Goal: Task Accomplishment & Management: Manage account settings

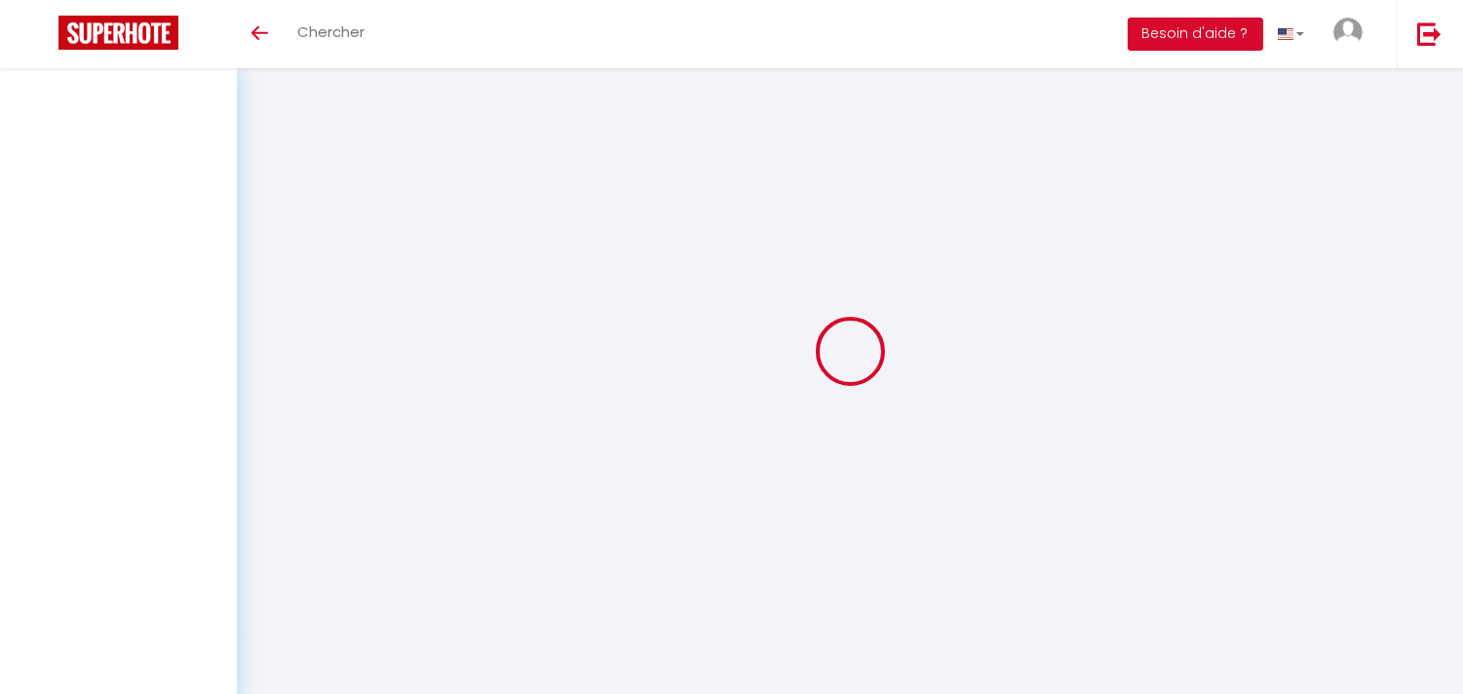
select select "fr"
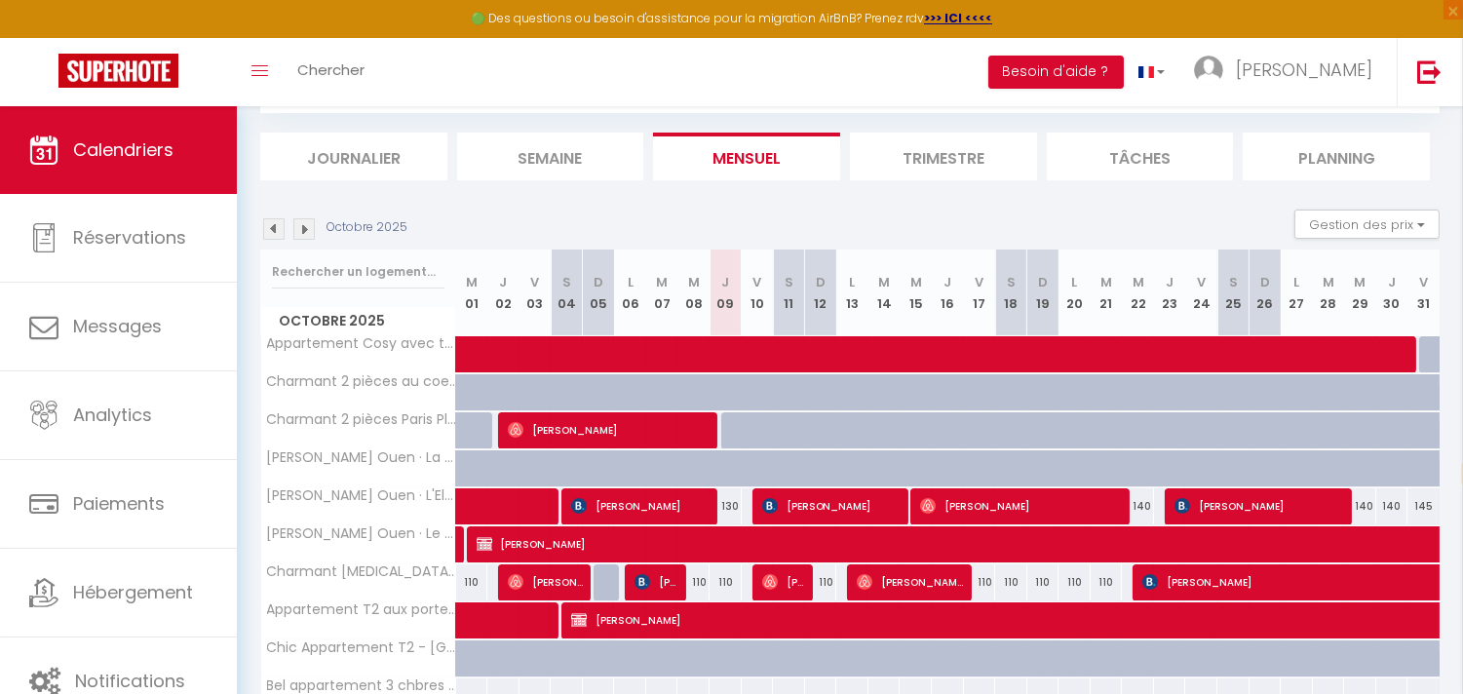
scroll to position [216, 0]
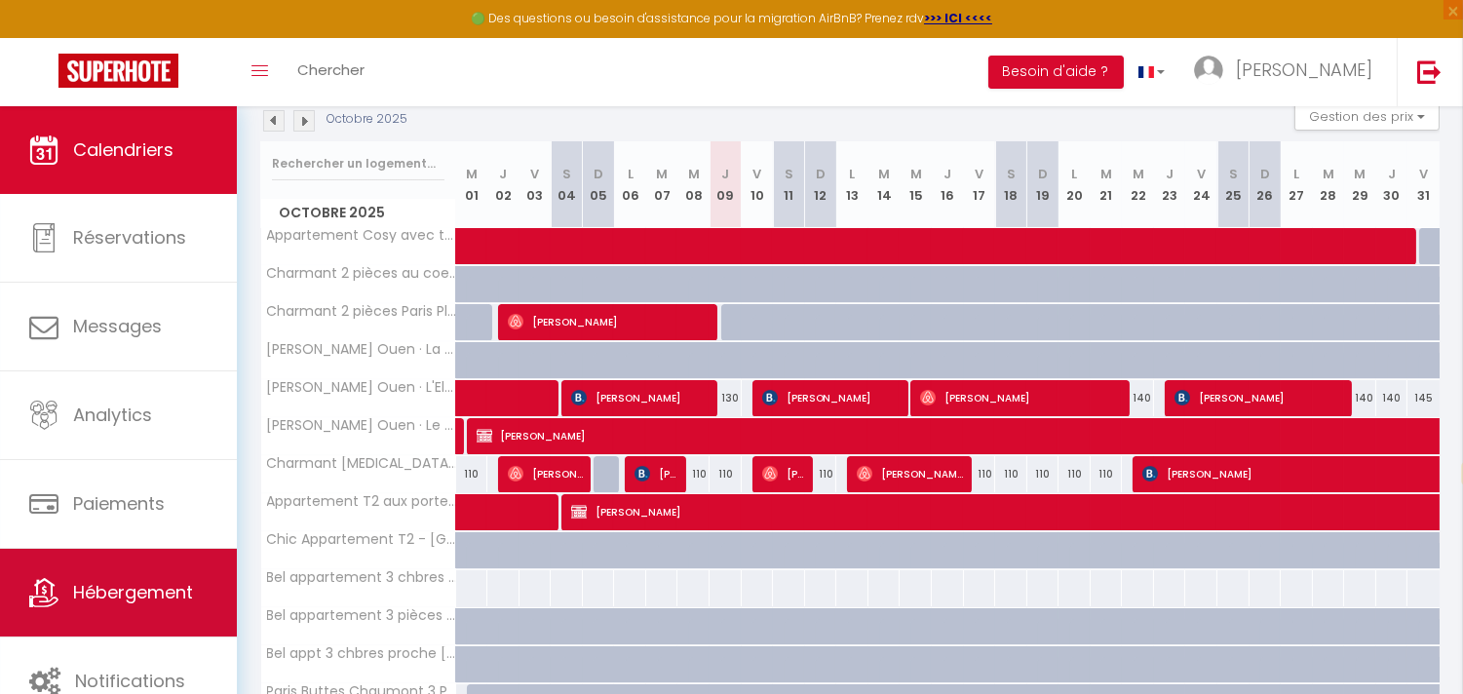
click at [152, 593] on span "Hébergement" at bounding box center [133, 592] width 120 height 24
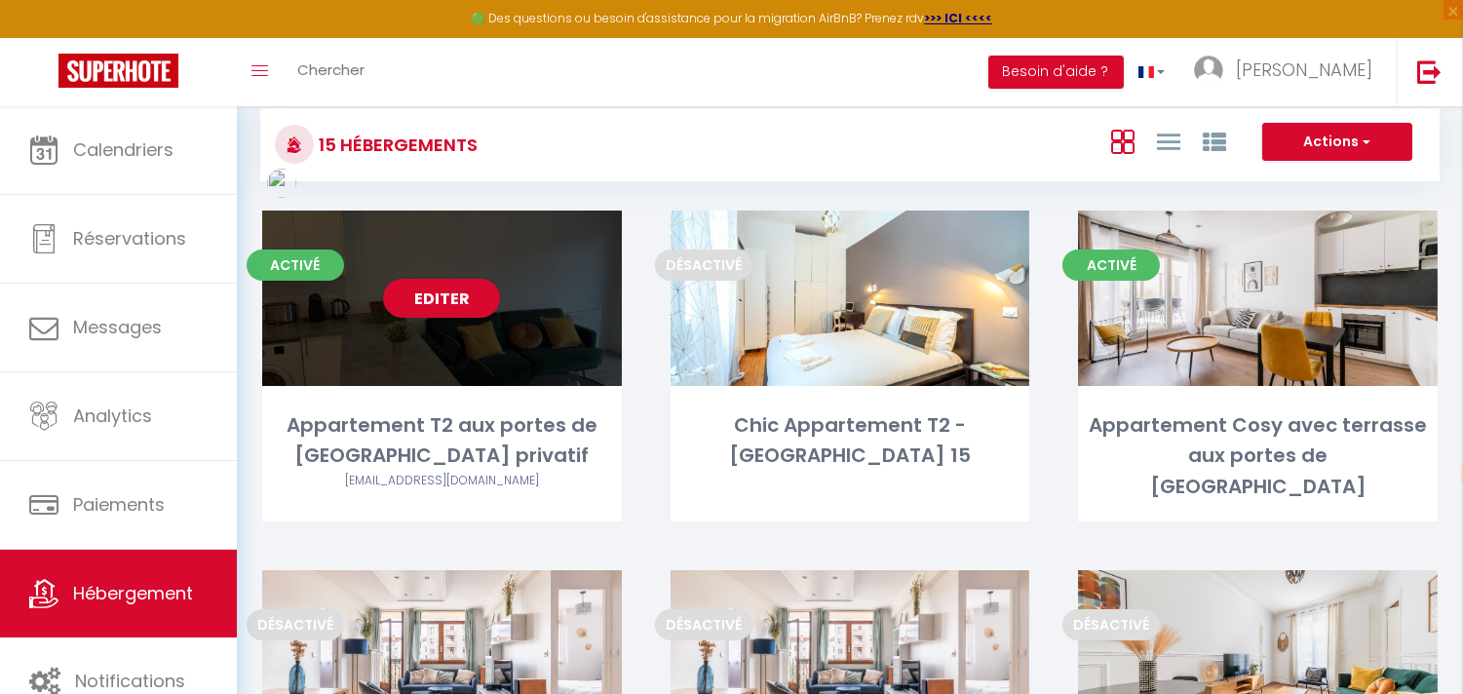
scroll to position [108, 0]
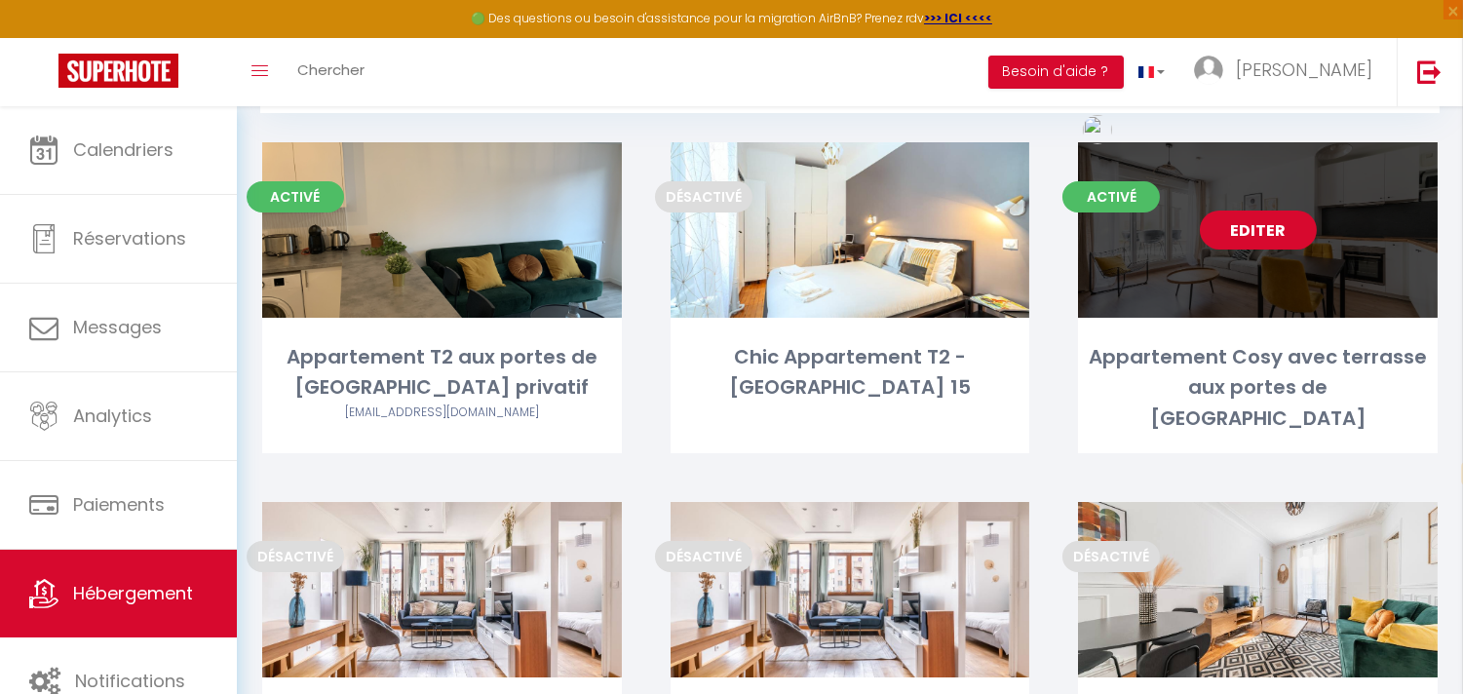
click at [1250, 230] on link "Editer" at bounding box center [1258, 230] width 117 height 39
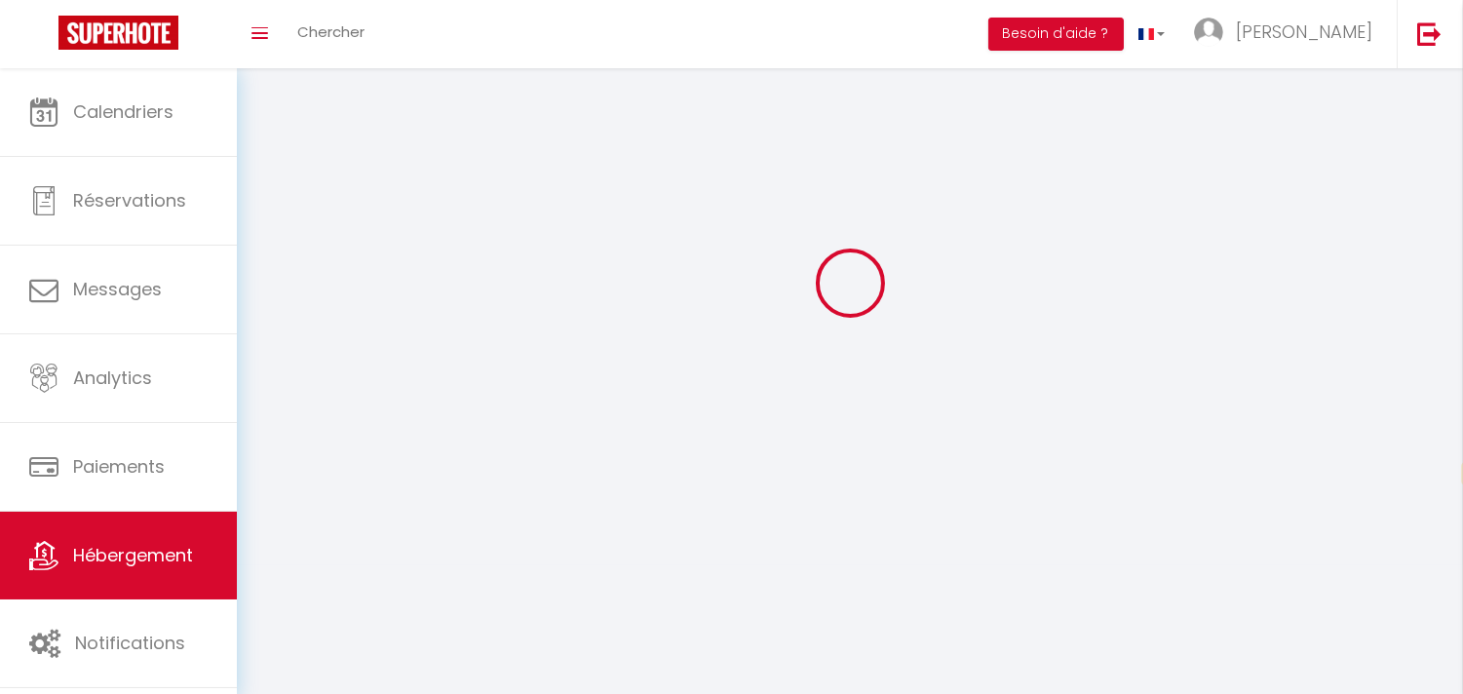
select select
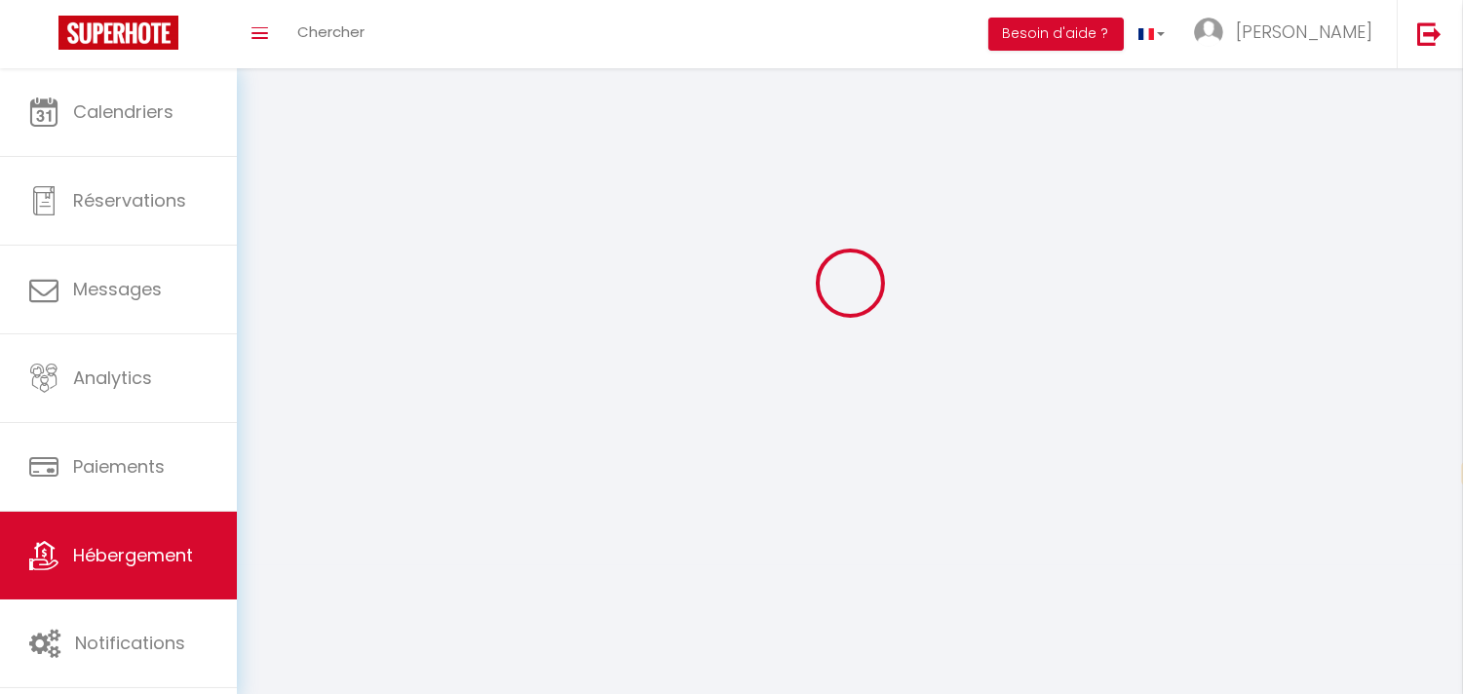
select select
checkbox input "false"
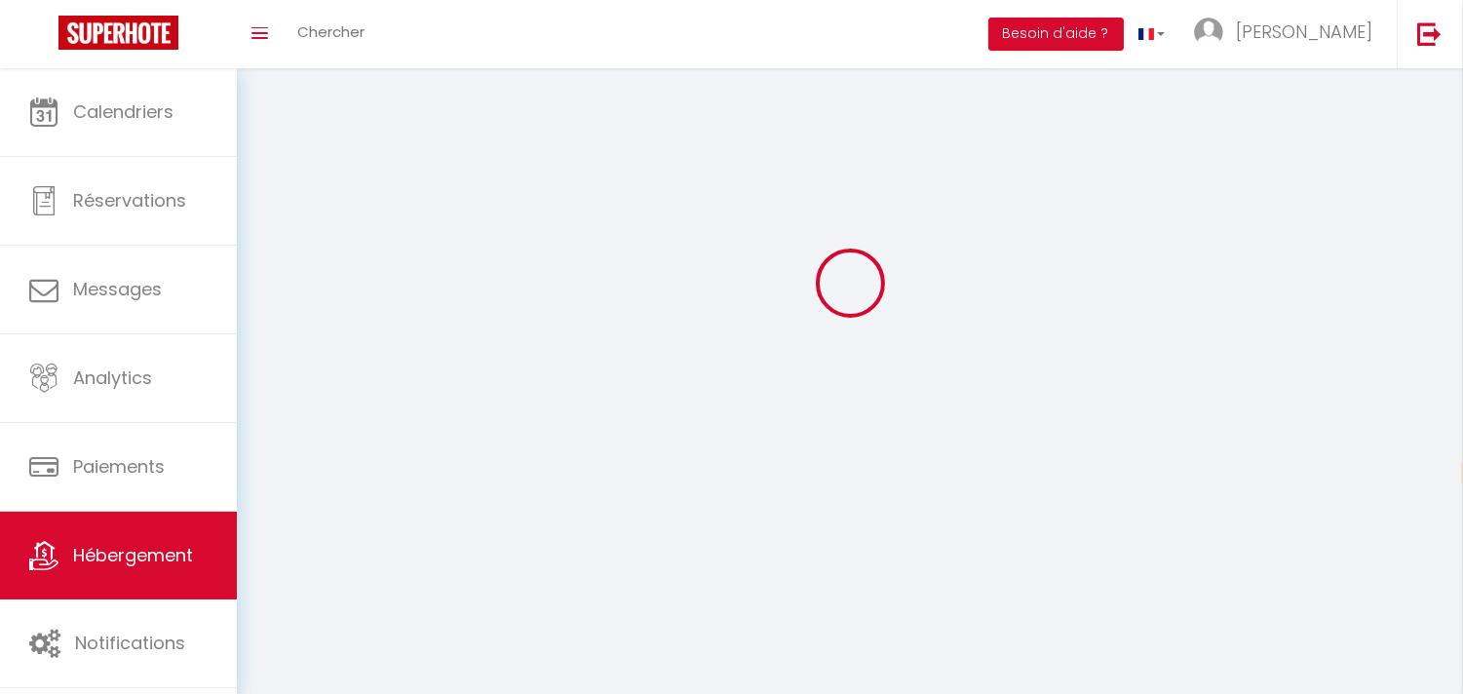
select select "28"
select select
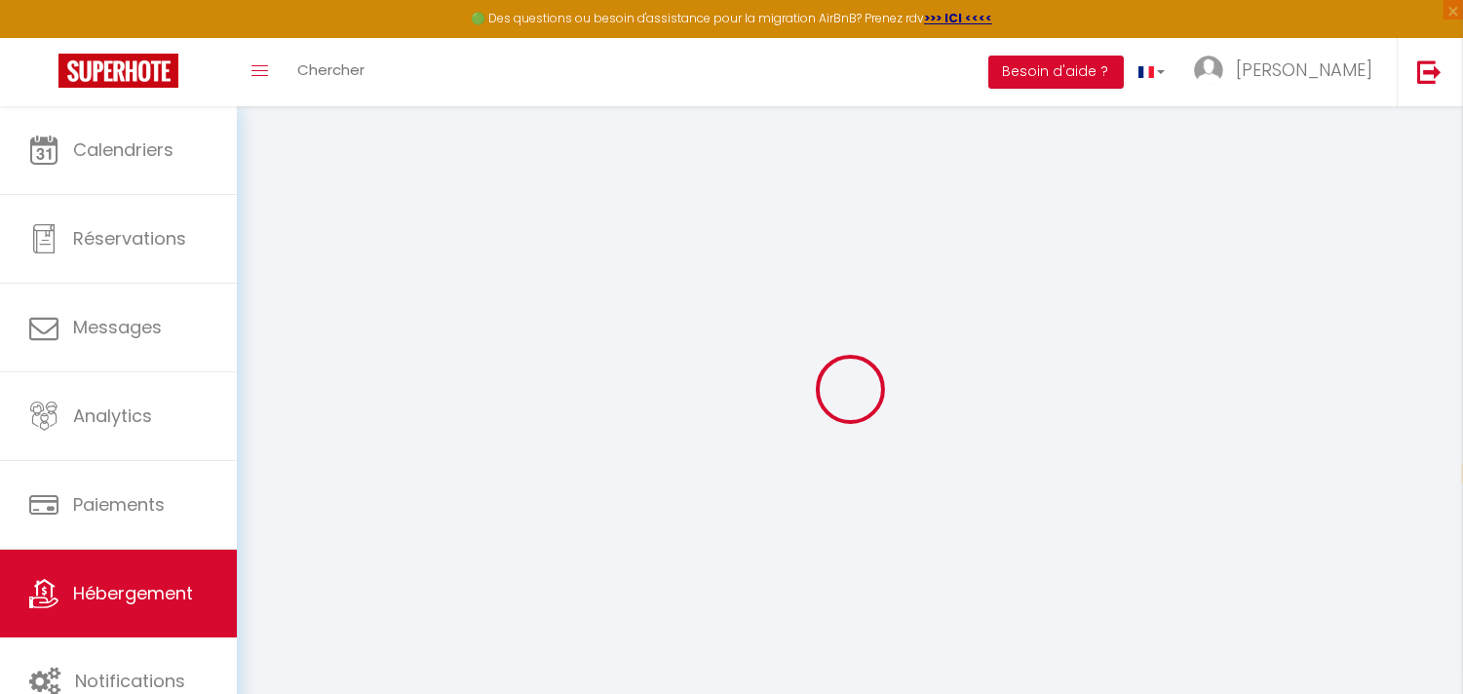
select select
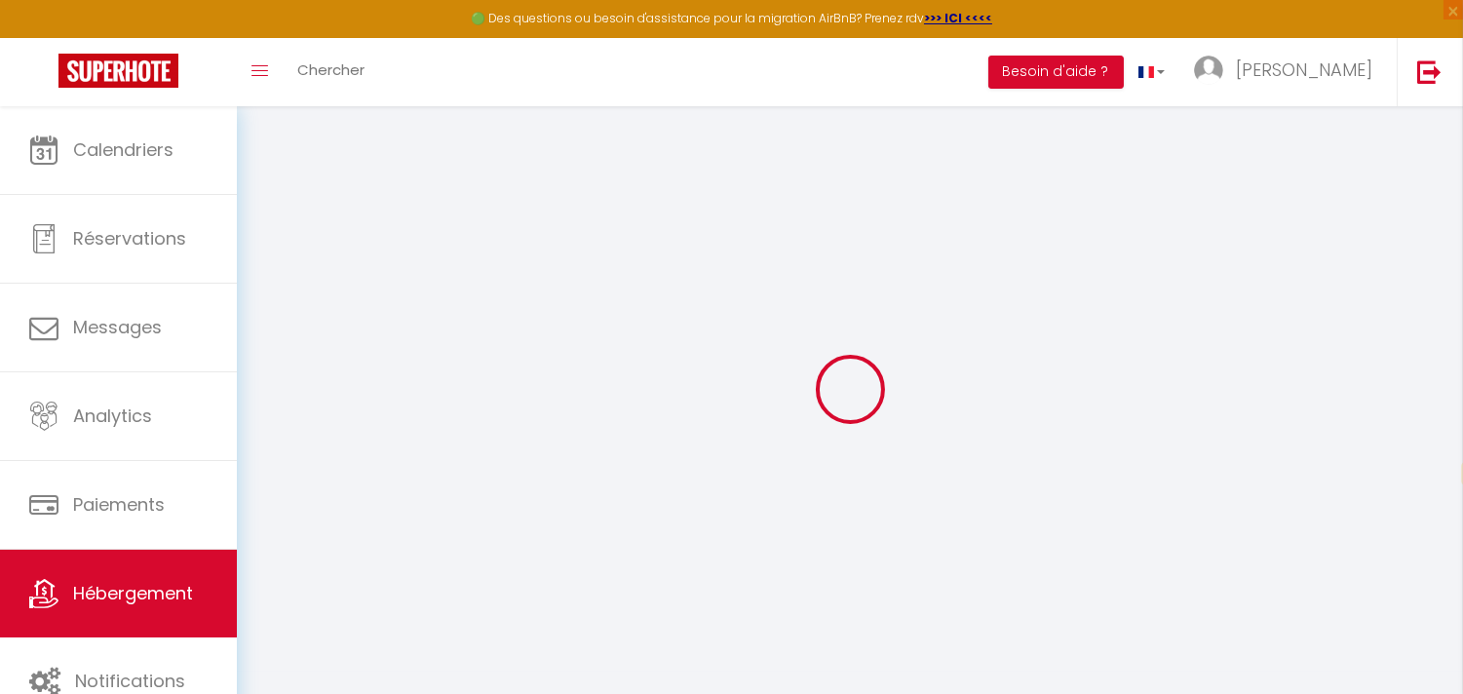
select select
checkbox input "false"
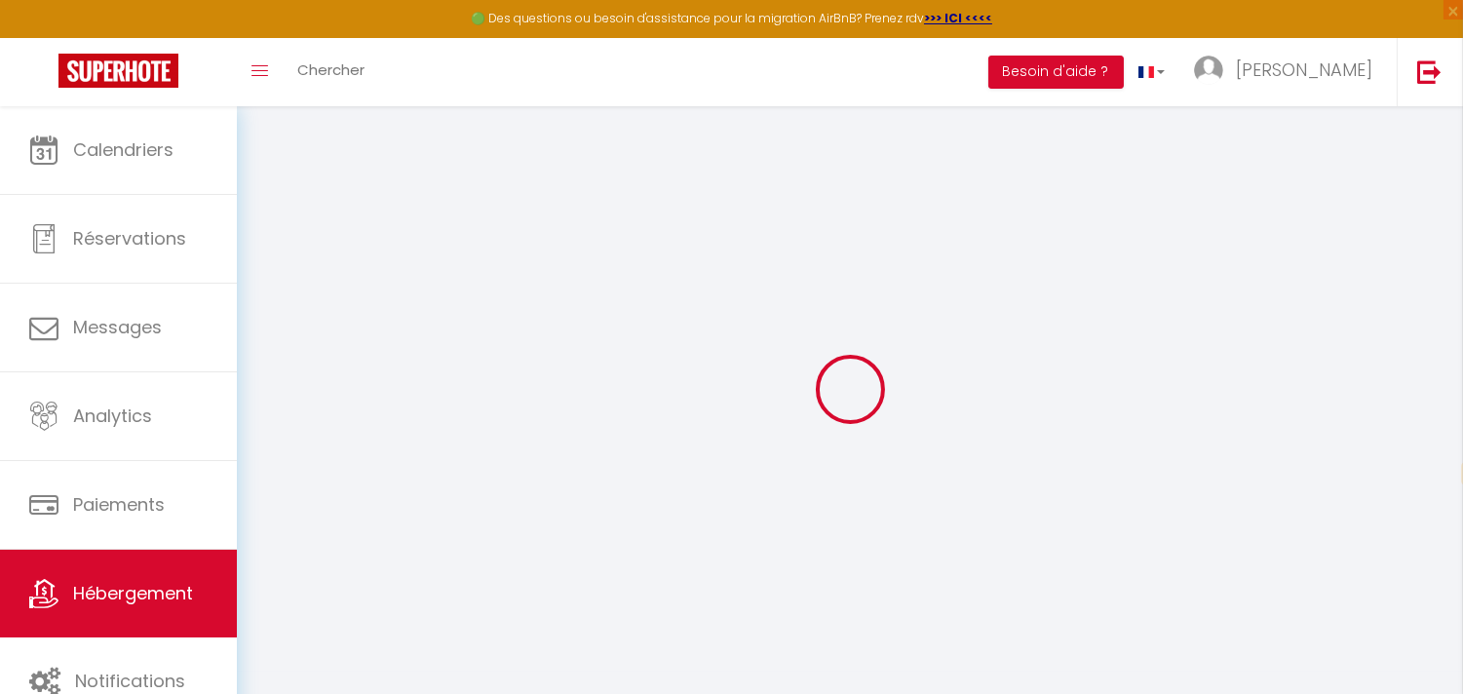
select select
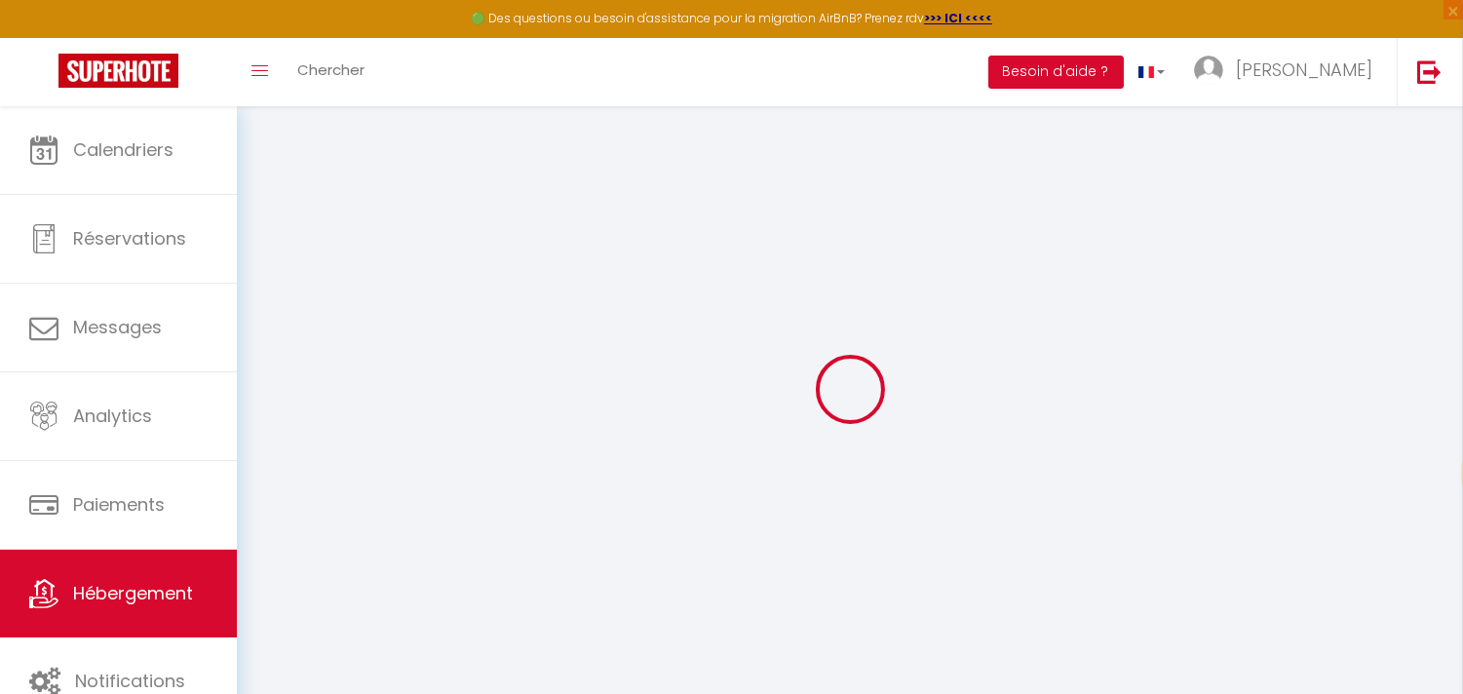
select select
checkbox input "false"
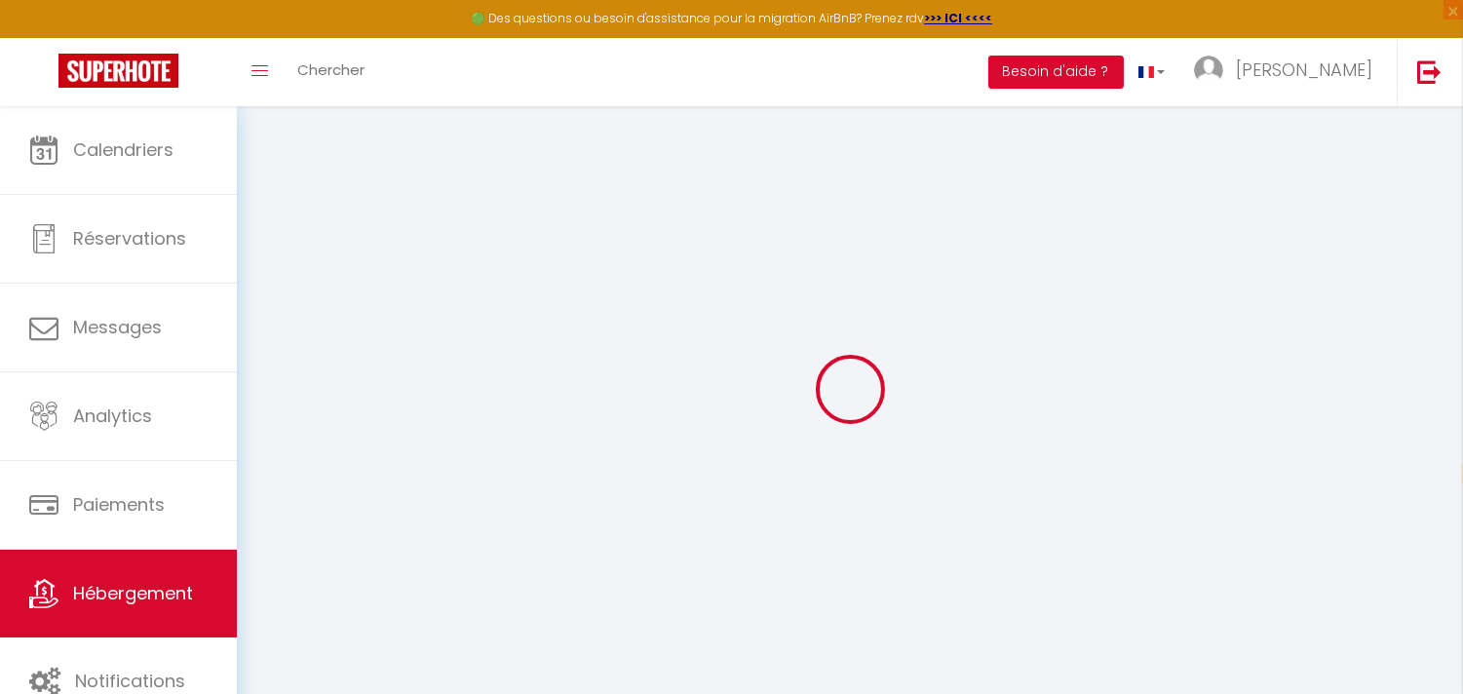
checkbox input "false"
select select
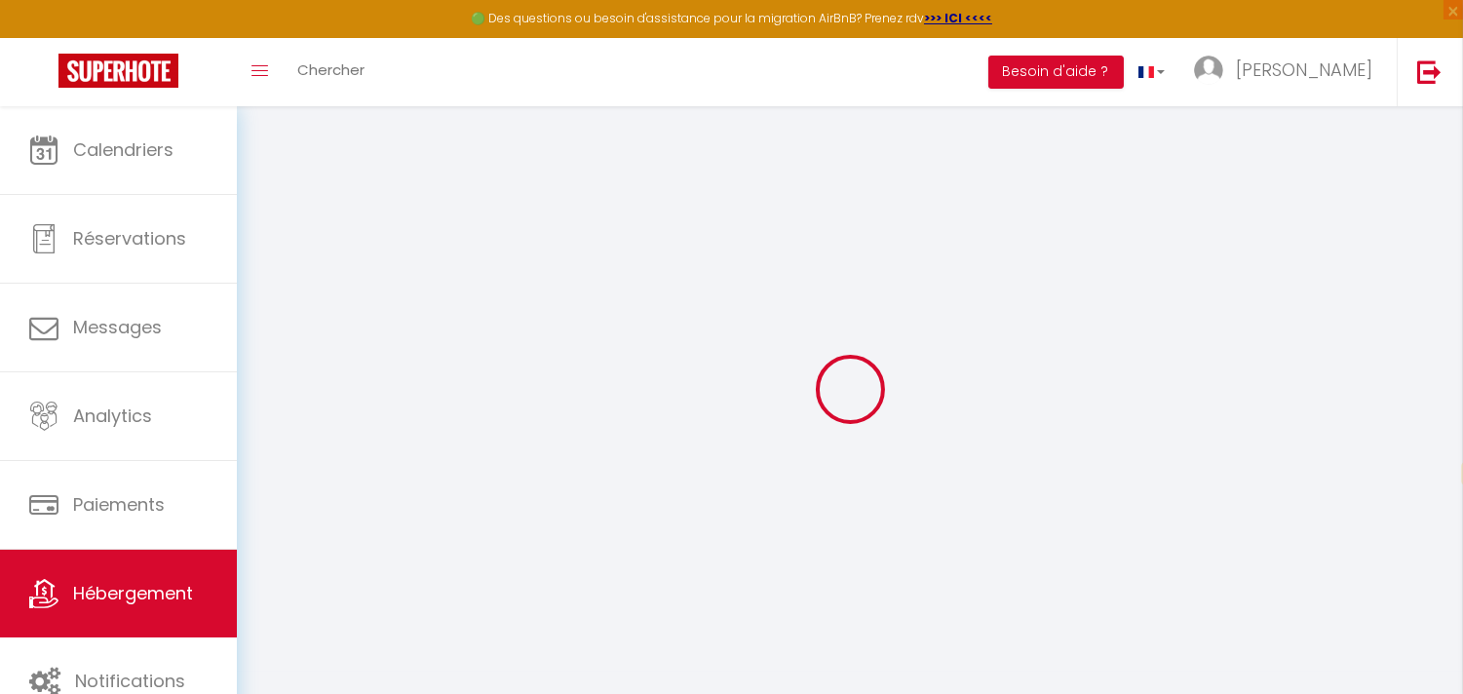
select select
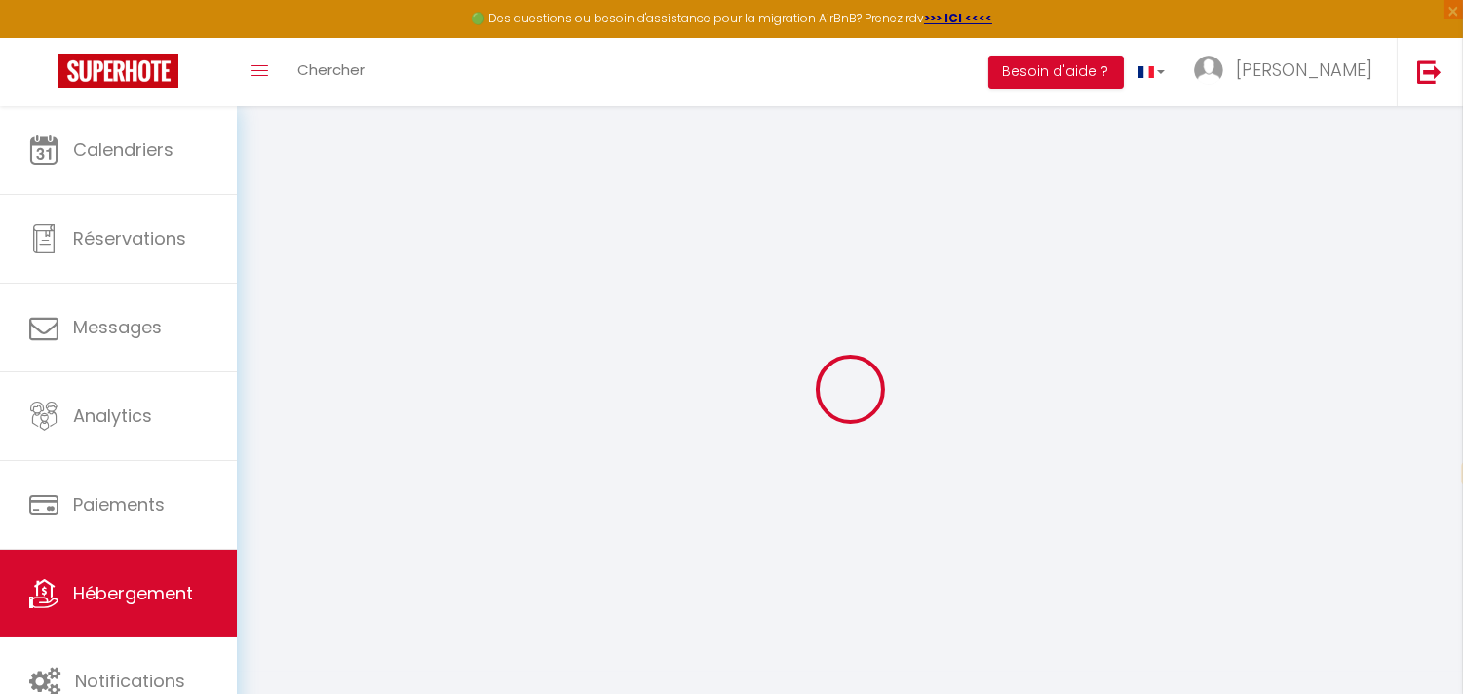
checkbox input "false"
select select
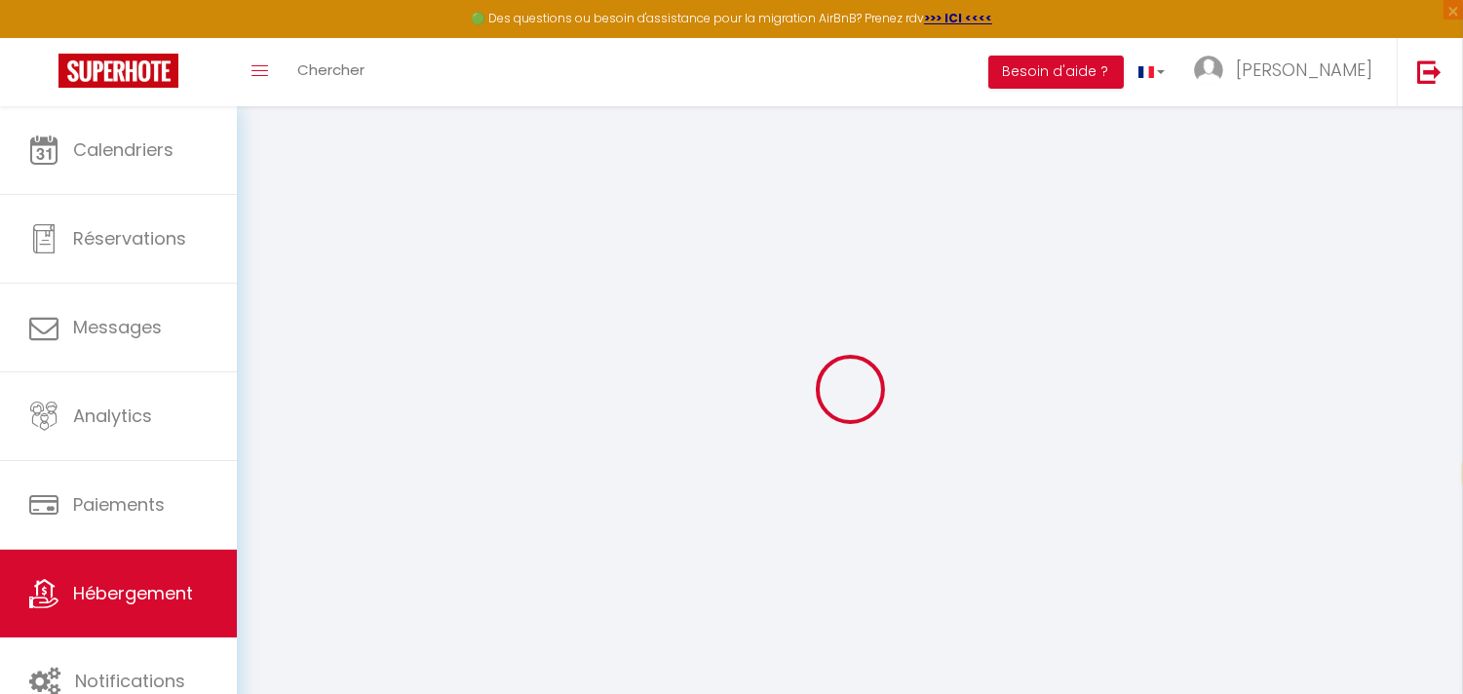
select select
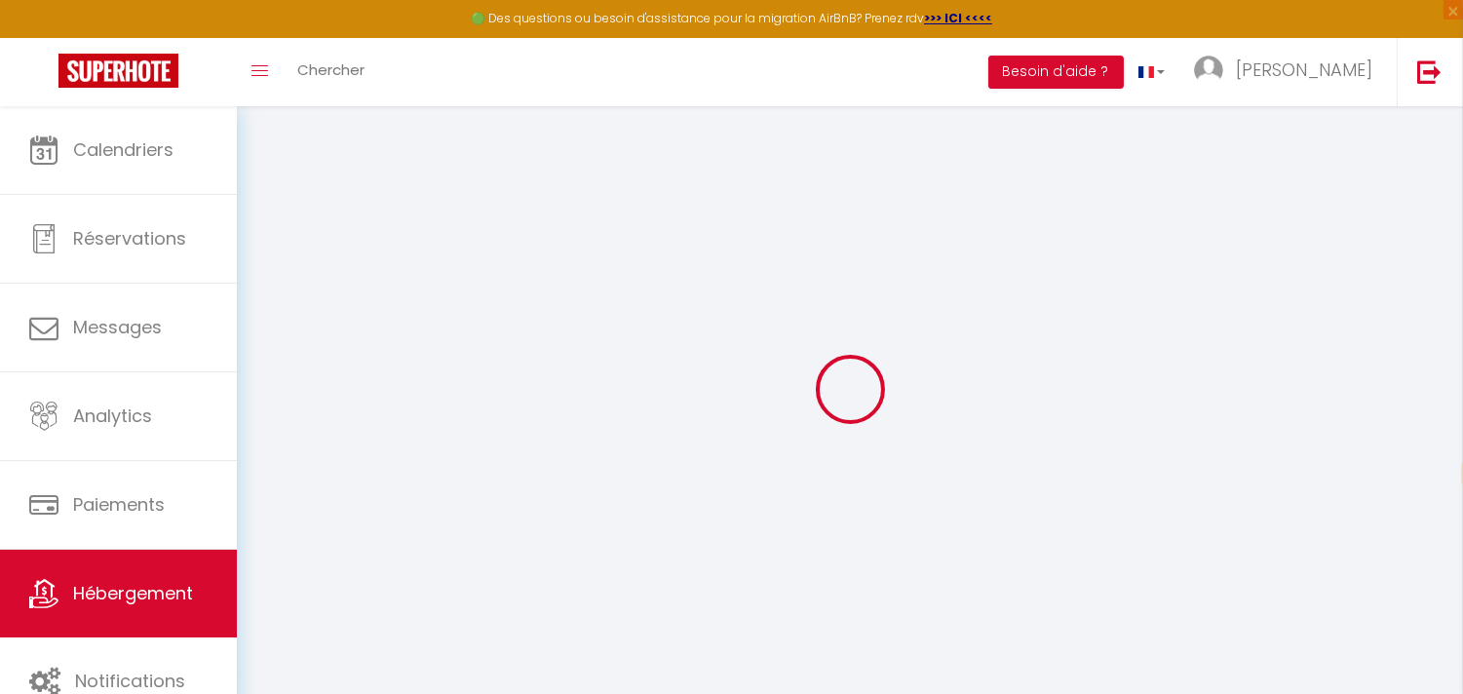
select select
checkbox input "false"
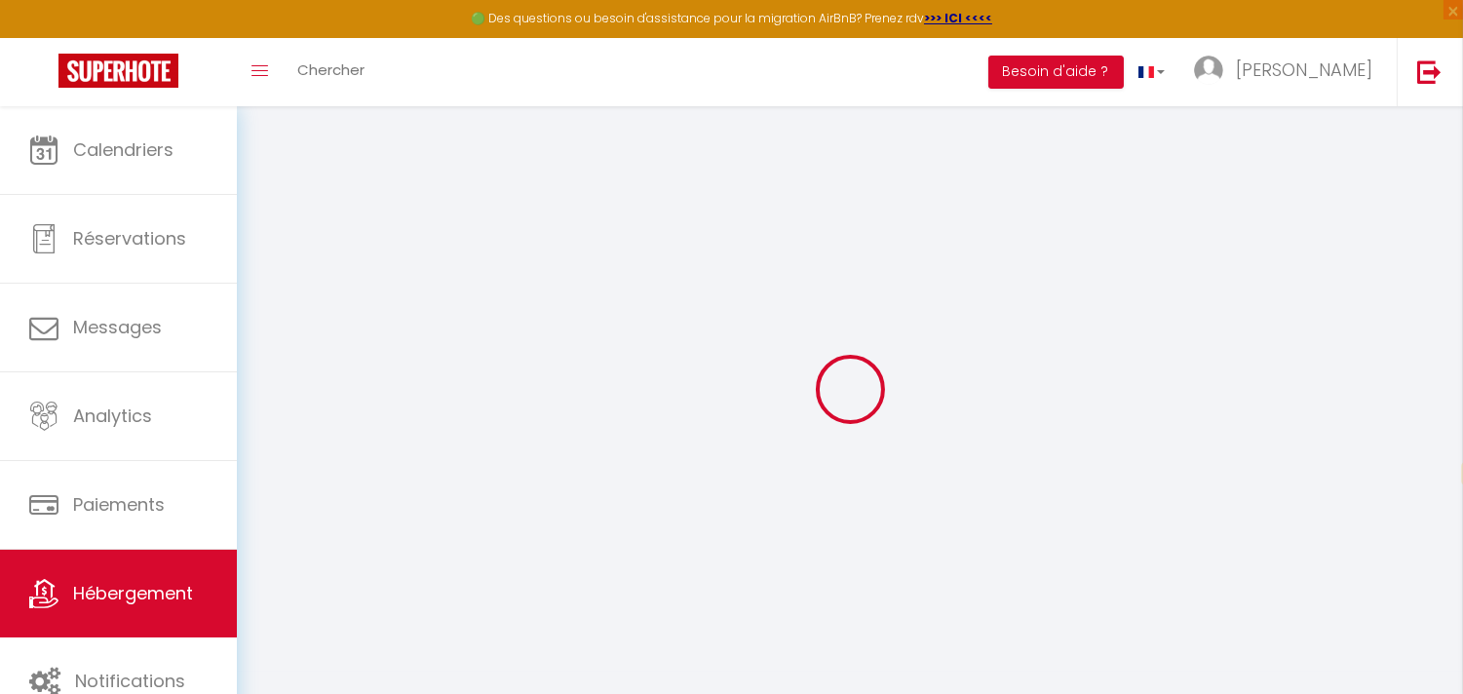
checkbox input "false"
select select
type input "Appartement Cosy avec terrasse aux portes de [GEOGRAPHIC_DATA]"
type input "WELIDAYS"
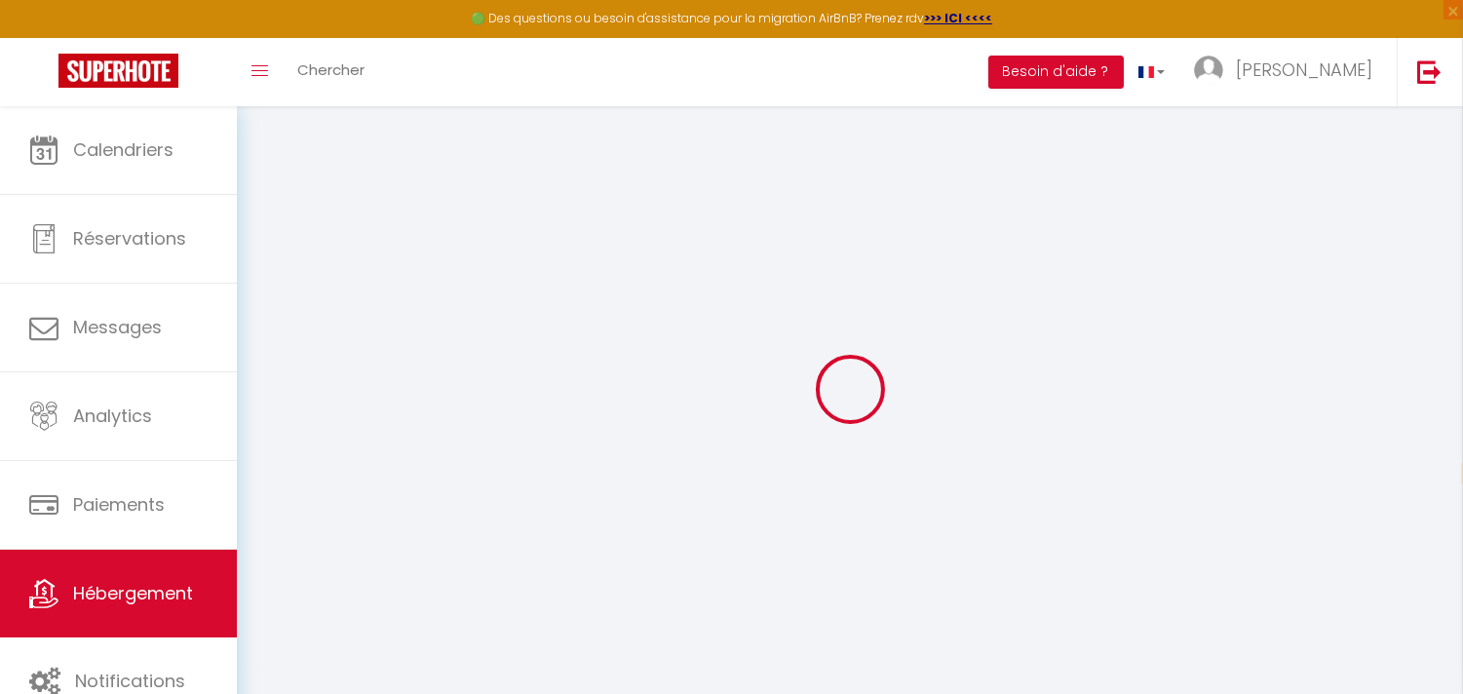
type input "SAS"
type input "[STREET_ADDRESS]"
type input "75008"
type input "[GEOGRAPHIC_DATA]"
type input "100"
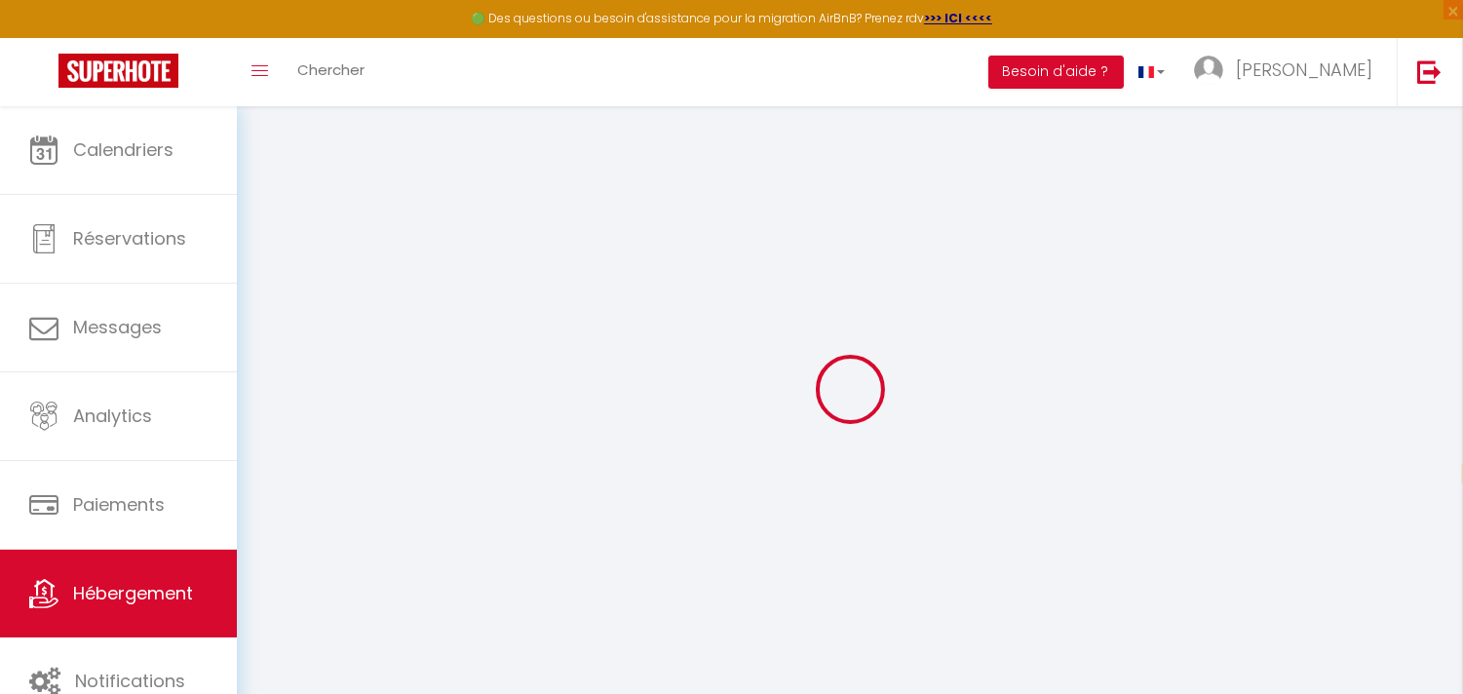
type input "68"
type input "5"
type input "4"
type input "500"
select select
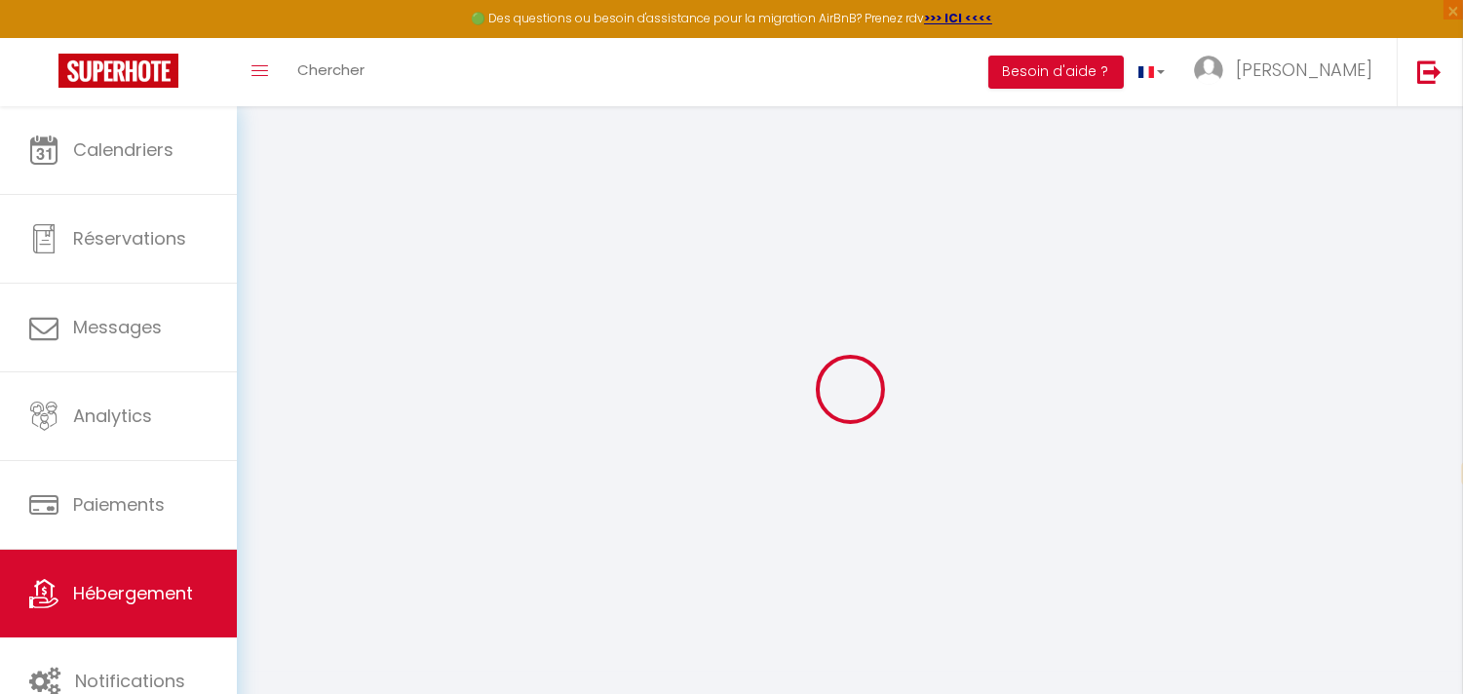
select select
type input "[STREET_ADDRESS][PERSON_NAME]"
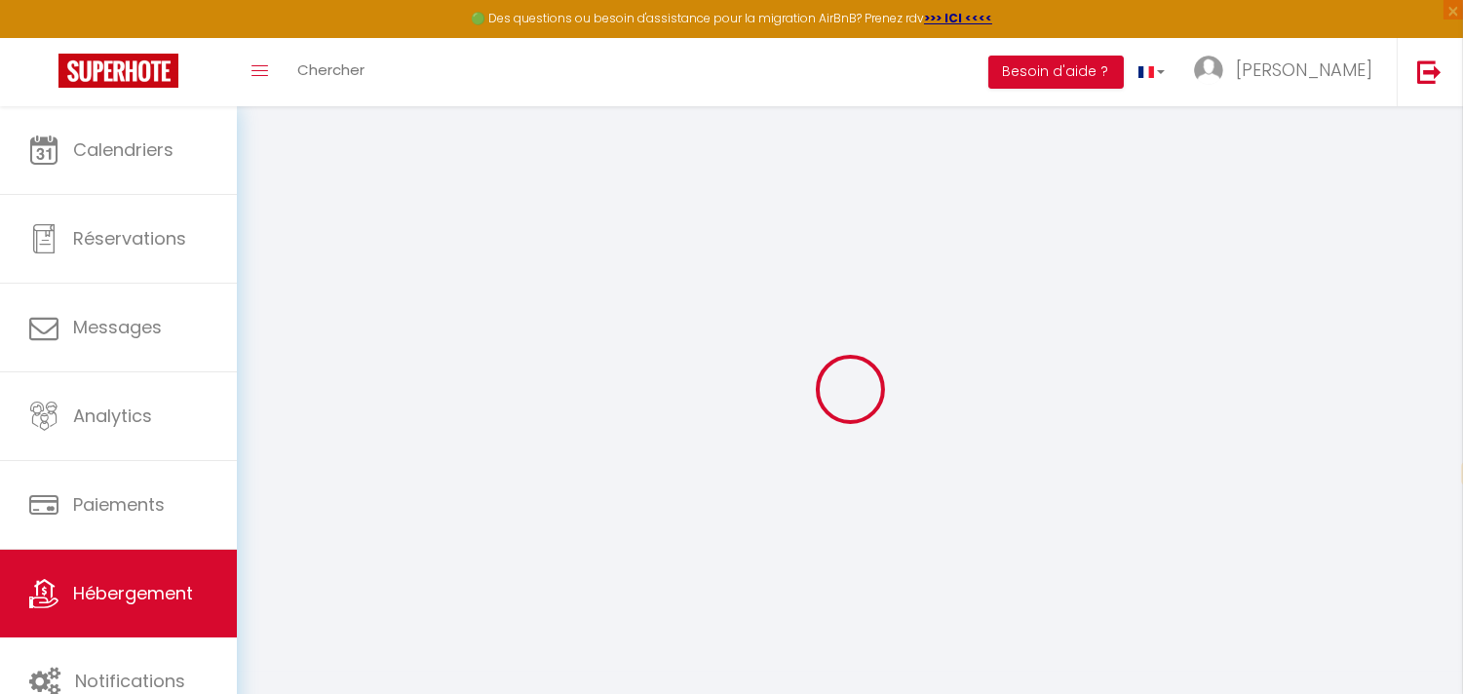
type input "94800"
type input "Villejuif"
type input "[EMAIL_ADDRESS][DOMAIN_NAME]"
select select "9079"
checkbox input "false"
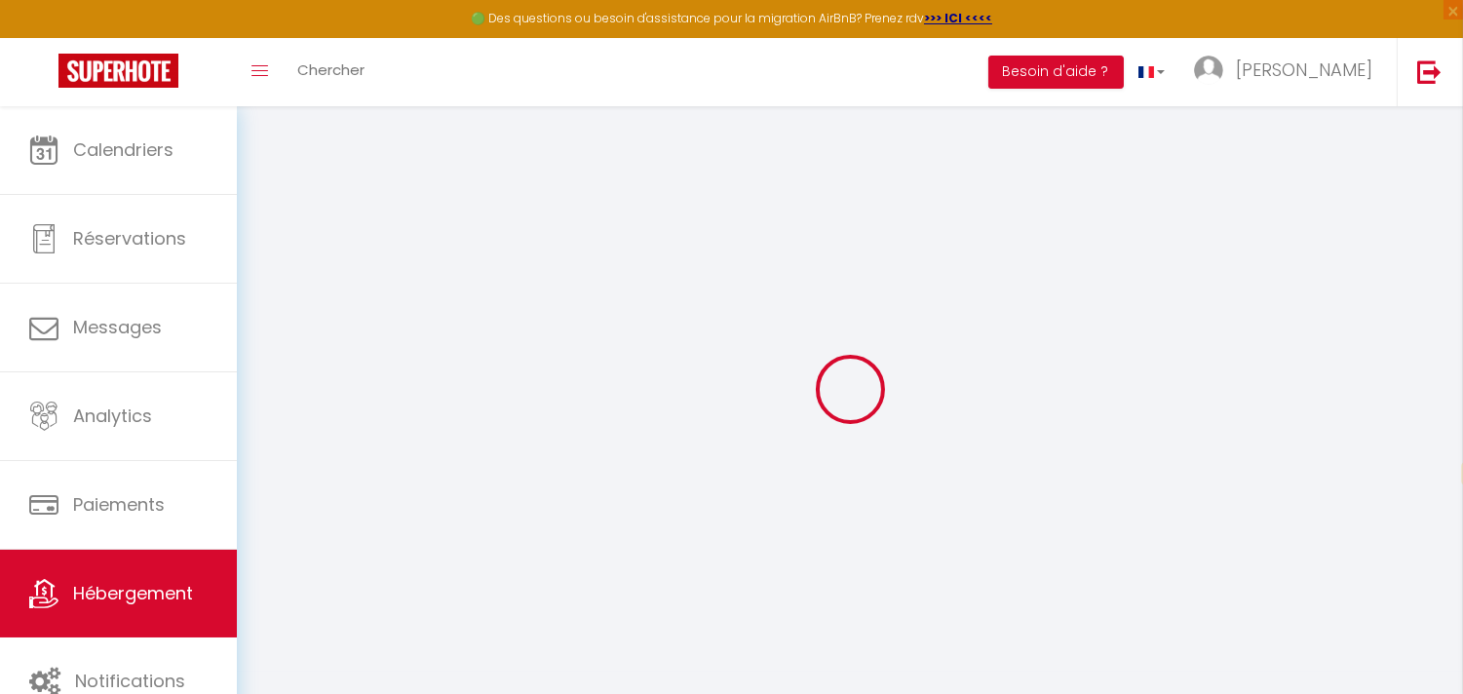
checkbox input "false"
radio input "true"
type input "0"
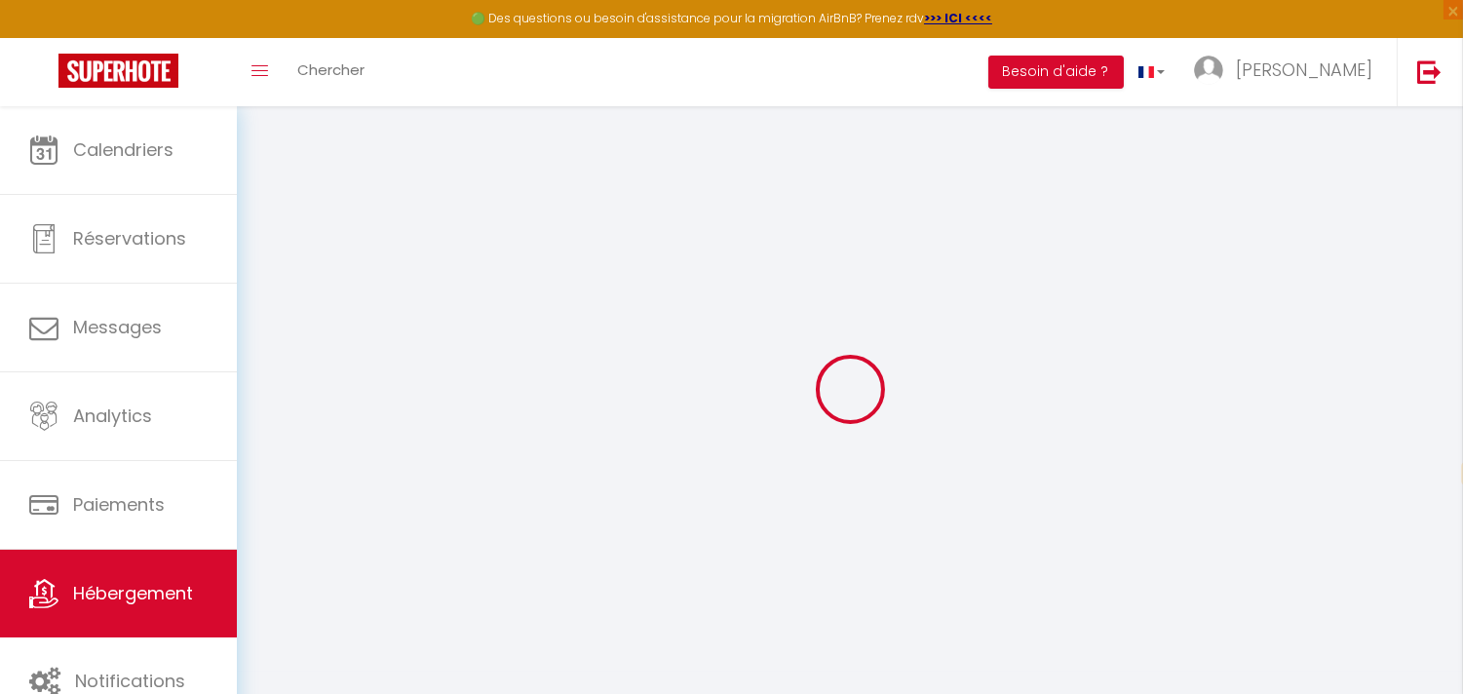
type input "0"
select select "+ 22 %"
select select "+ 25 %"
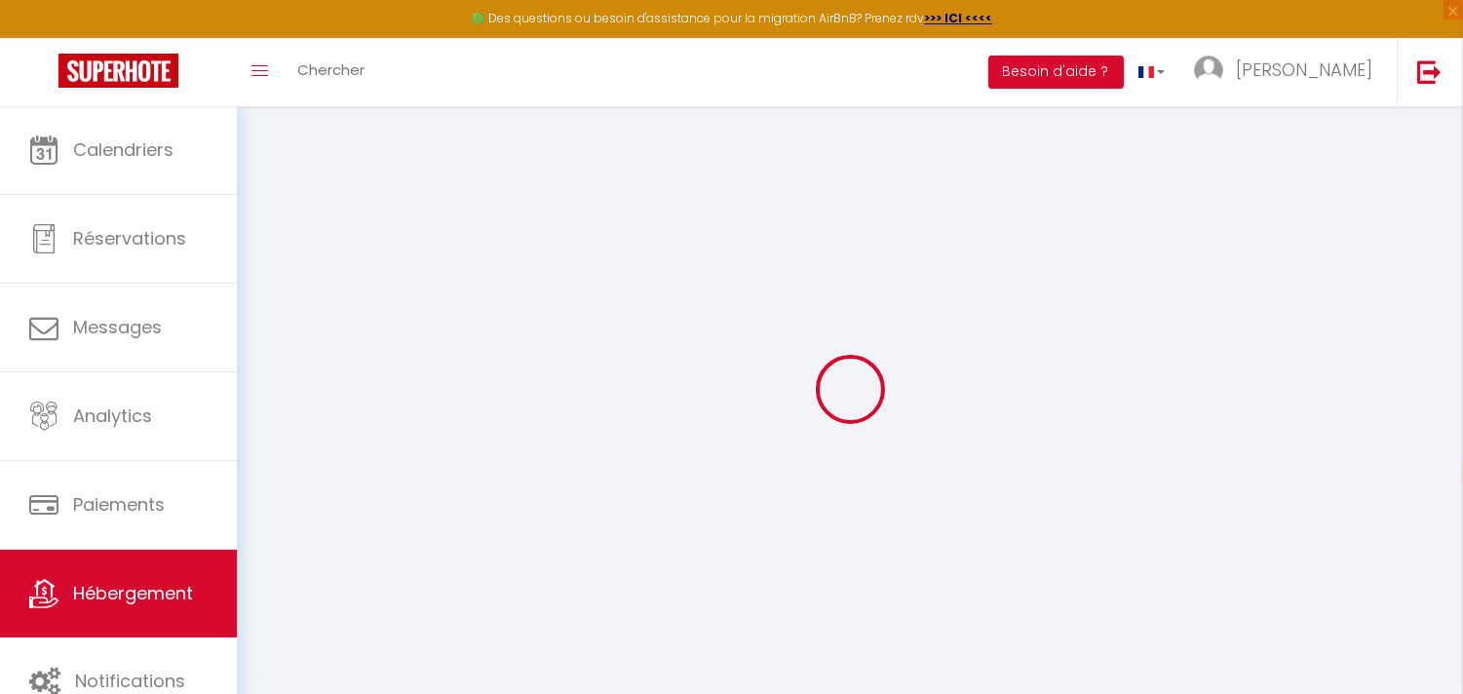
checkbox input "false"
select select "16:00"
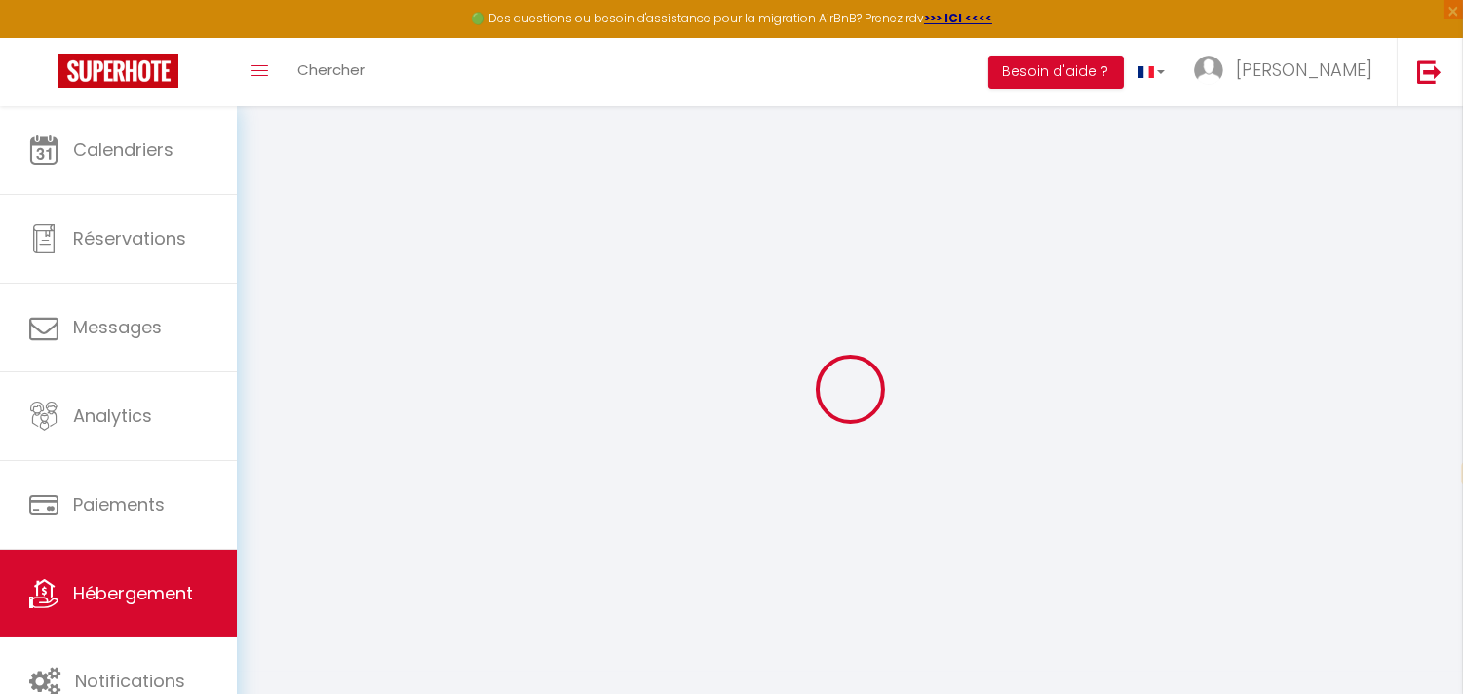
select select "23:45"
select select "11:00"
select select "15"
checkbox input "false"
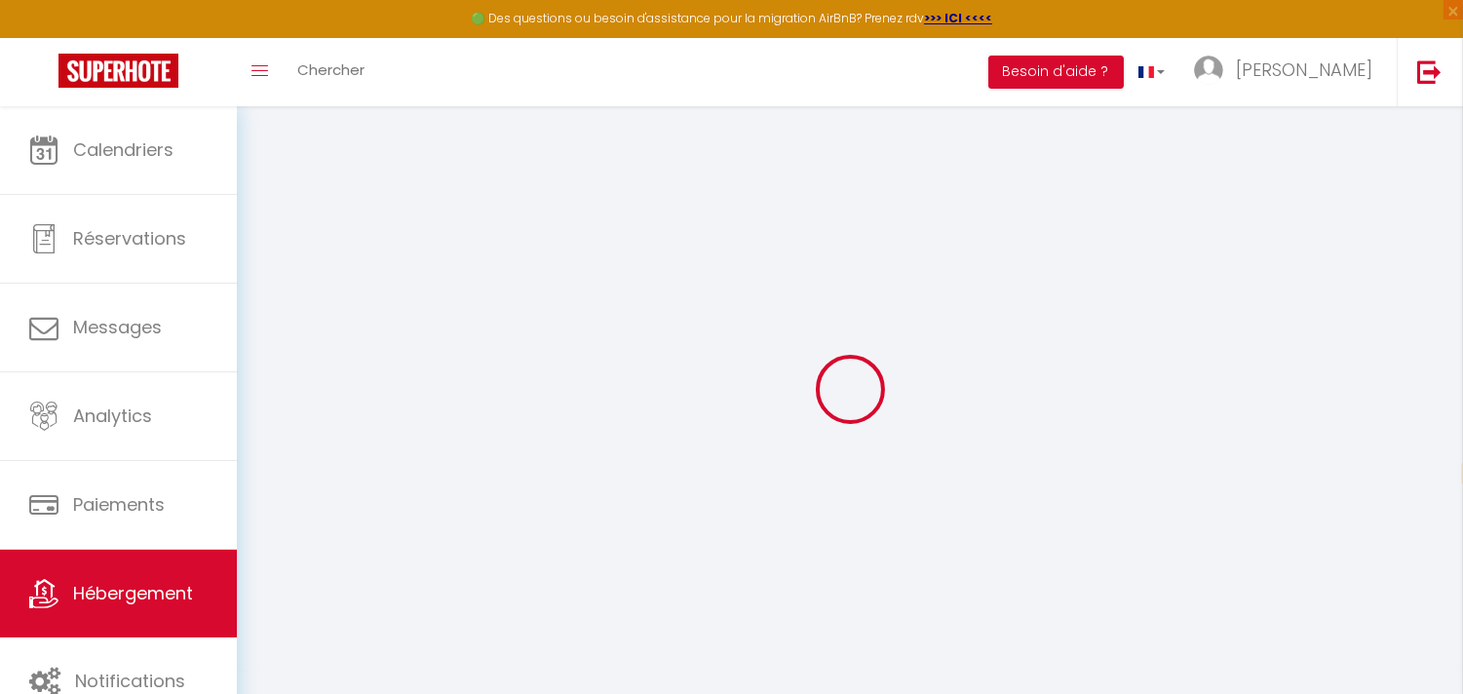
checkbox input "false"
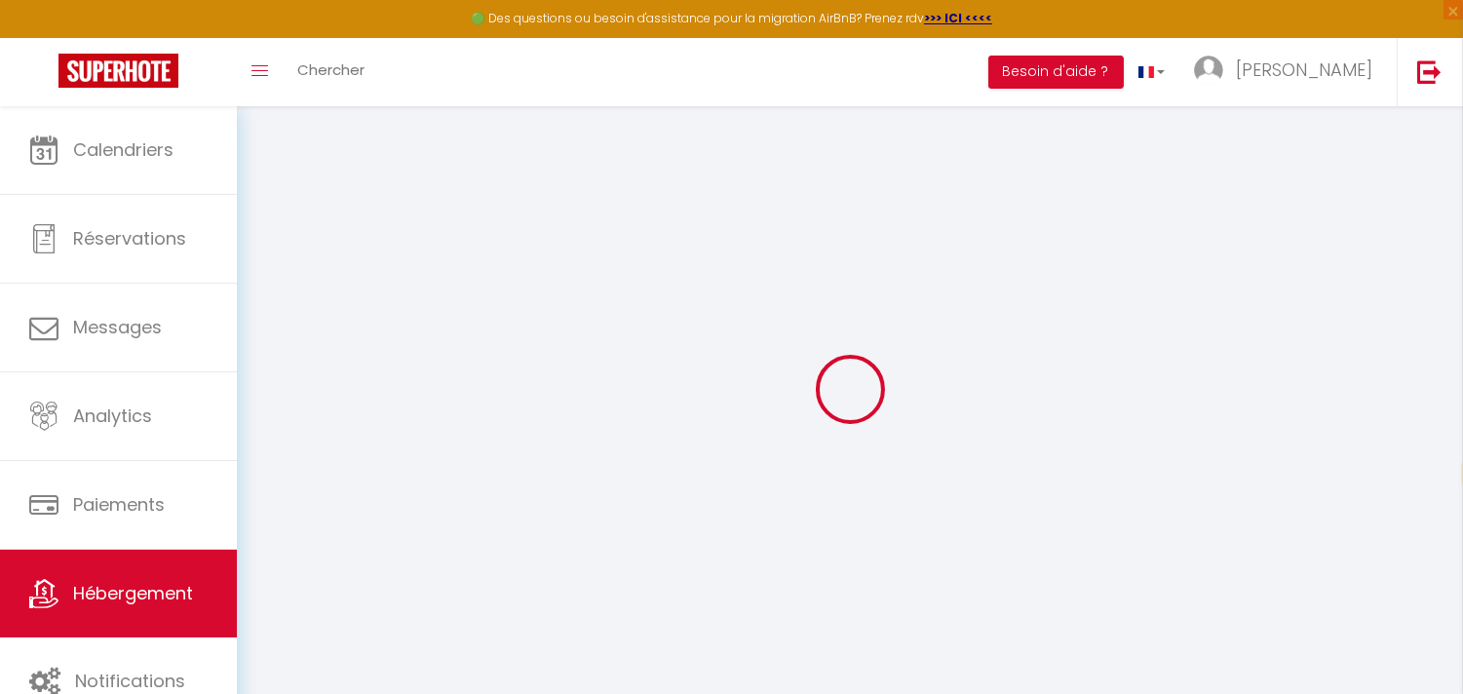
checkbox input "false"
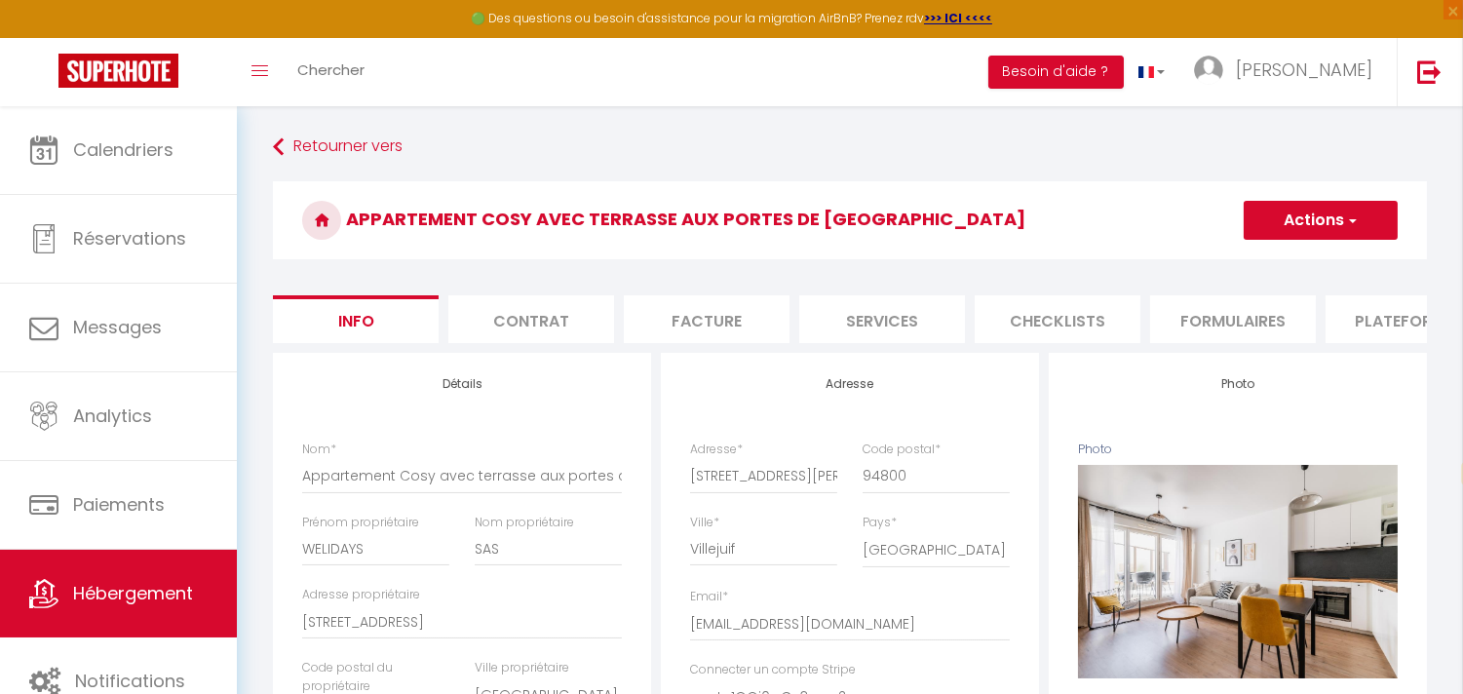
click at [1372, 324] on li "Plateformes" at bounding box center [1409, 319] width 166 height 48
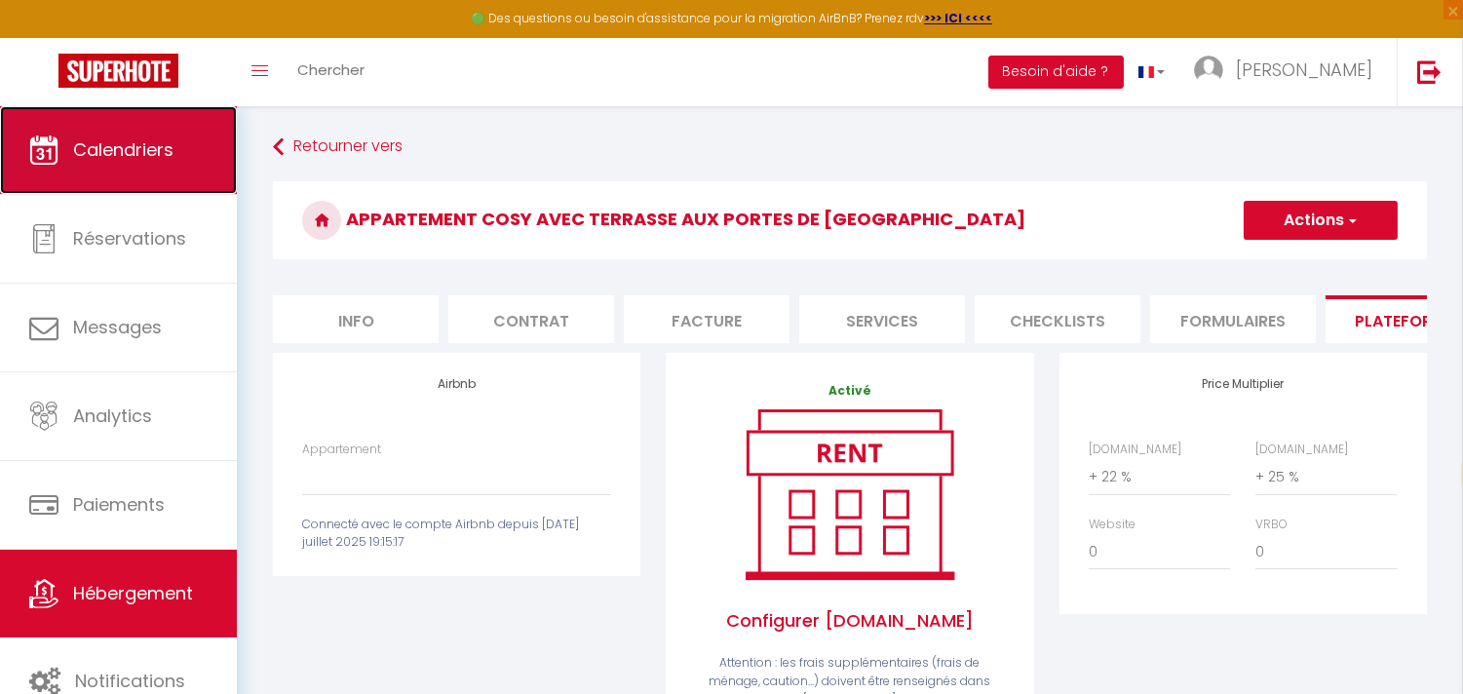
click at [108, 156] on span "Calendriers" at bounding box center [123, 149] width 100 height 24
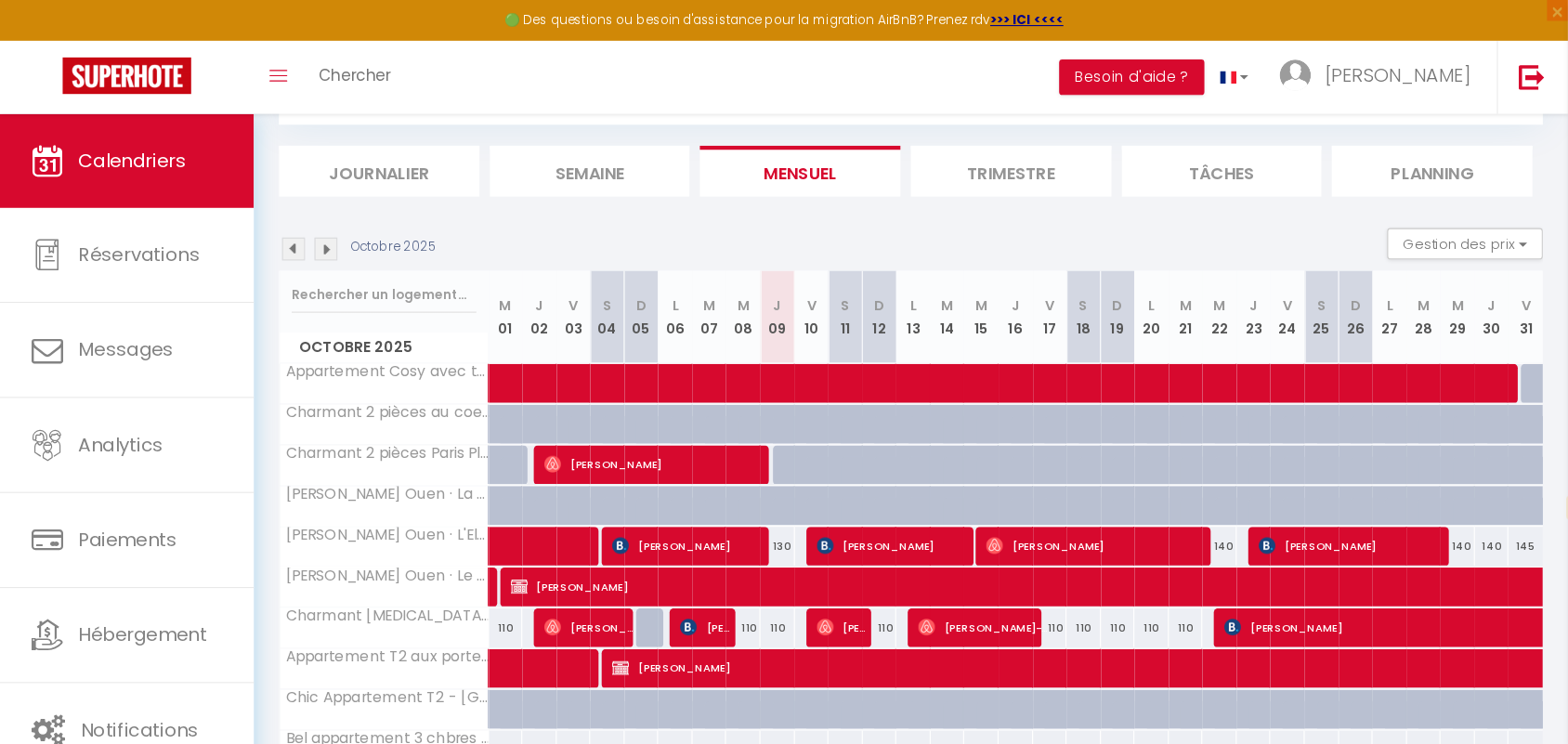
scroll to position [100, 0]
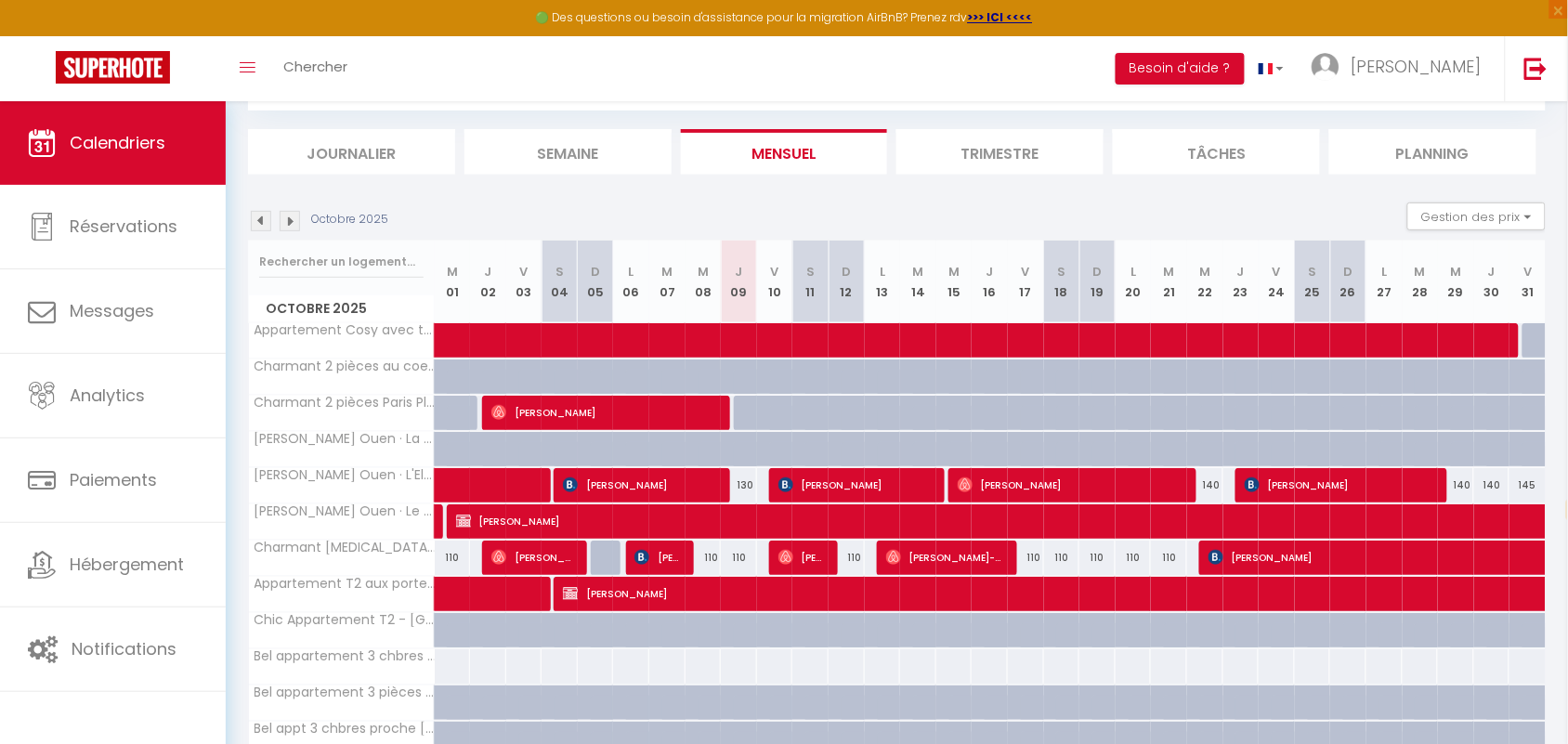
drag, startPoint x: 1409, startPoint y: 6, endPoint x: 975, endPoint y: 68, distance: 438.4
click at [975, 68] on div "Toggle menubar Chercher BUTTON Besoin d'aide ? [PERSON_NAME] Équipe" at bounding box center [844, 69] width 1419 height 65
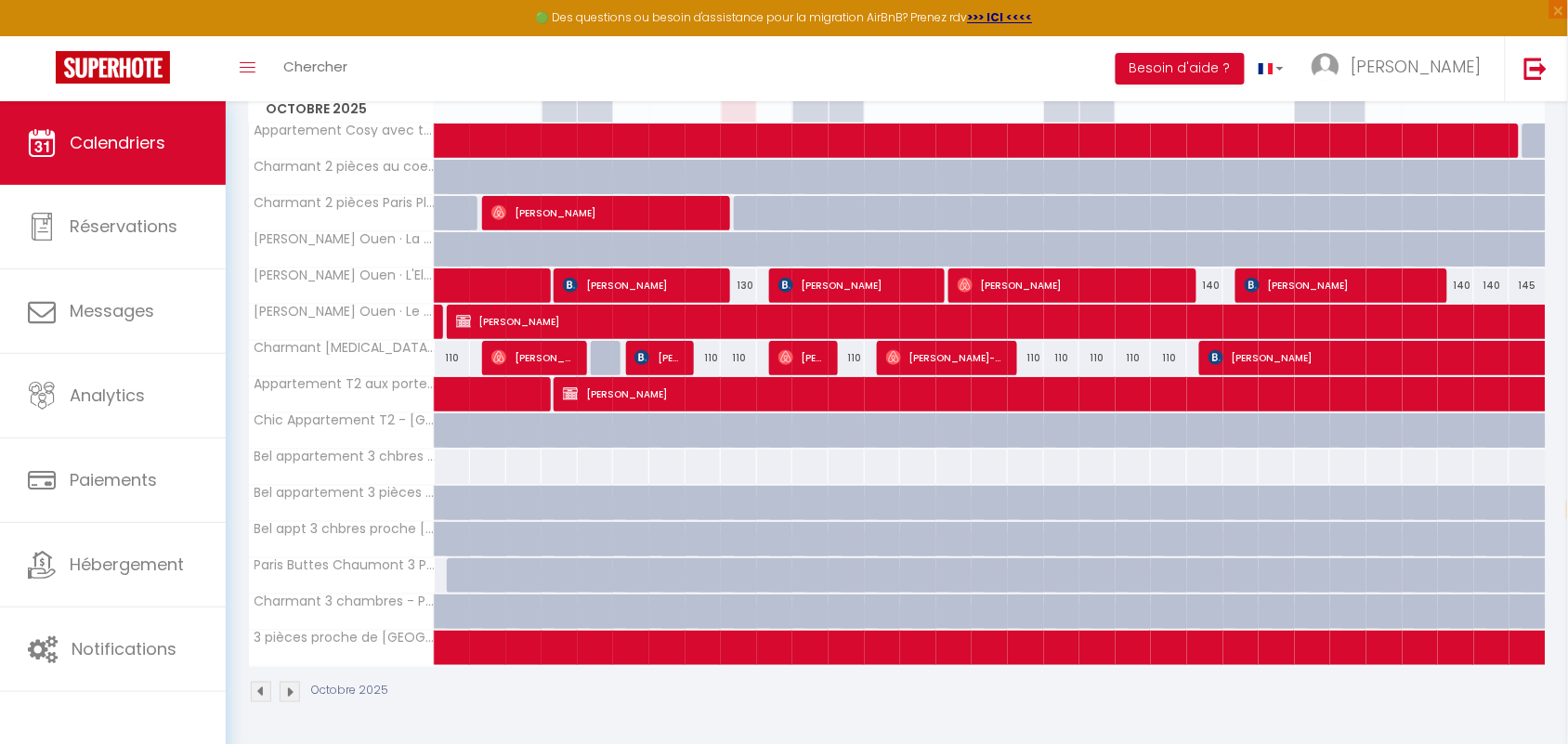
scroll to position [303, 0]
click at [289, 660] on img at bounding box center [289, 691] width 20 height 20
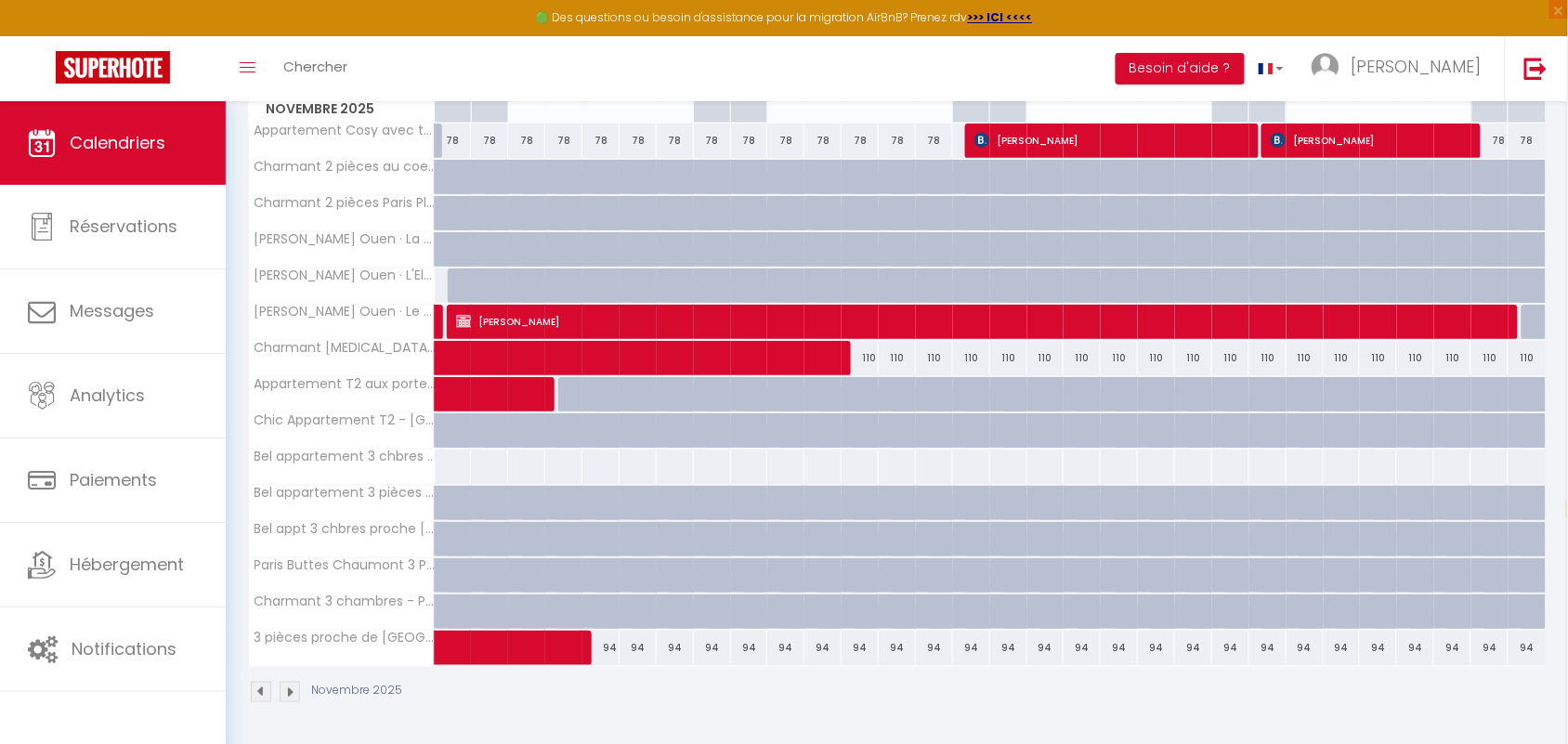
click at [291, 660] on img at bounding box center [289, 691] width 20 height 20
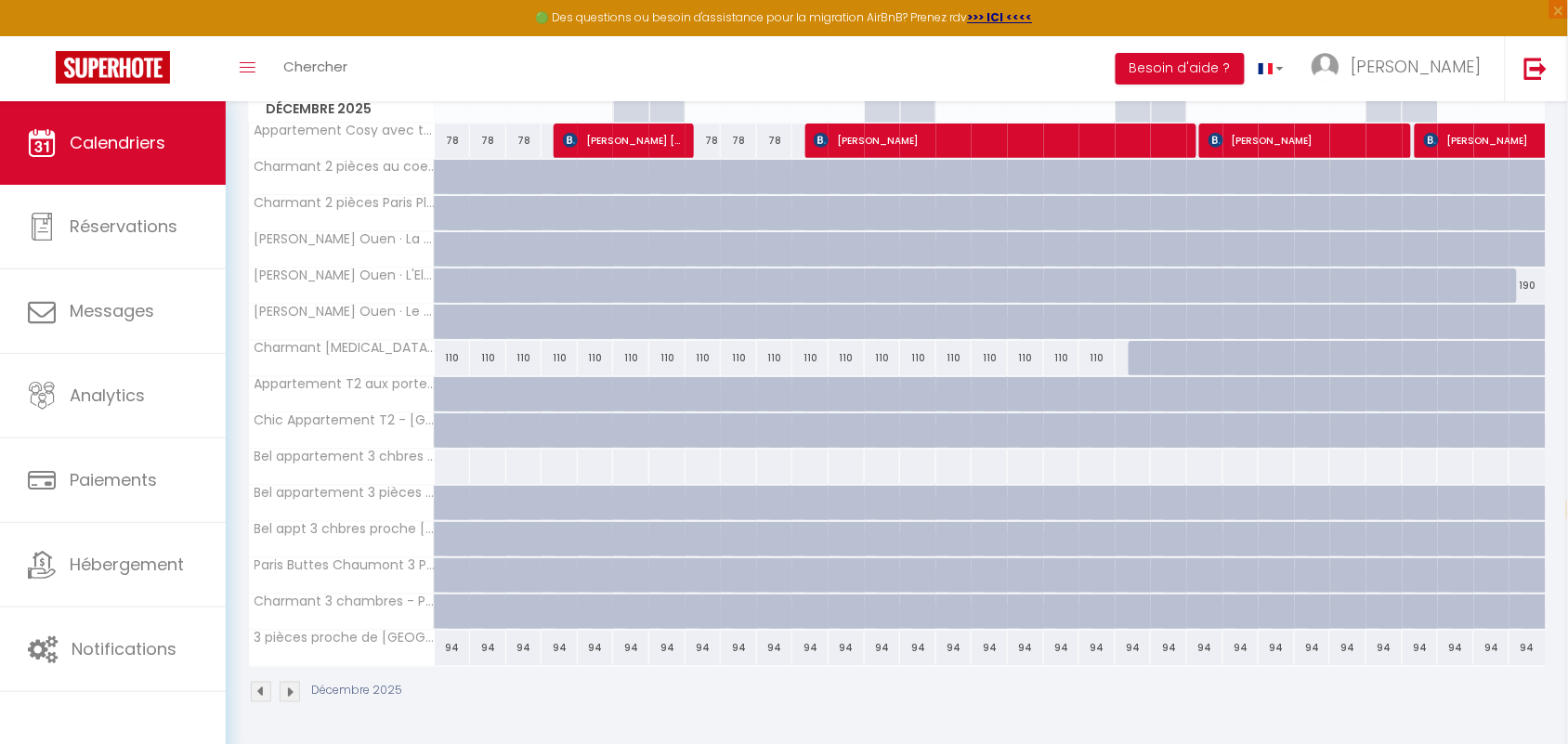
click at [294, 660] on img at bounding box center [289, 691] width 20 height 20
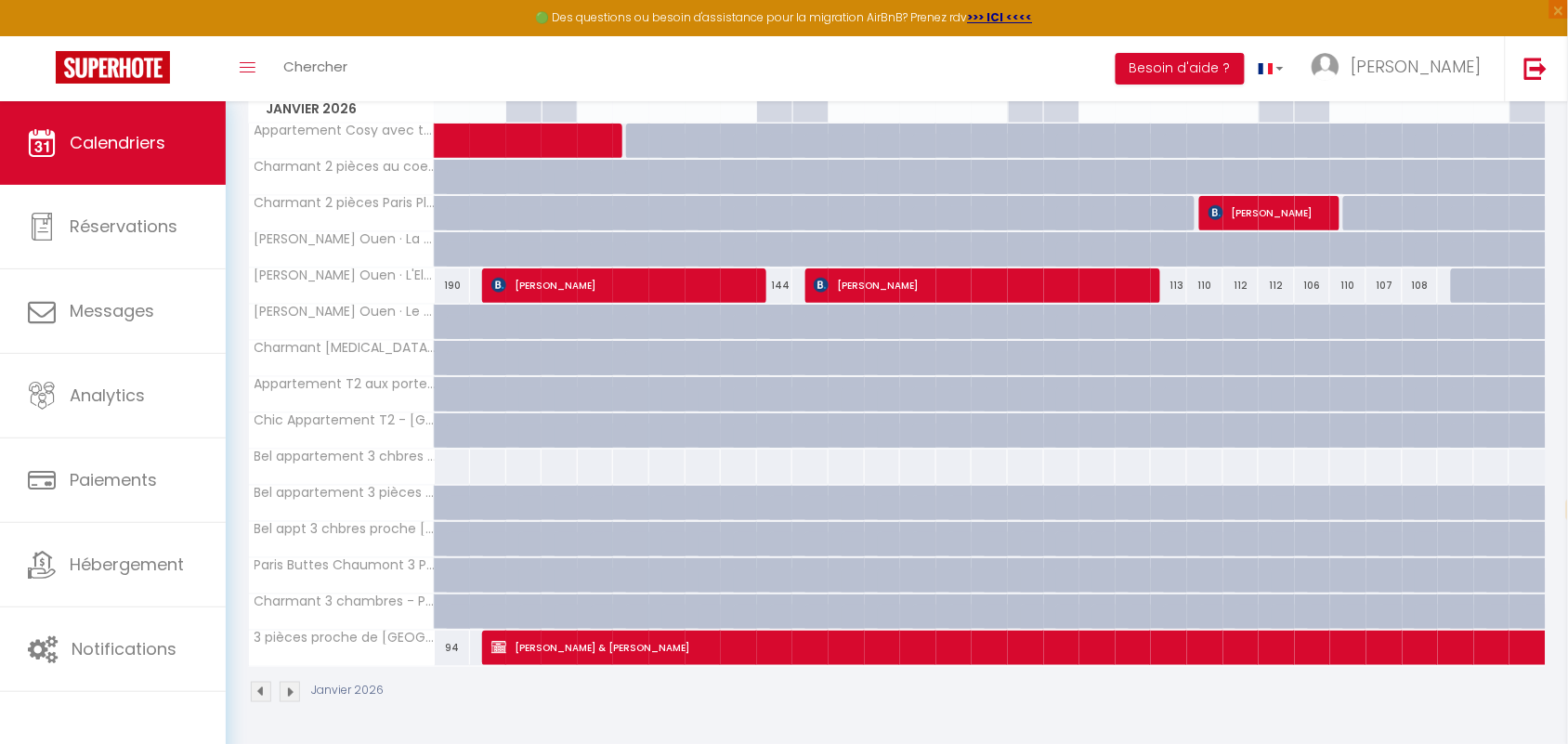
click at [293, 660] on img at bounding box center [289, 691] width 20 height 20
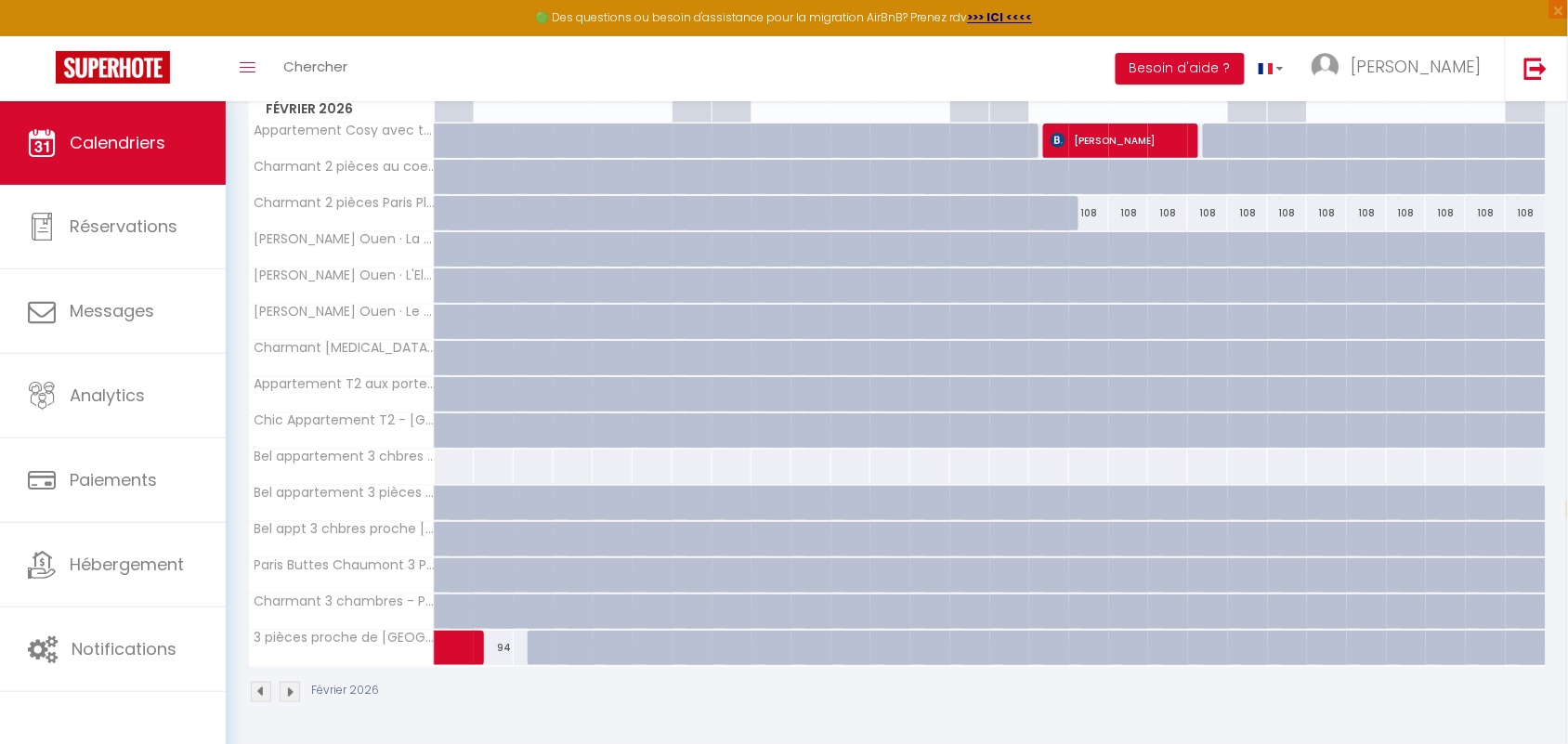
click at [295, 660] on img at bounding box center [289, 691] width 20 height 20
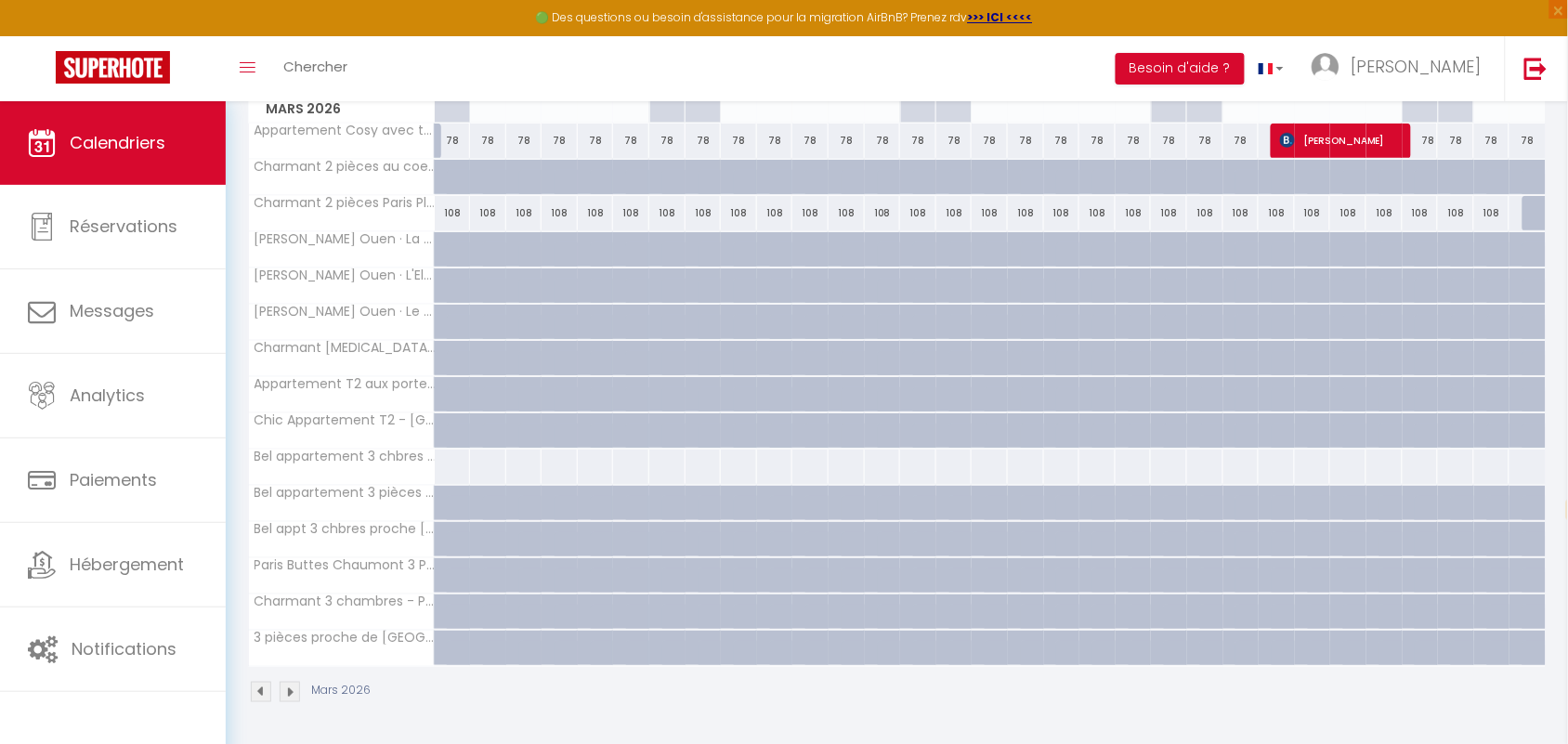
click at [291, 660] on img at bounding box center [289, 691] width 20 height 20
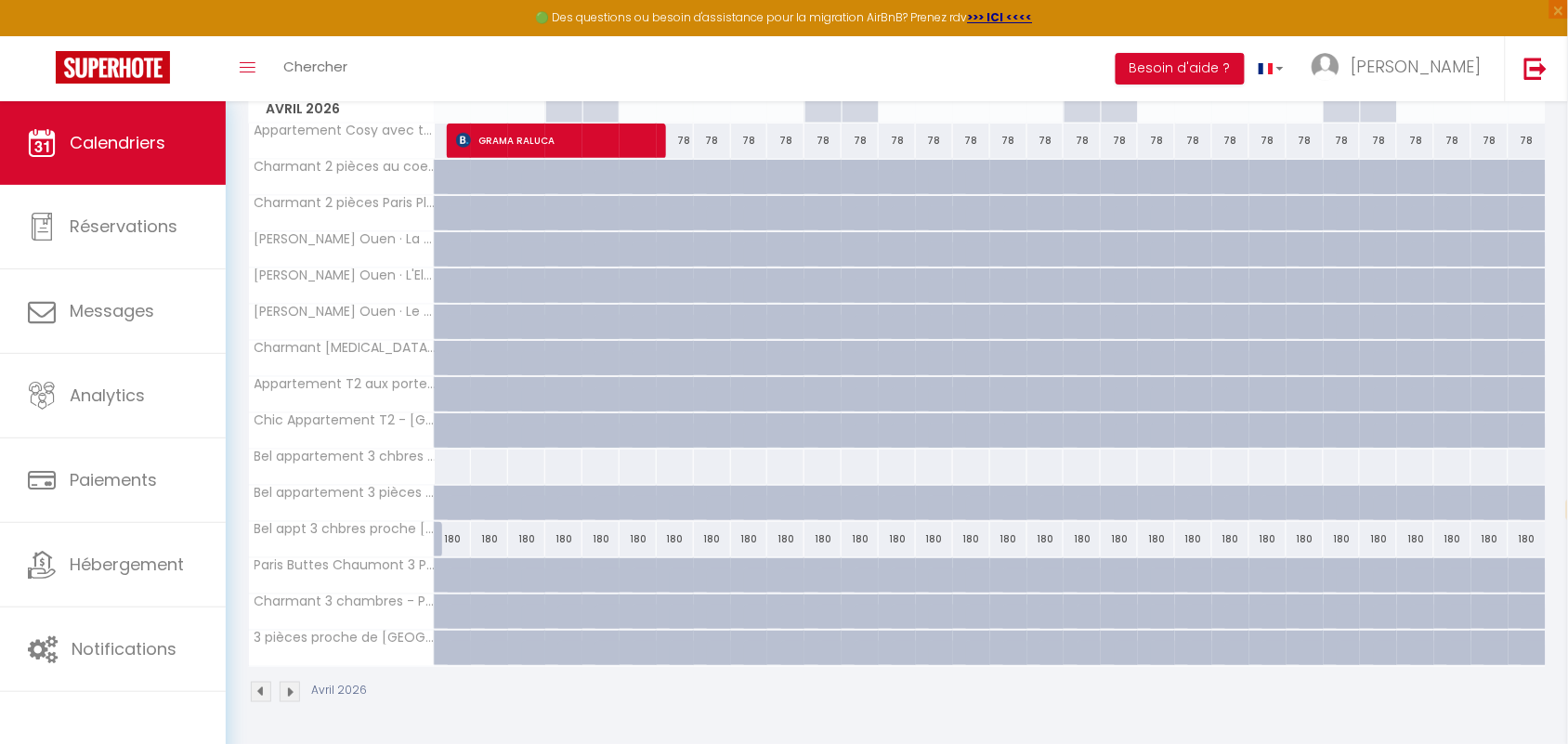
click at [295, 660] on img at bounding box center [289, 691] width 20 height 20
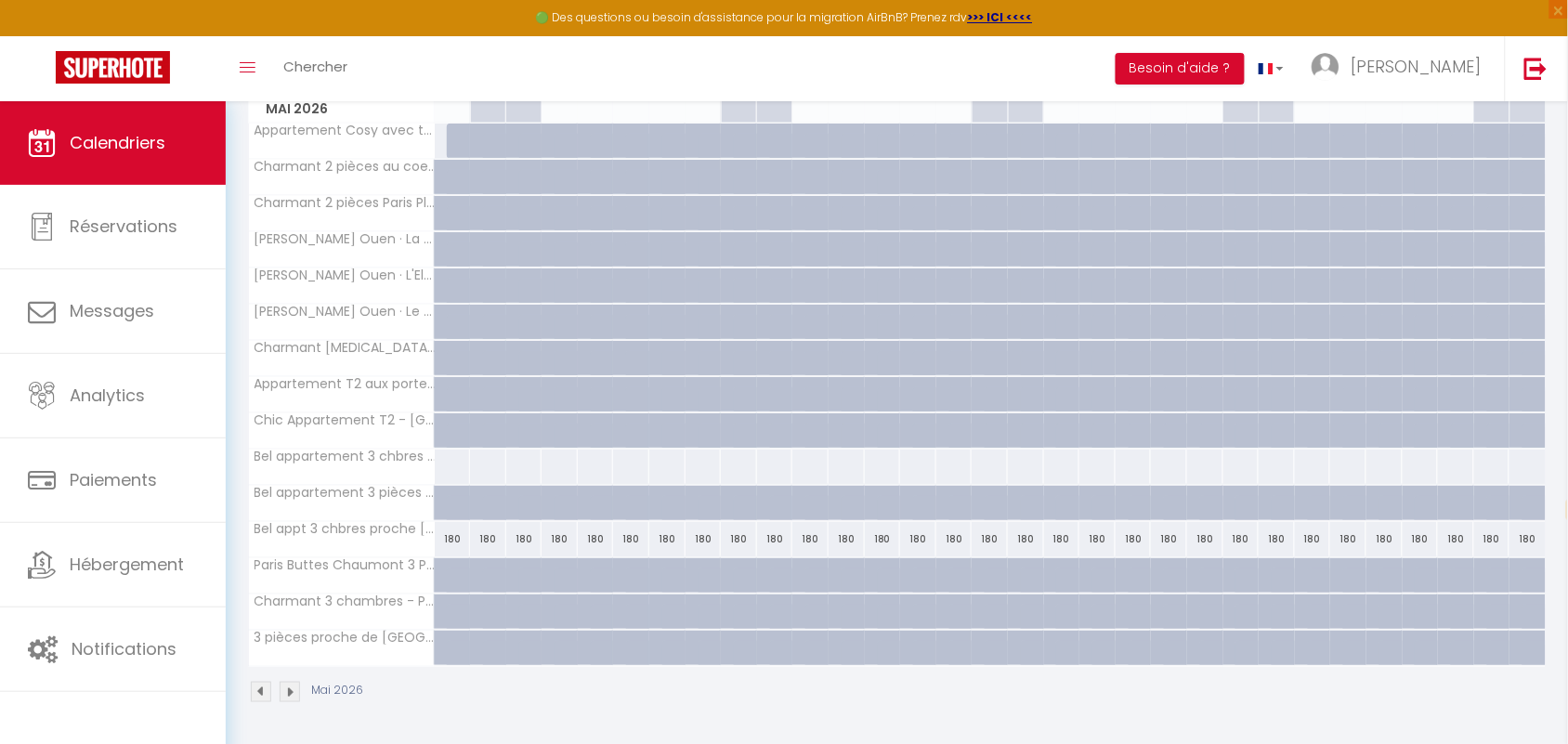
click at [266, 660] on img at bounding box center [260, 691] width 20 height 20
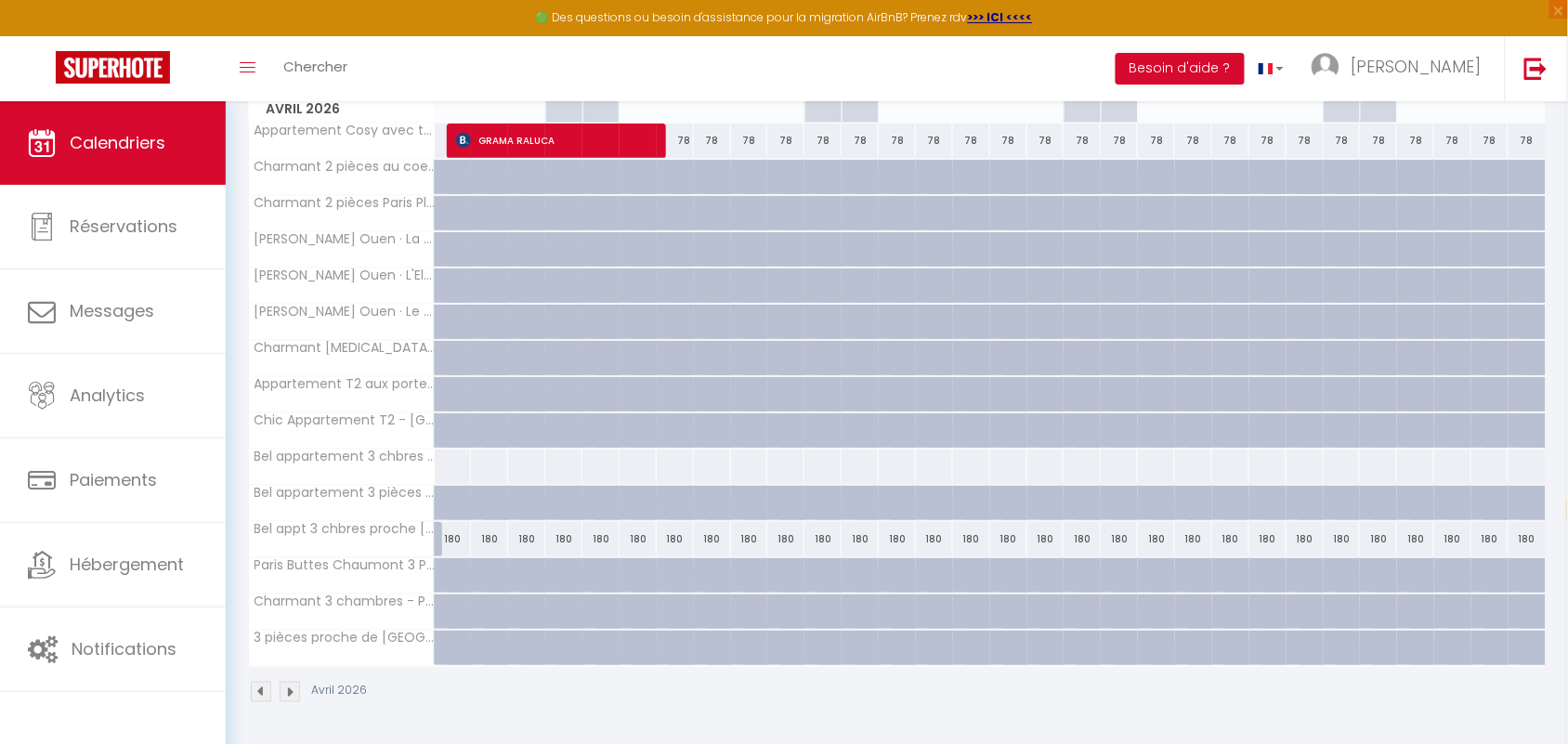
click at [266, 660] on img at bounding box center [260, 691] width 20 height 20
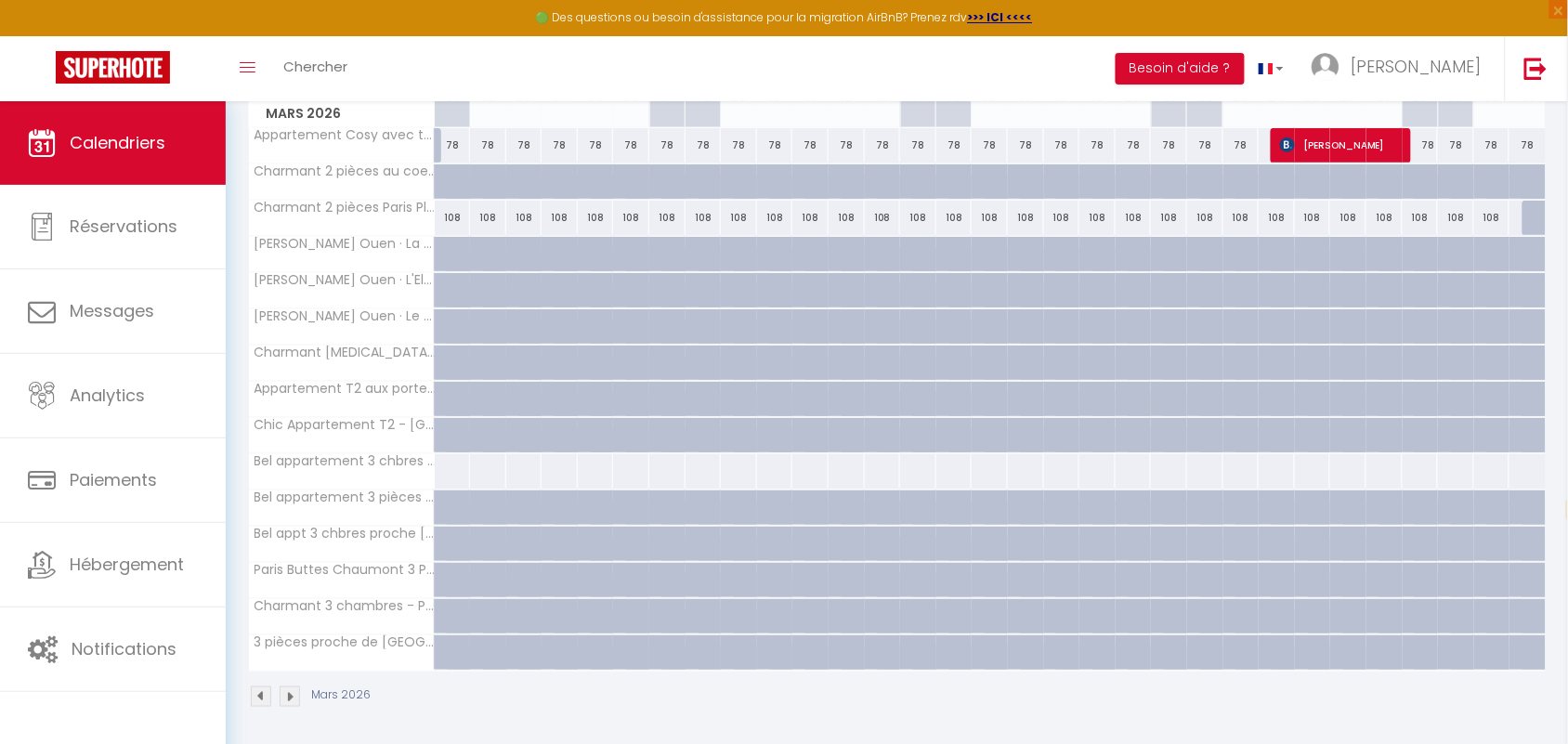
scroll to position [187, 0]
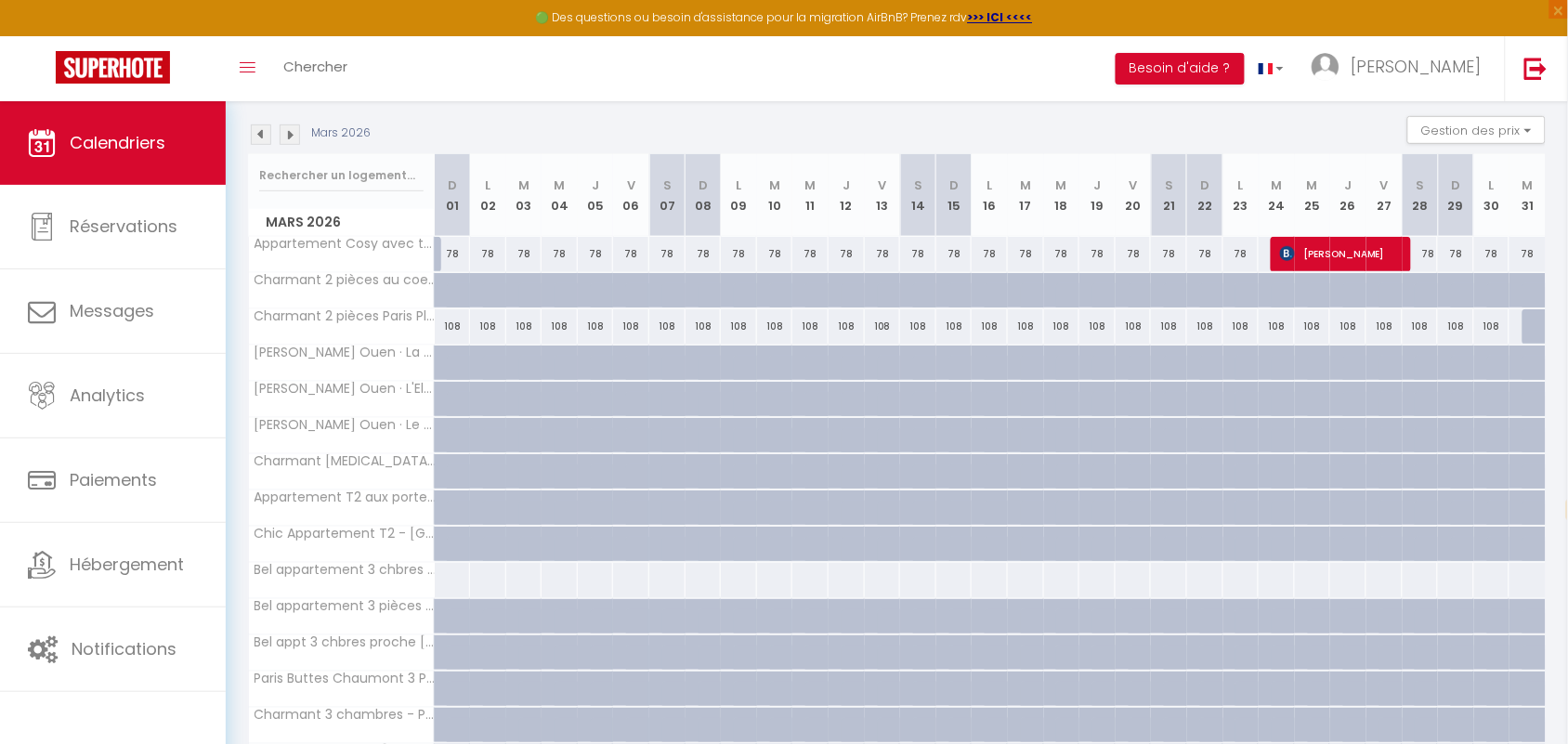
click at [456, 256] on div "78" at bounding box center [453, 254] width 36 height 34
type input "78"
type input "Dim 01 Mars 2026"
type input "Lun 02 Mars 2026"
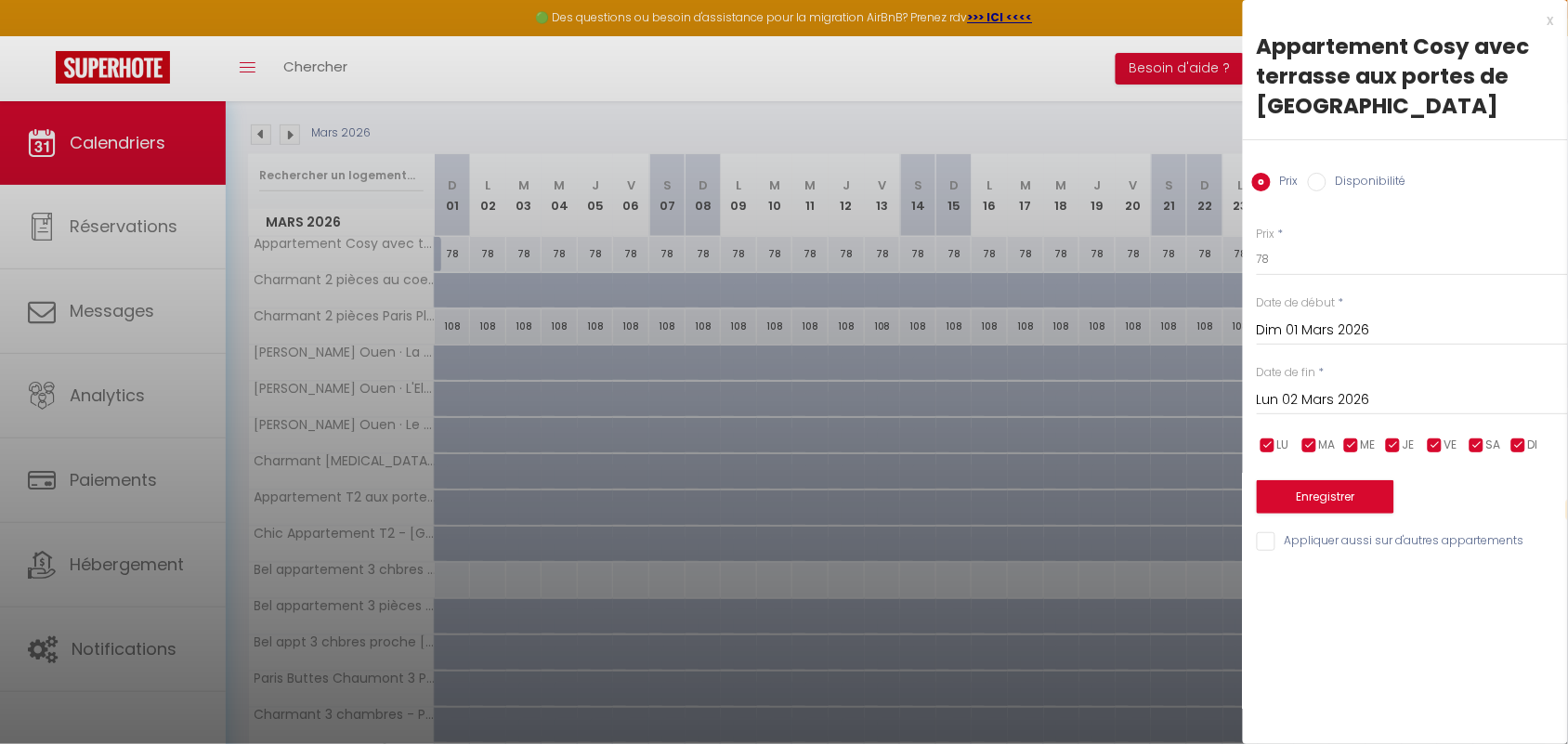
click at [1330, 181] on label "Disponibilité" at bounding box center [1367, 182] width 80 height 20
click at [1327, 181] on input "Disponibilité" at bounding box center [1316, 181] width 18 height 18
radio input "true"
radio input "false"
click at [1320, 392] on input "Lun 02 Mars 2026" at bounding box center [1413, 401] width 312 height 24
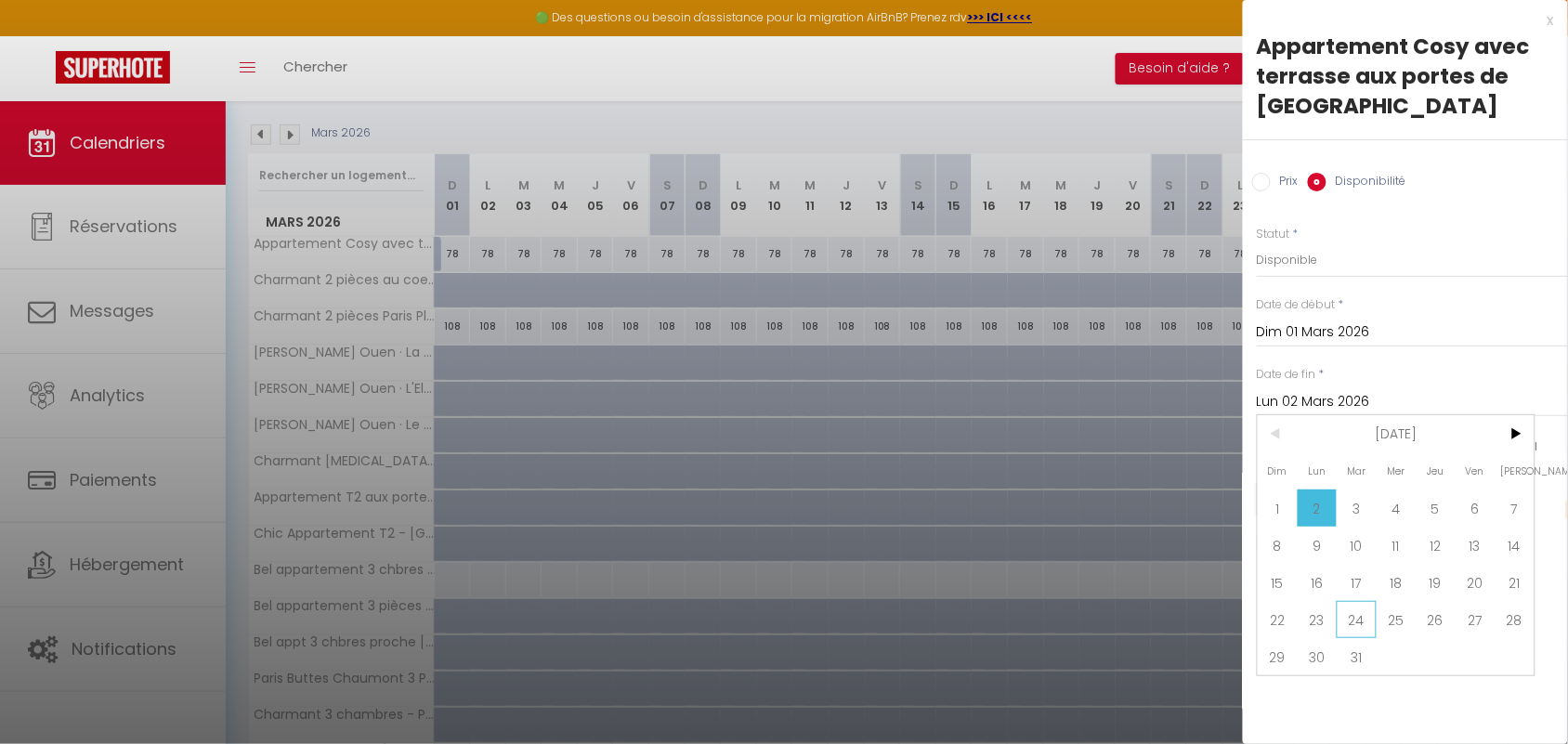
click at [1354, 618] on span "24" at bounding box center [1357, 619] width 40 height 37
type input "[DATE] Mars 2026"
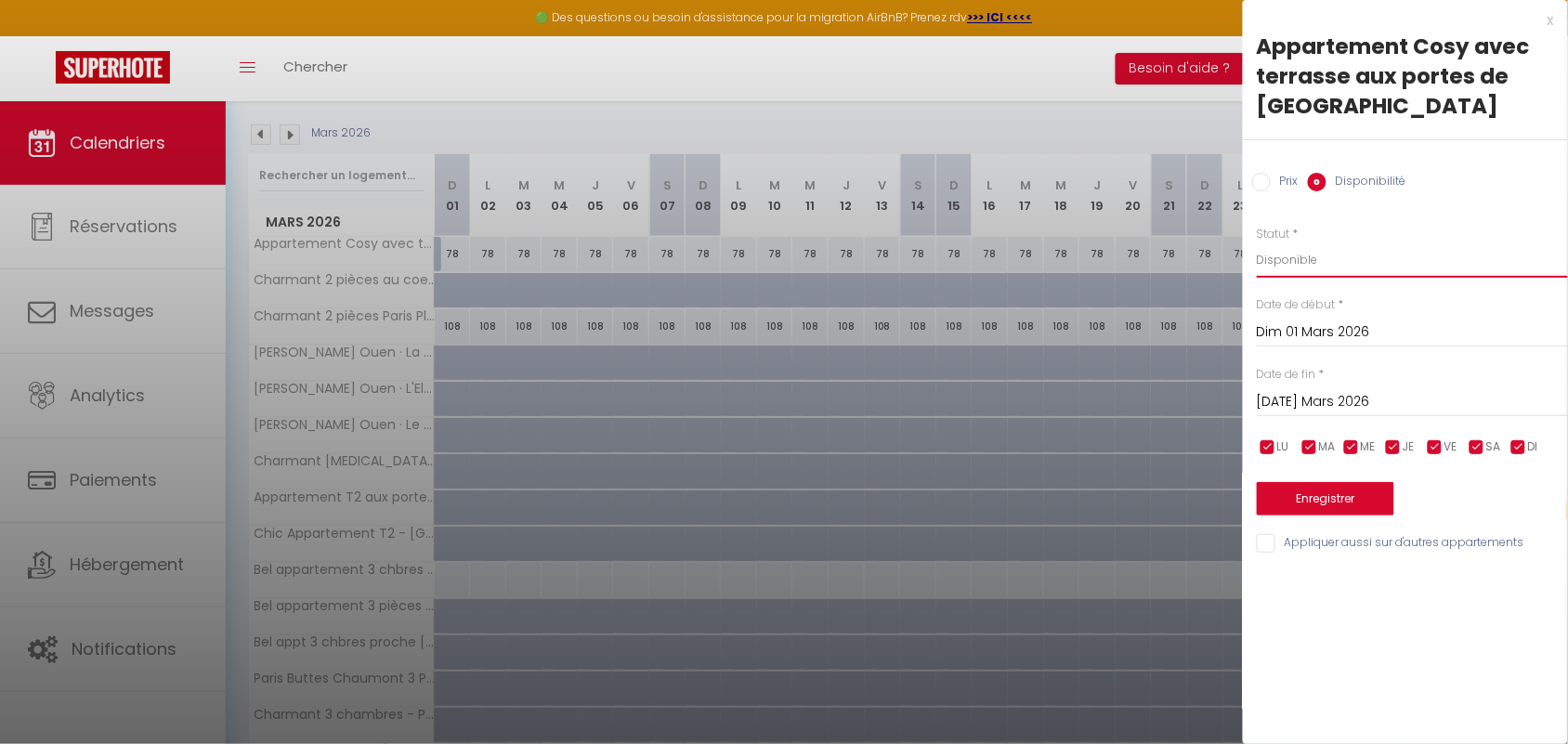
click at [1310, 256] on select "Disponible Indisponible" at bounding box center [1413, 259] width 312 height 35
select select "0"
click at [1257, 242] on select "Disponible Indisponible" at bounding box center [1413, 259] width 312 height 35
click at [1332, 497] on button "Enregistrer" at bounding box center [1326, 498] width 137 height 33
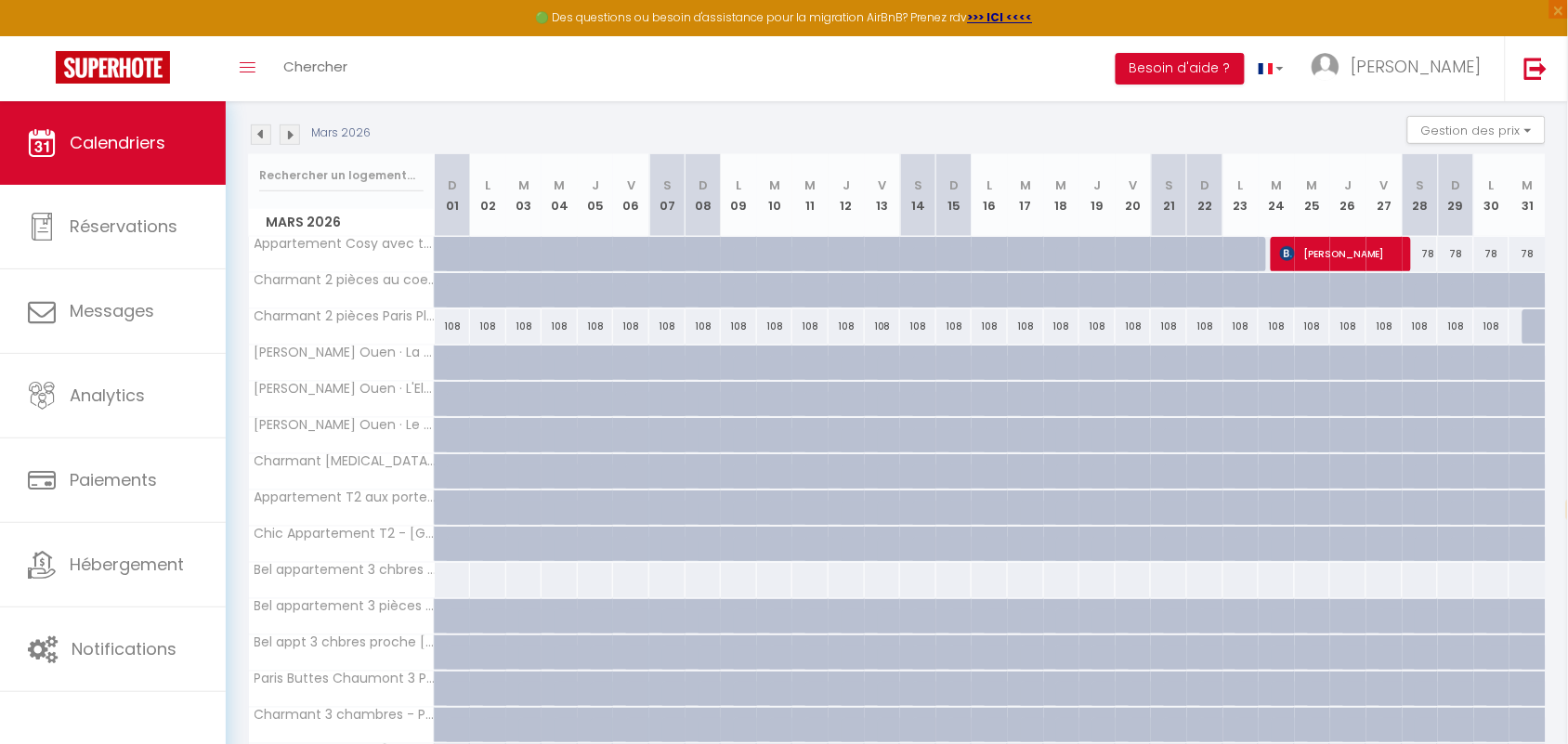
click at [289, 660] on th "Paris Buttes Chaumont 3 Pièces - Bail Mobilité" at bounding box center [341, 689] width 186 height 35
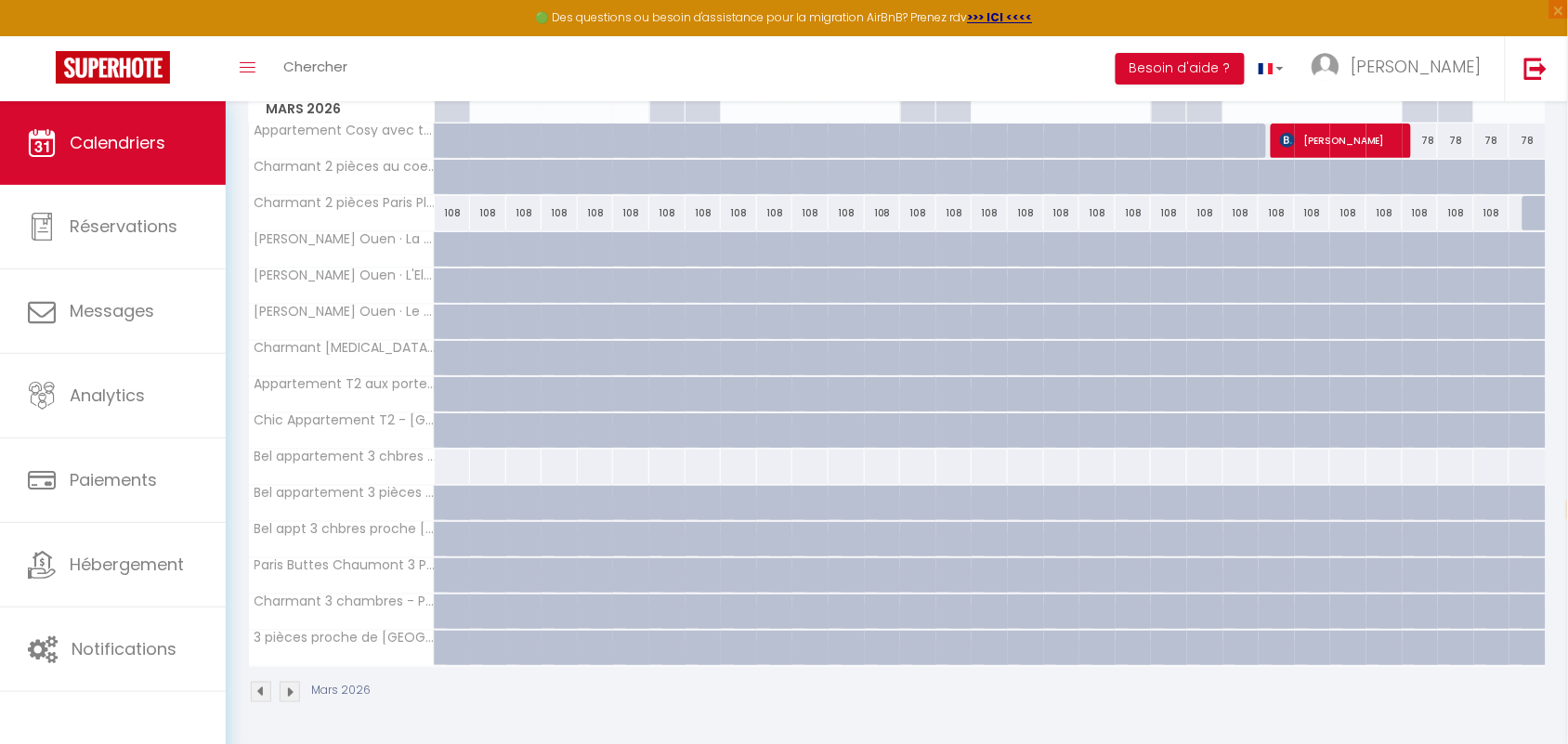
click at [293, 660] on img at bounding box center [289, 691] width 20 height 20
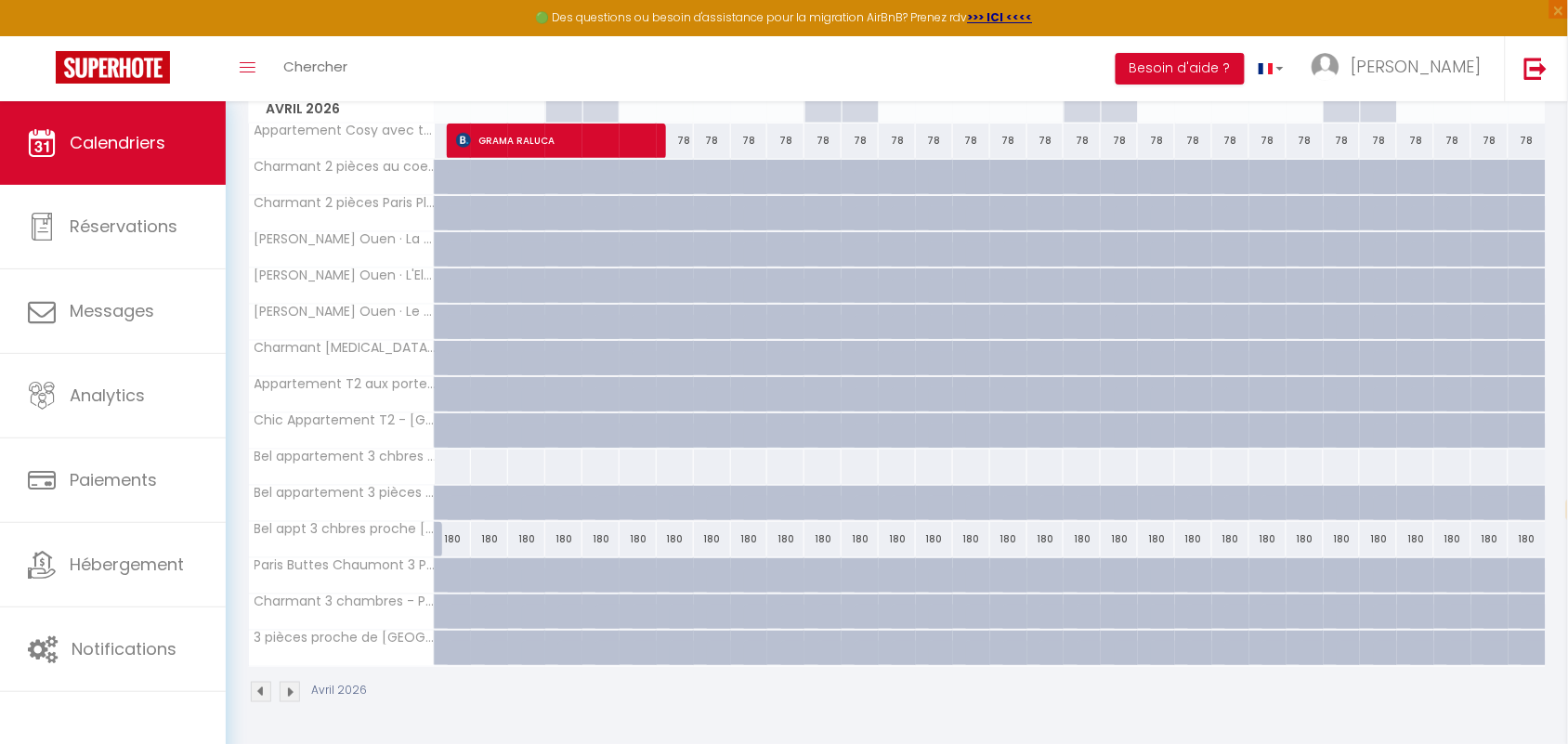
click at [258, 660] on img at bounding box center [260, 691] width 20 height 20
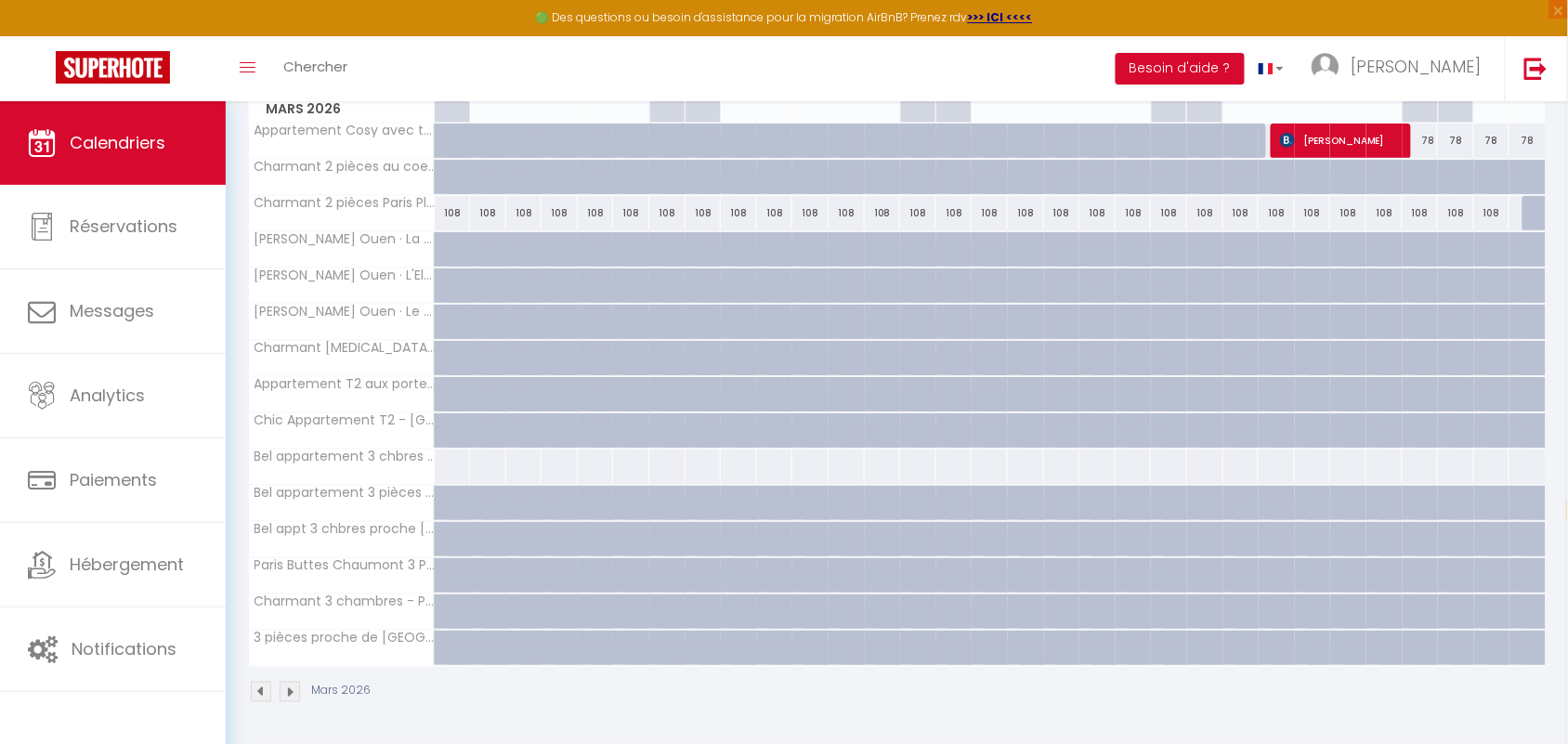
scroll to position [187, 0]
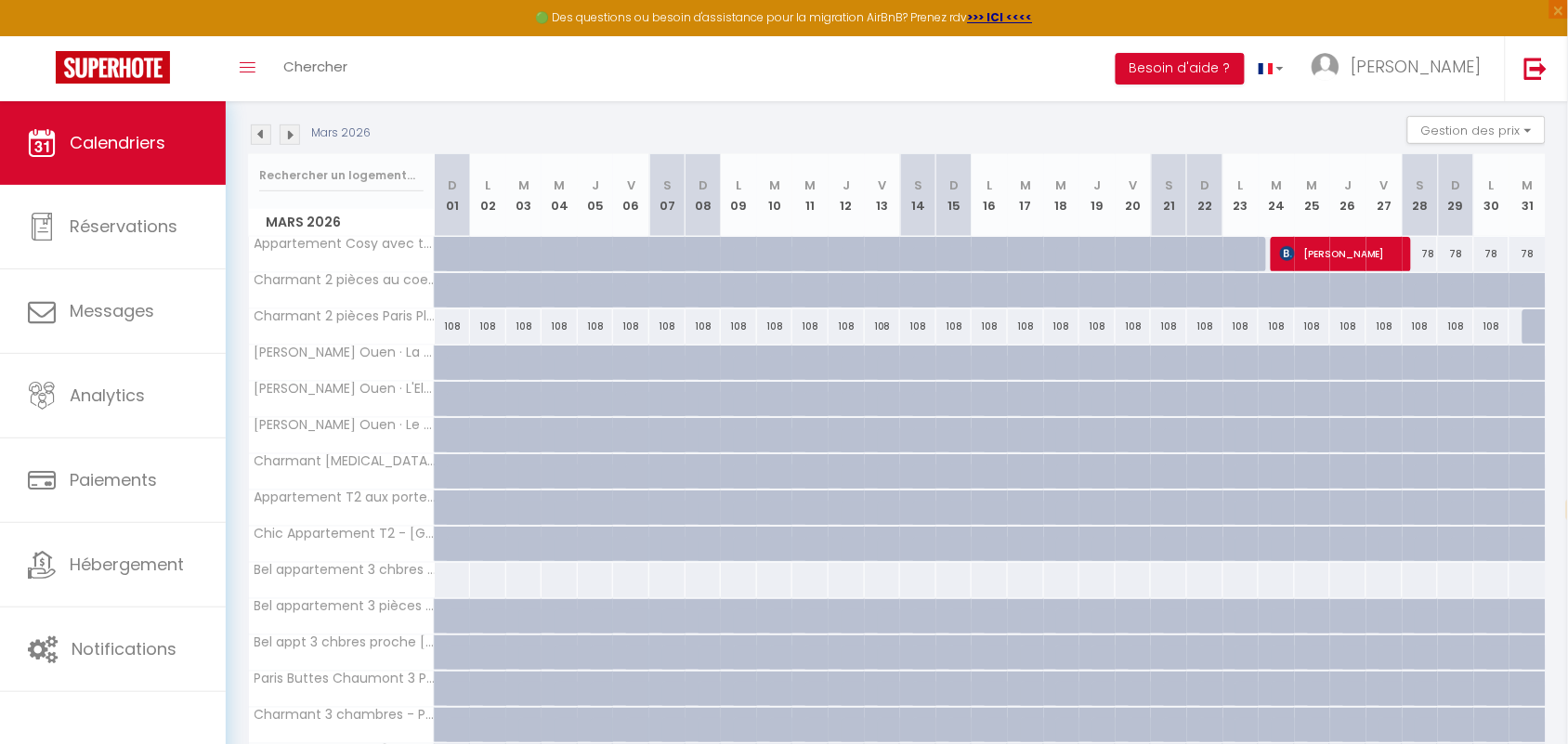
click at [1409, 253] on div "78" at bounding box center [1421, 254] width 36 height 34
select select "1"
type input "[PERSON_NAME] 28 Mars 2026"
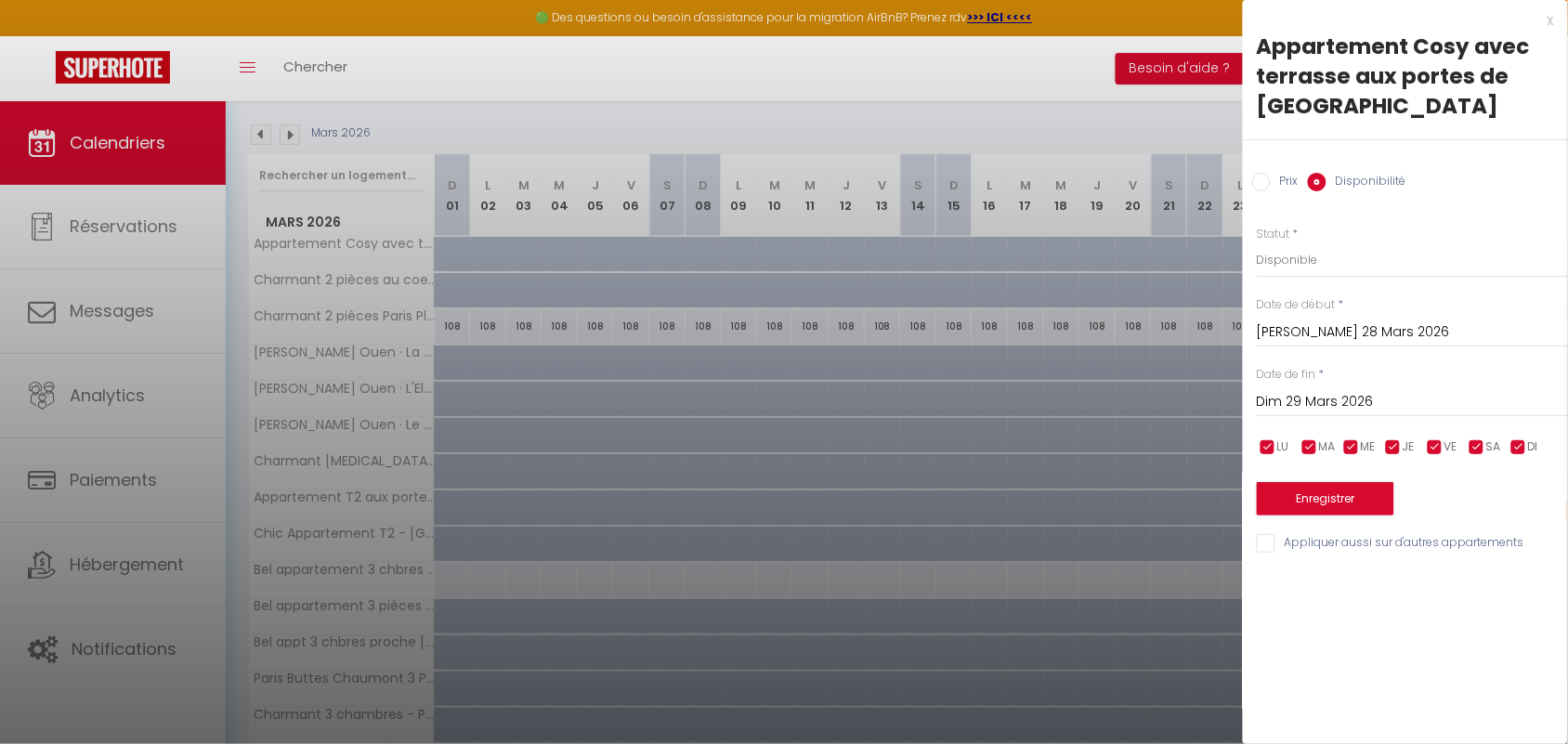
click at [1322, 392] on input "Dim 29 Mars 2026" at bounding box center [1413, 401] width 312 height 24
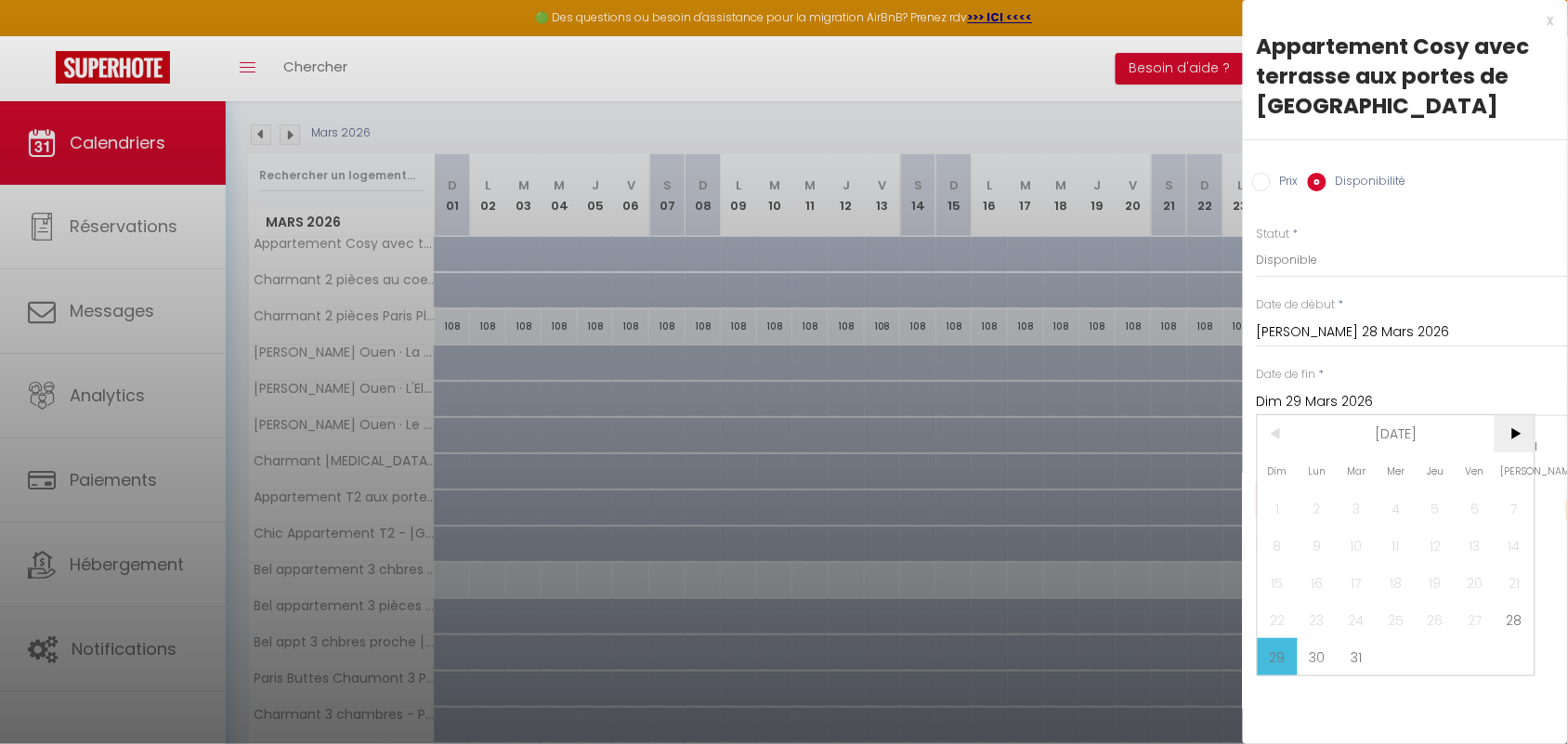
click at [1409, 433] on span ">" at bounding box center [1515, 433] width 40 height 37
click at [1391, 501] on span "1" at bounding box center [1396, 508] width 40 height 37
type input "Mer 01 Avril 2026"
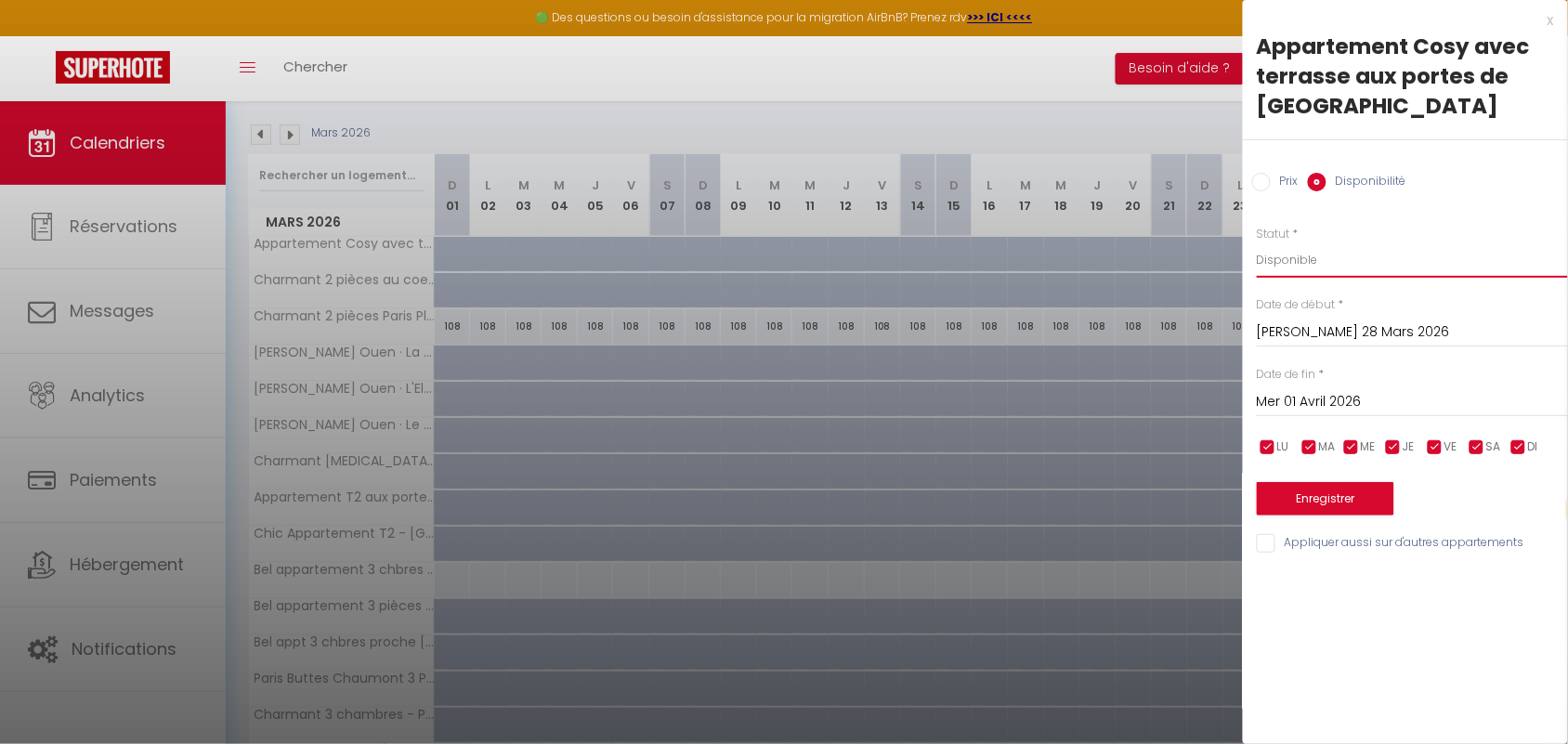
click at [1322, 258] on select "Disponible Indisponible" at bounding box center [1413, 259] width 312 height 35
select select "0"
click at [1257, 242] on select "Disponible Indisponible" at bounding box center [1413, 259] width 312 height 35
click at [1316, 503] on button "Enregistrer" at bounding box center [1326, 498] width 137 height 33
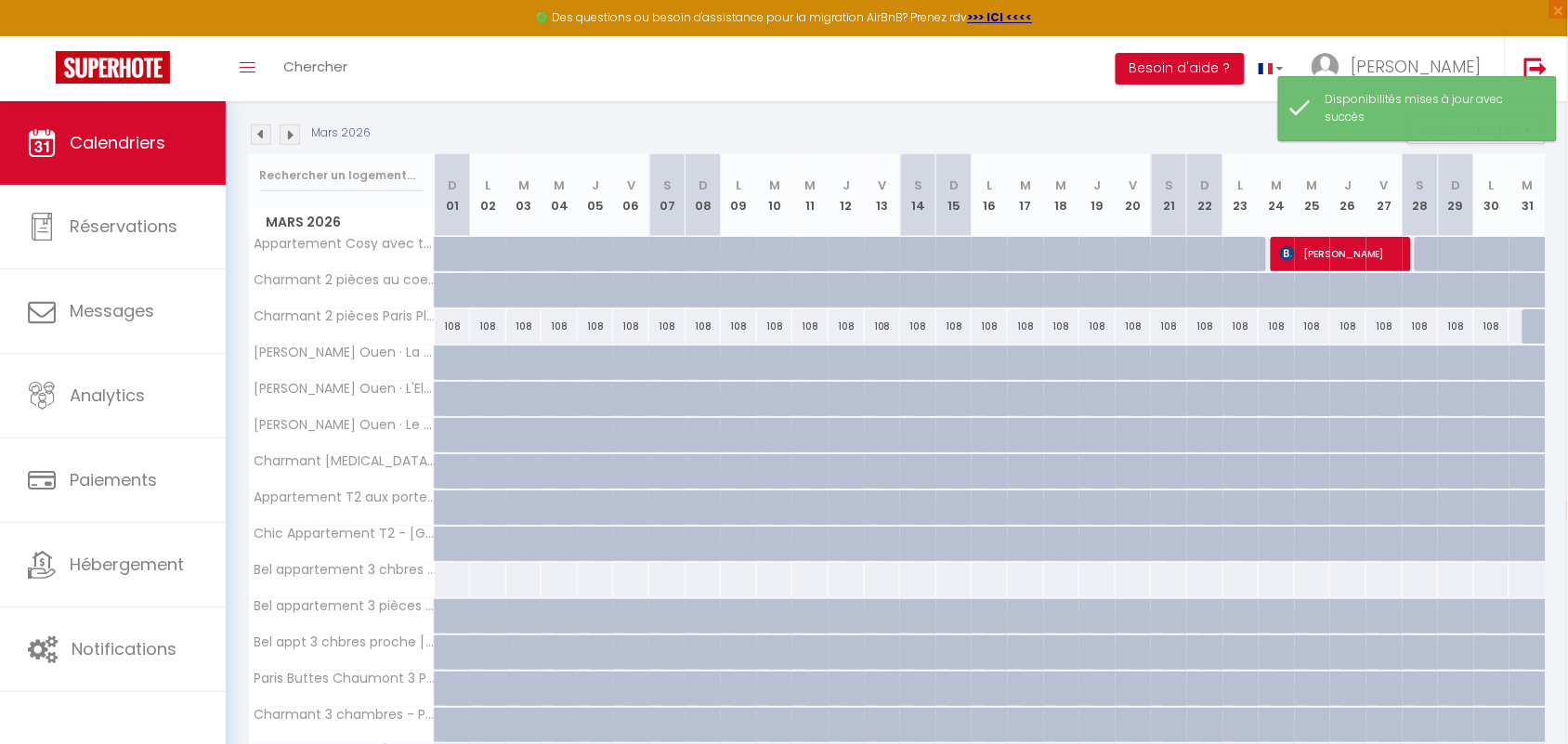
scroll to position [303, 0]
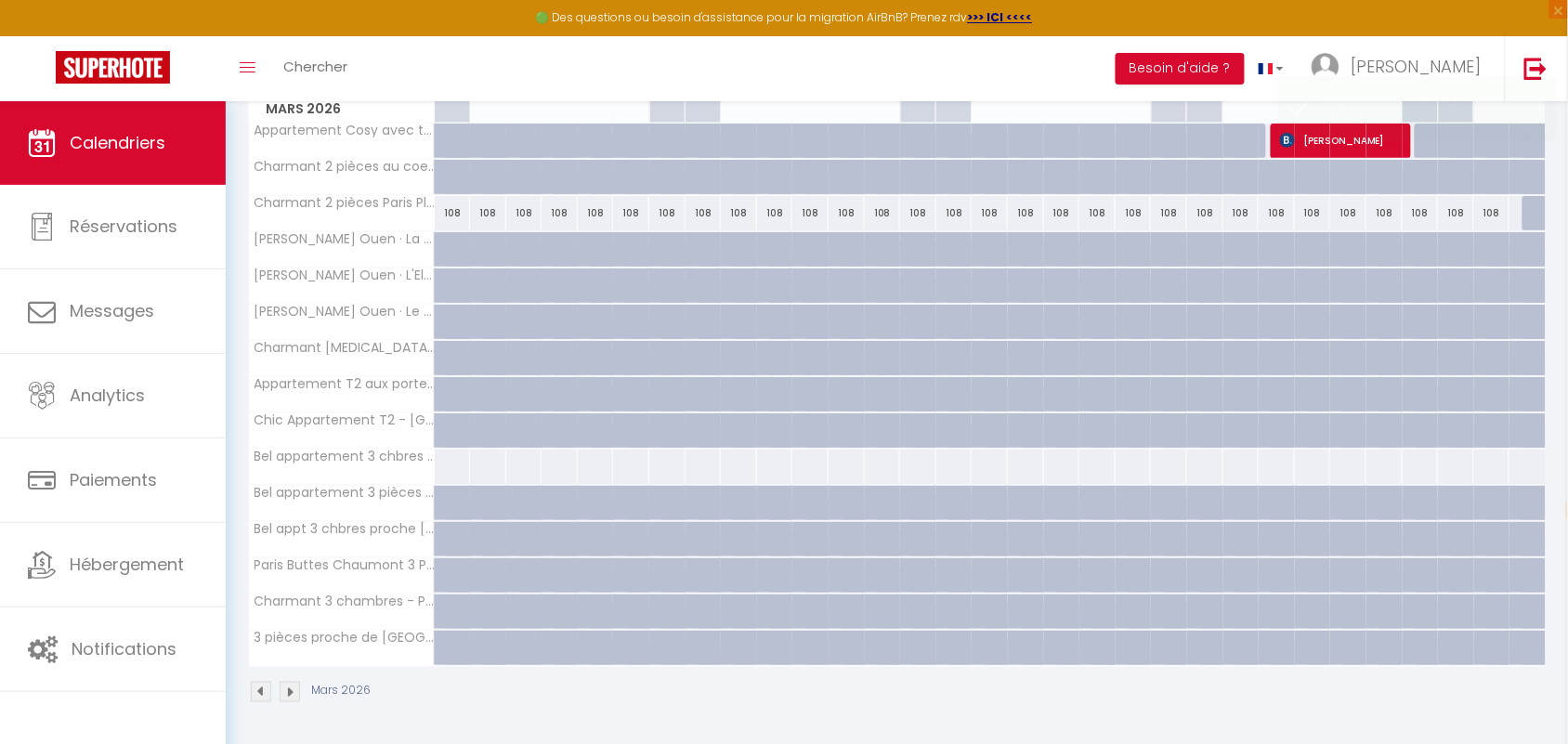
click at [294, 660] on img at bounding box center [289, 691] width 20 height 20
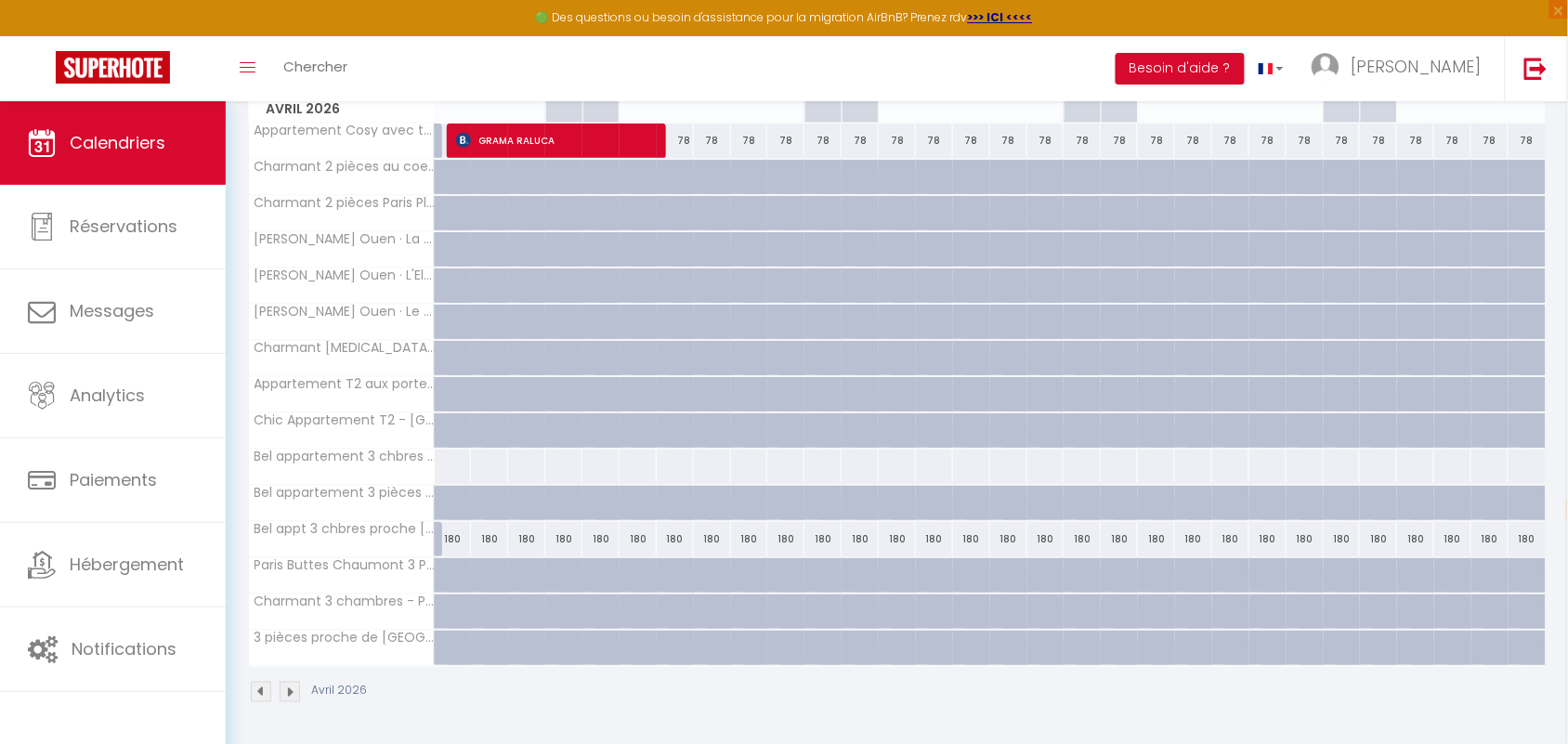
scroll to position [187, 0]
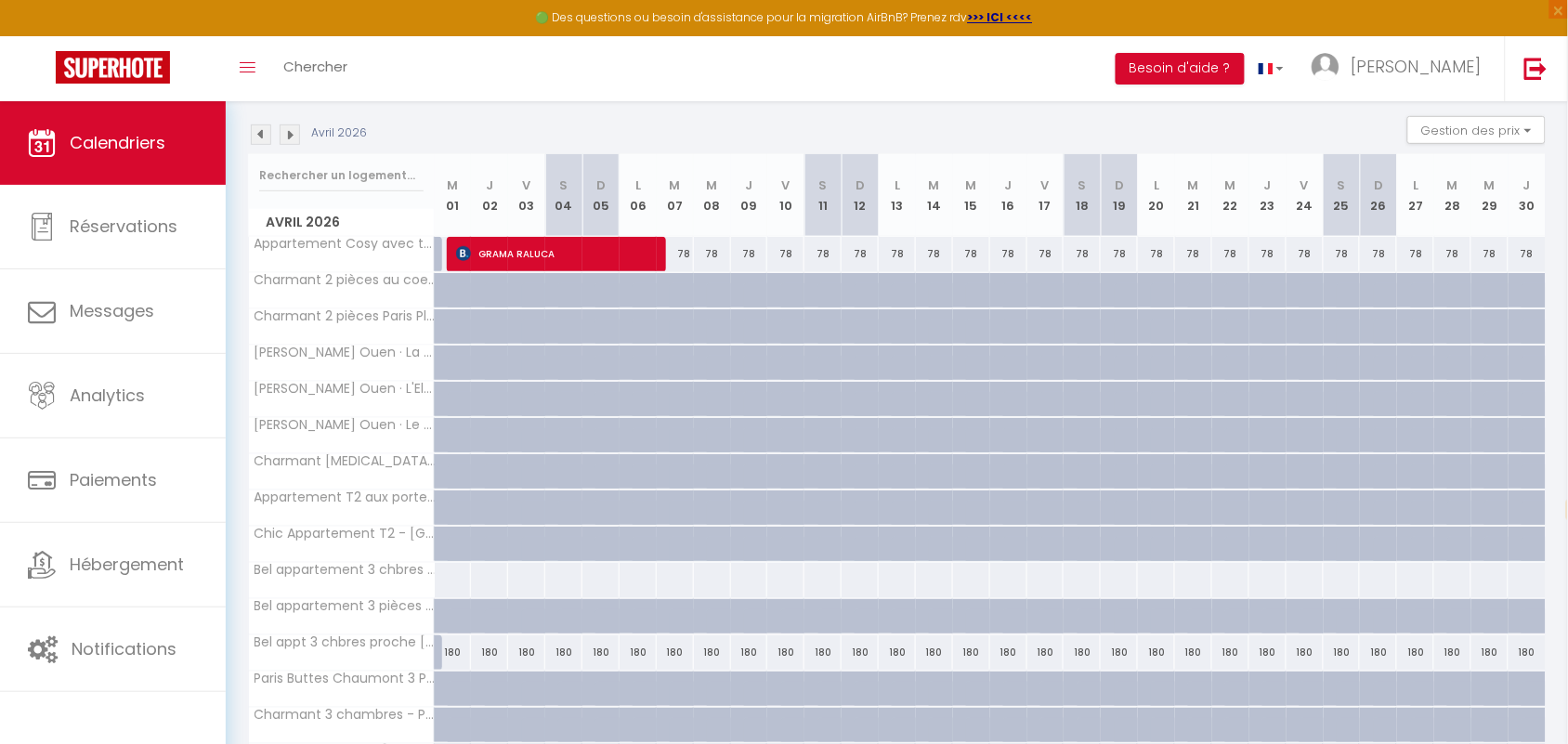
click at [681, 252] on div "78" at bounding box center [675, 254] width 37 height 34
select select "1"
type input "[DATE] Avril 2026"
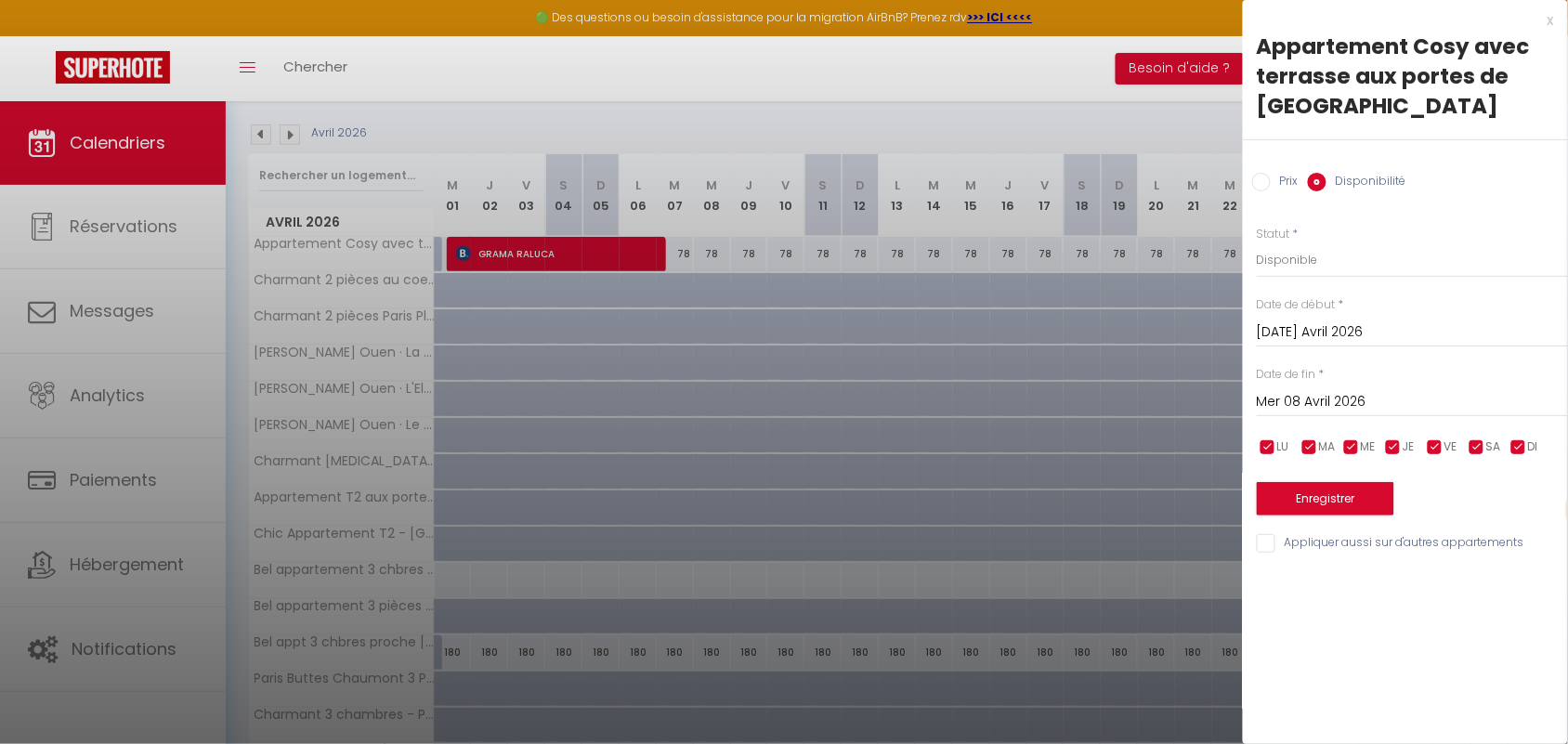
click at [1354, 392] on input "Mer 08 Avril 2026" at bounding box center [1413, 401] width 312 height 24
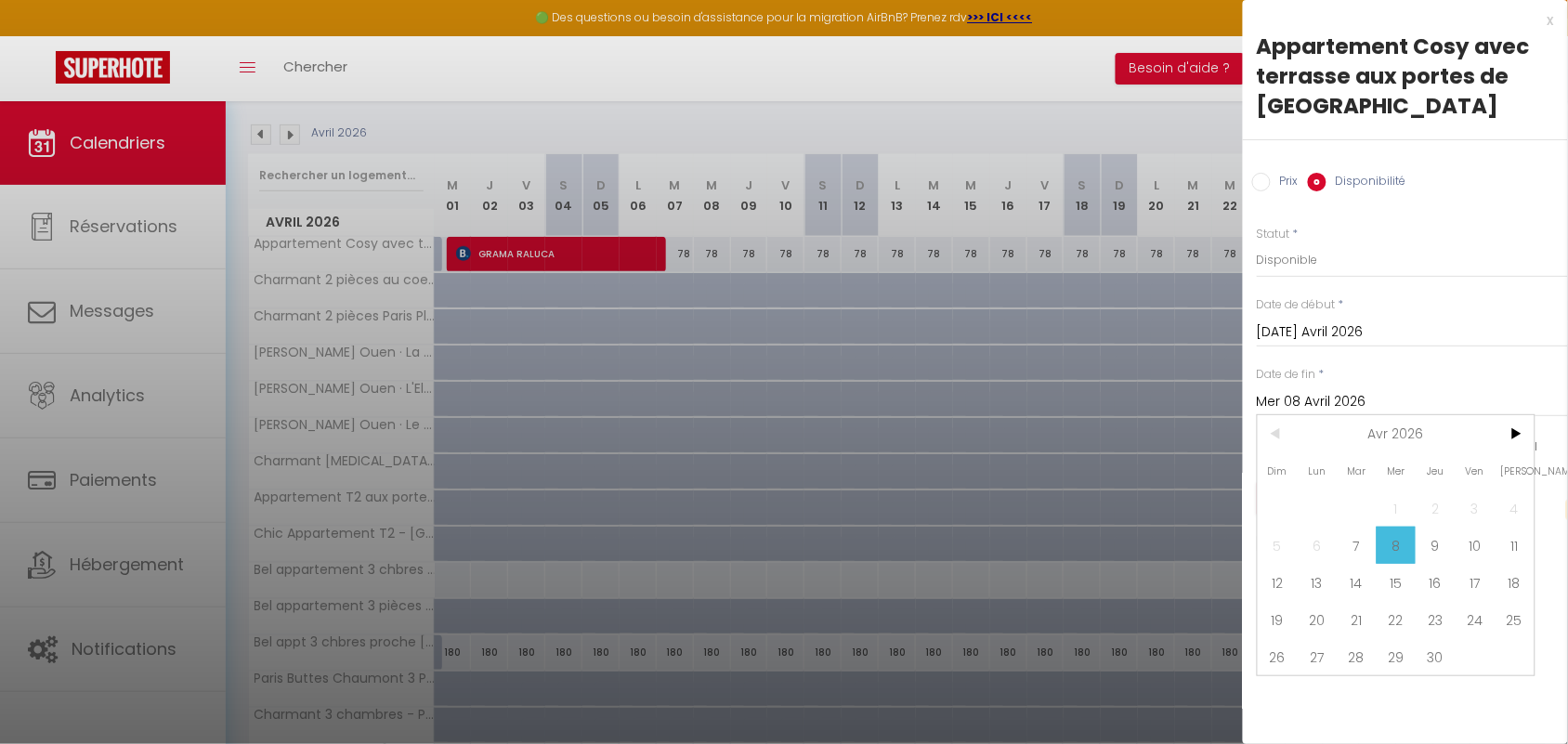
scroll to position [303, 0]
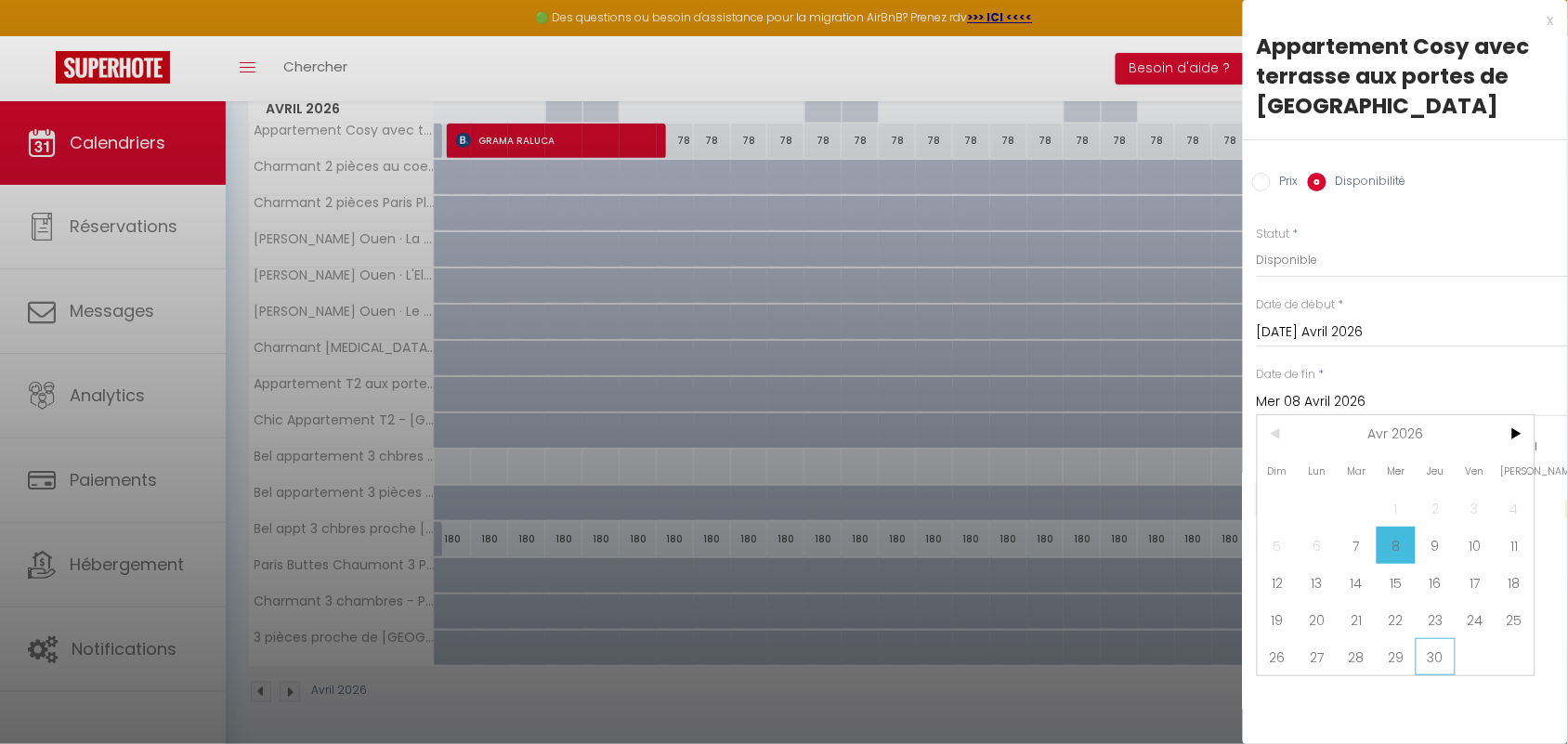
click at [1409, 653] on span "30" at bounding box center [1436, 656] width 40 height 37
type input "Jeu 30 Avril 2026"
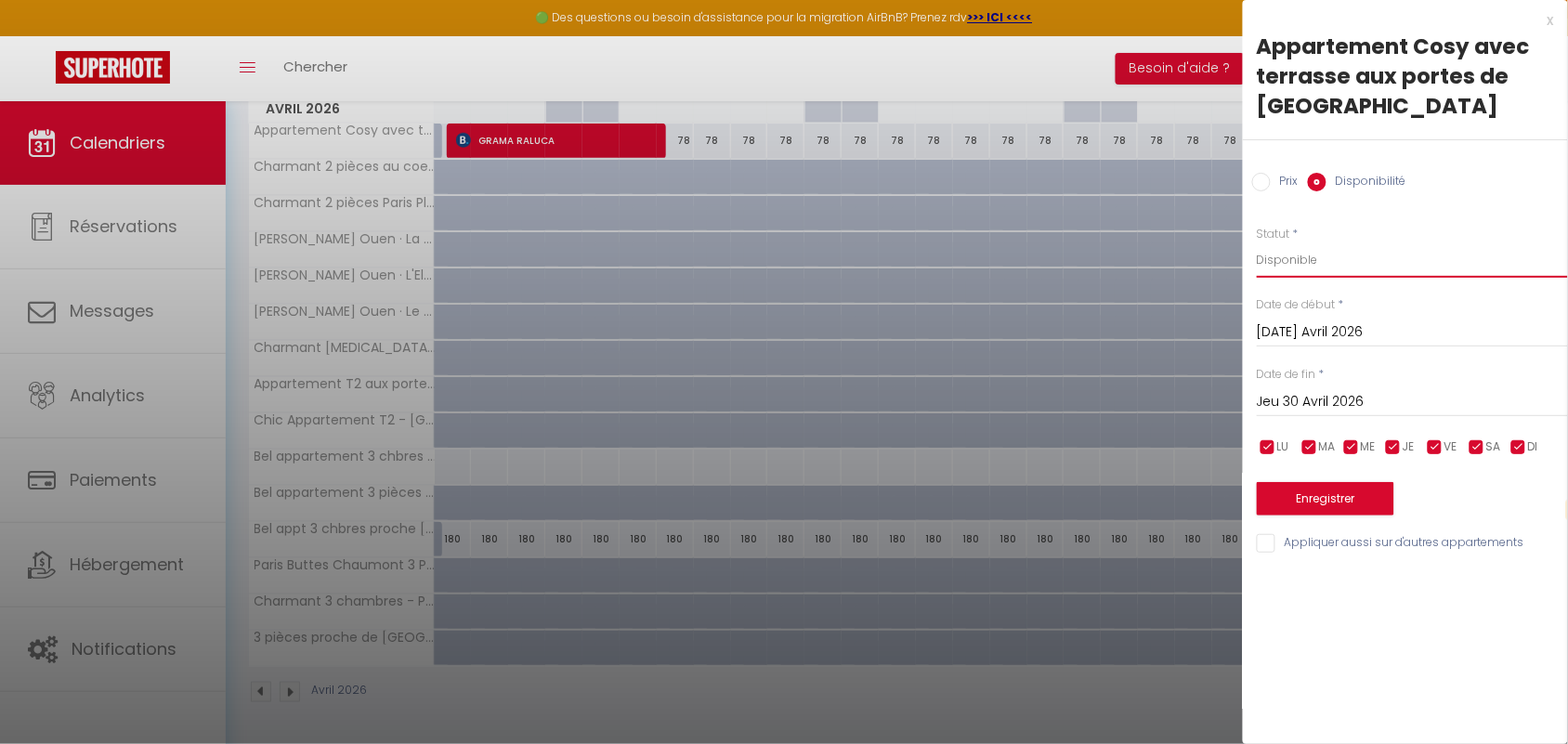
click at [1292, 256] on select "Disponible Indisponible" at bounding box center [1413, 259] width 312 height 35
select select "0"
click at [1257, 242] on select "Disponible Indisponible" at bounding box center [1413, 259] width 312 height 35
click at [1312, 493] on button "Enregistrer" at bounding box center [1326, 498] width 137 height 33
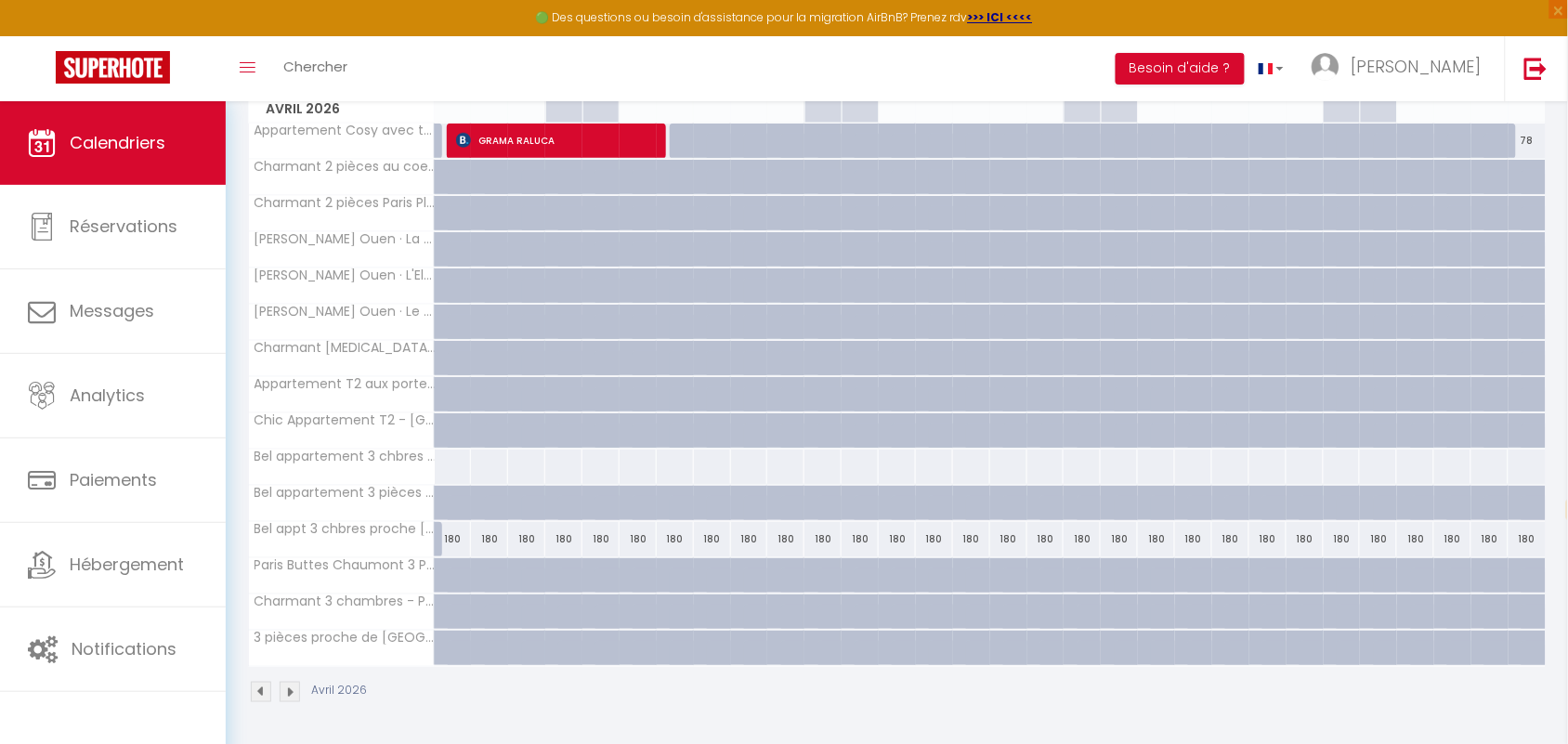
click at [289, 660] on img at bounding box center [289, 691] width 20 height 20
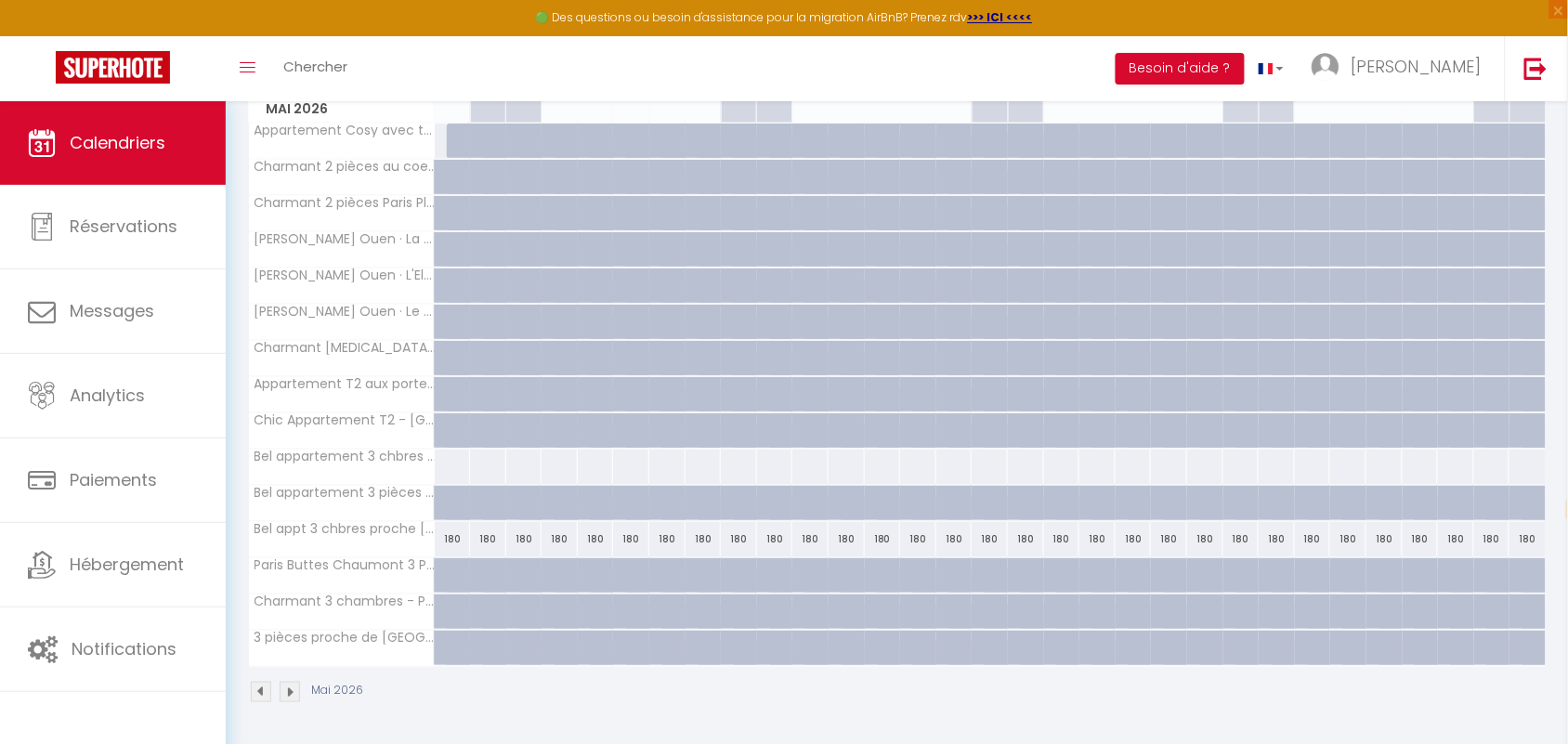
click at [286, 660] on img at bounding box center [289, 691] width 20 height 20
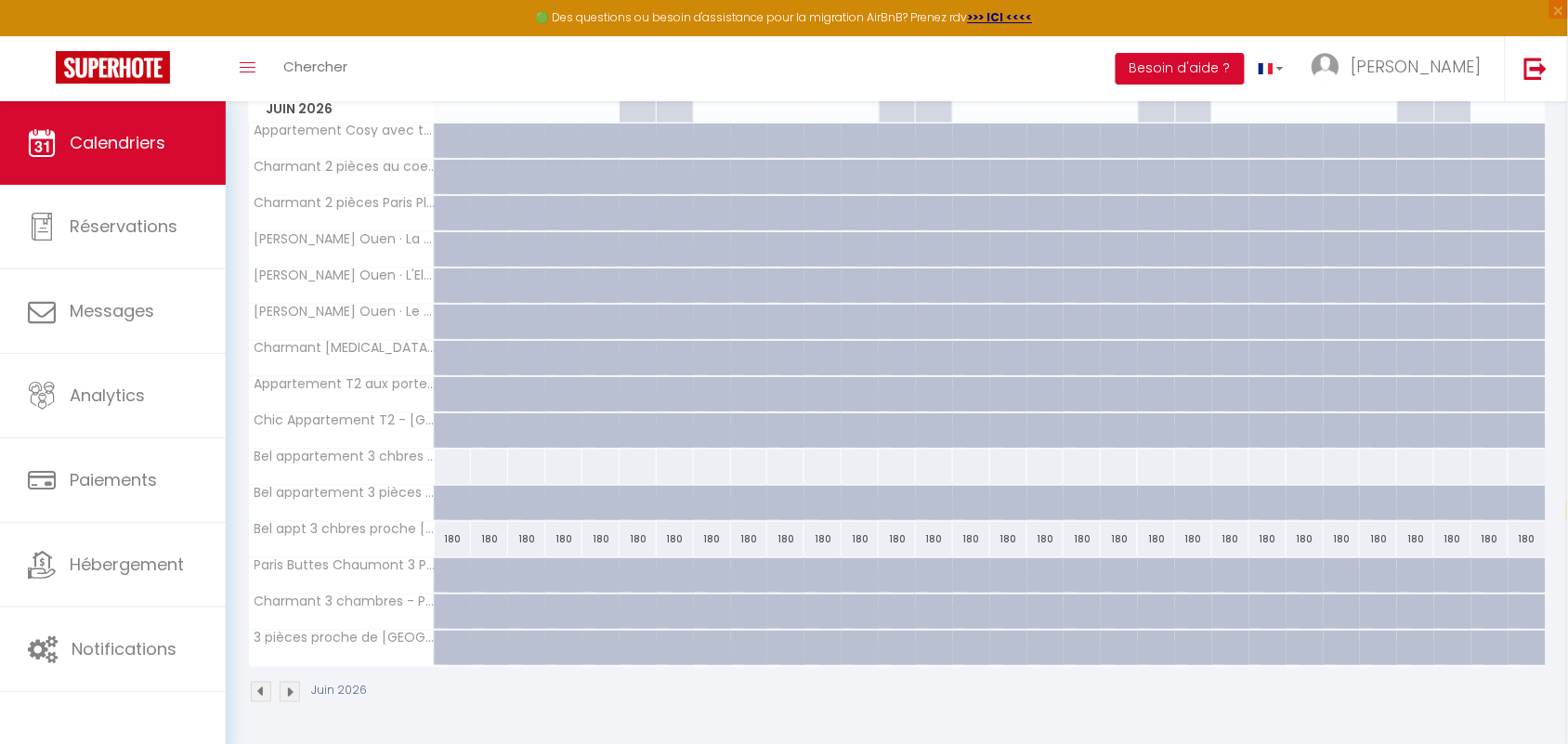
click at [290, 660] on img at bounding box center [289, 691] width 20 height 20
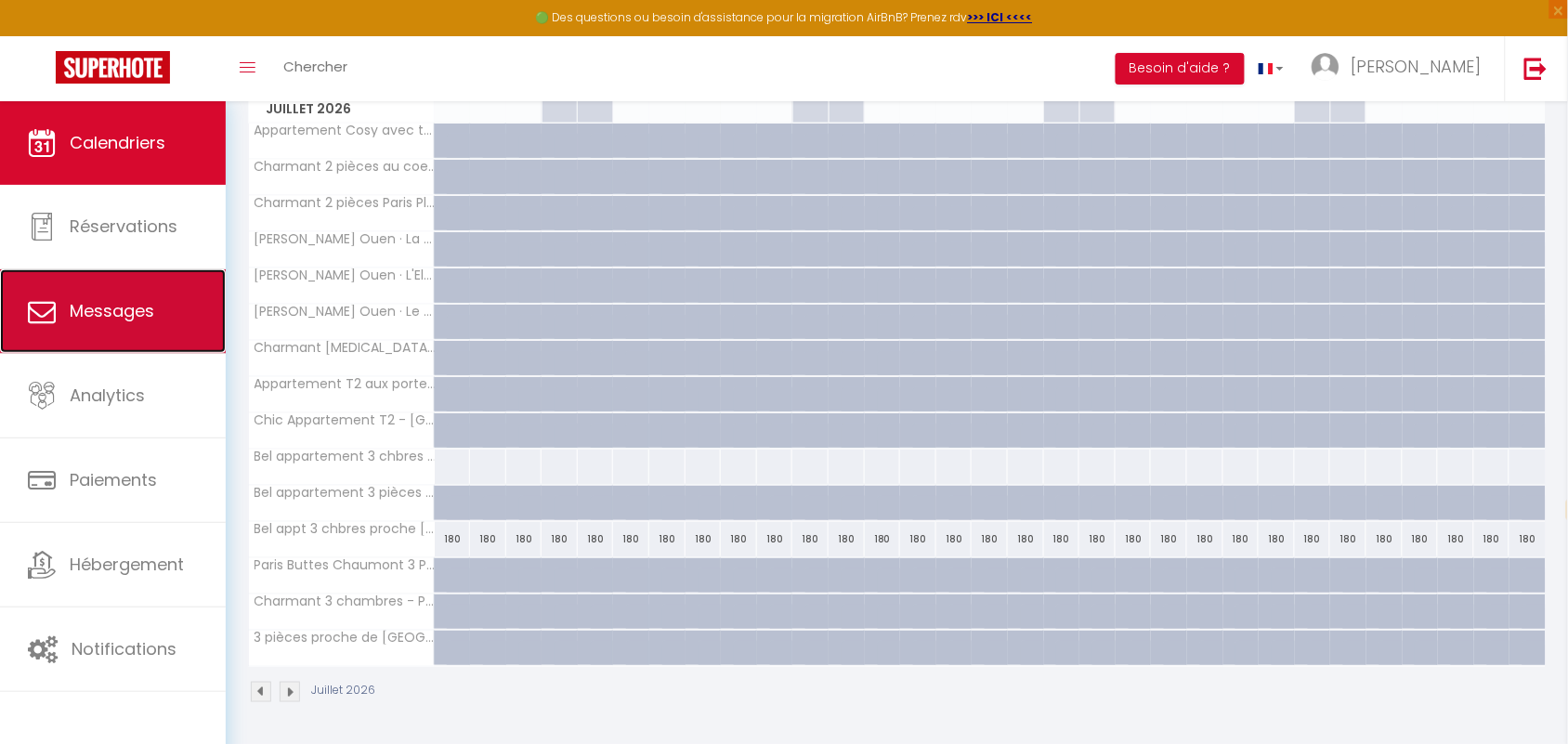
click at [131, 320] on span "Messages" at bounding box center [112, 311] width 85 height 23
select select "message"
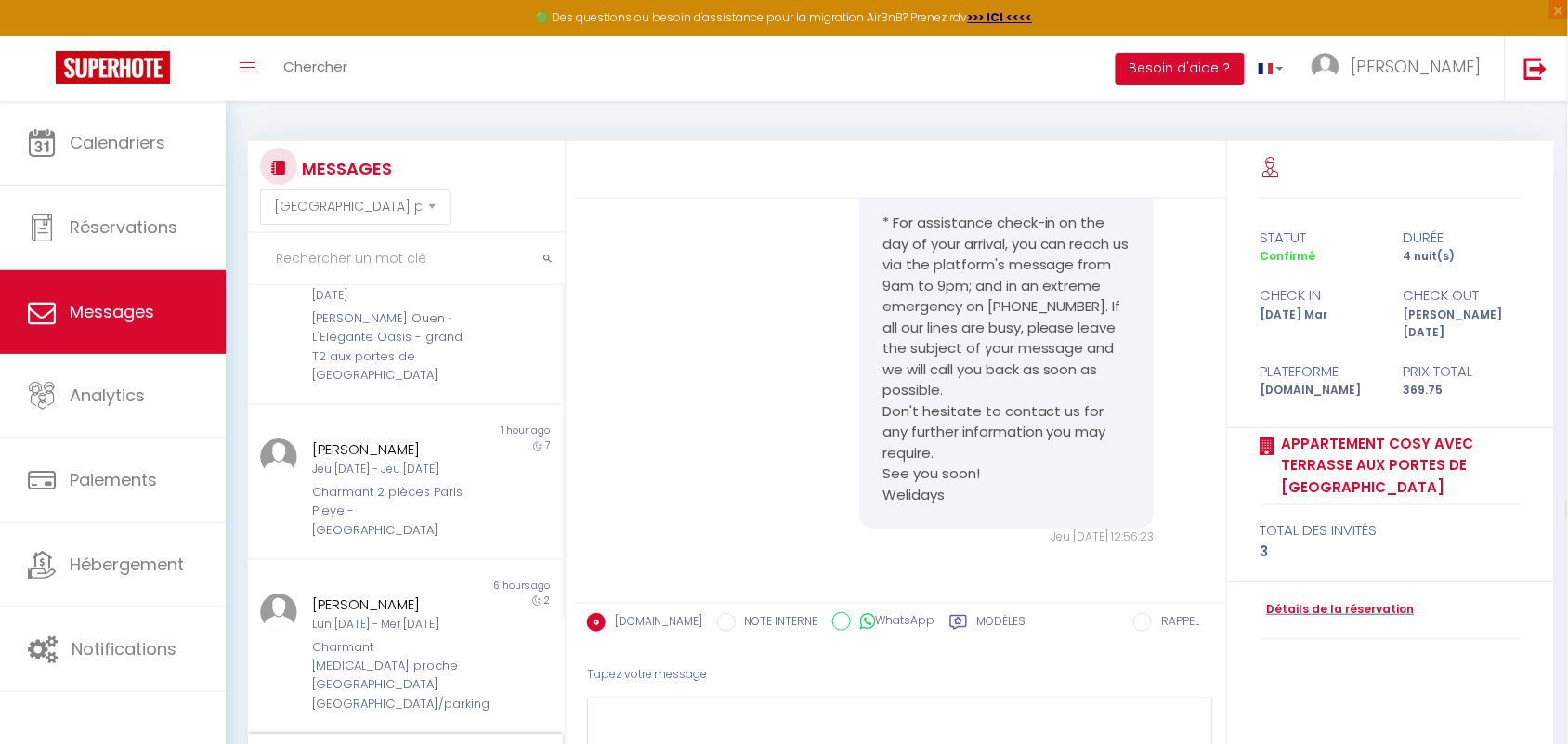
scroll to position [360, 0]
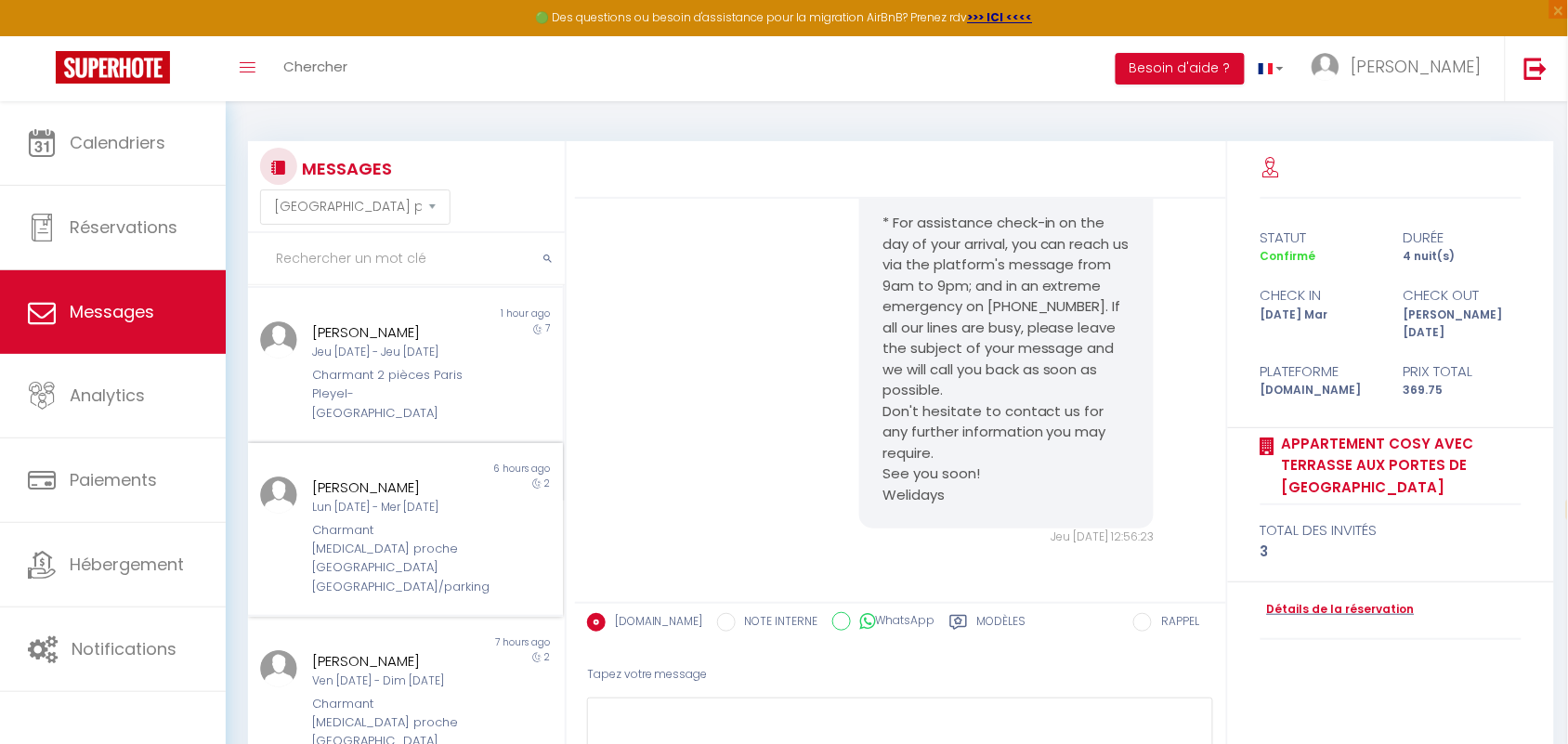
click at [379, 498] on div "Lun [DATE] - Mer [DATE]" at bounding box center [392, 507] width 159 height 18
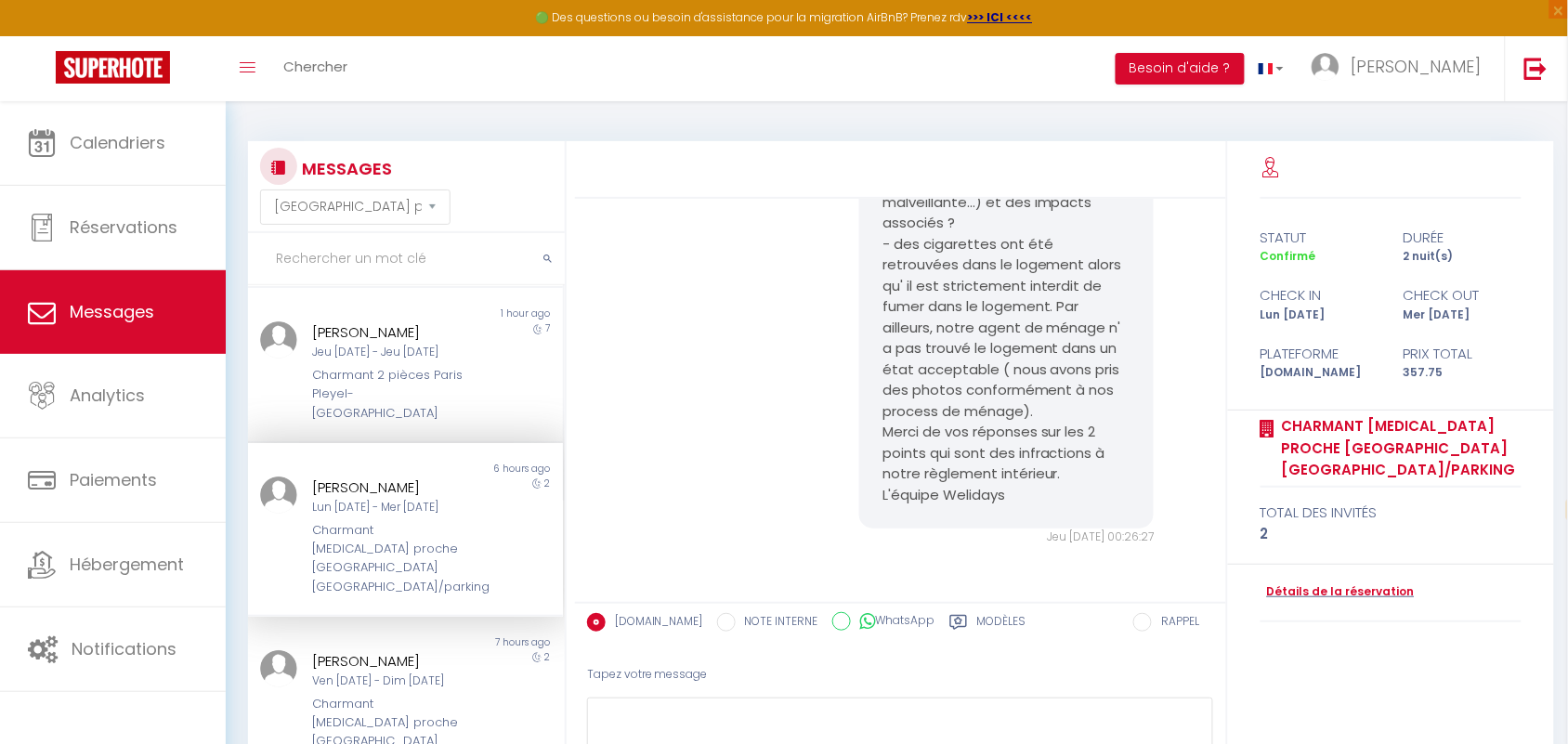
click at [393, 498] on div "Lun [DATE] - Mer [DATE]" at bounding box center [392, 507] width 159 height 18
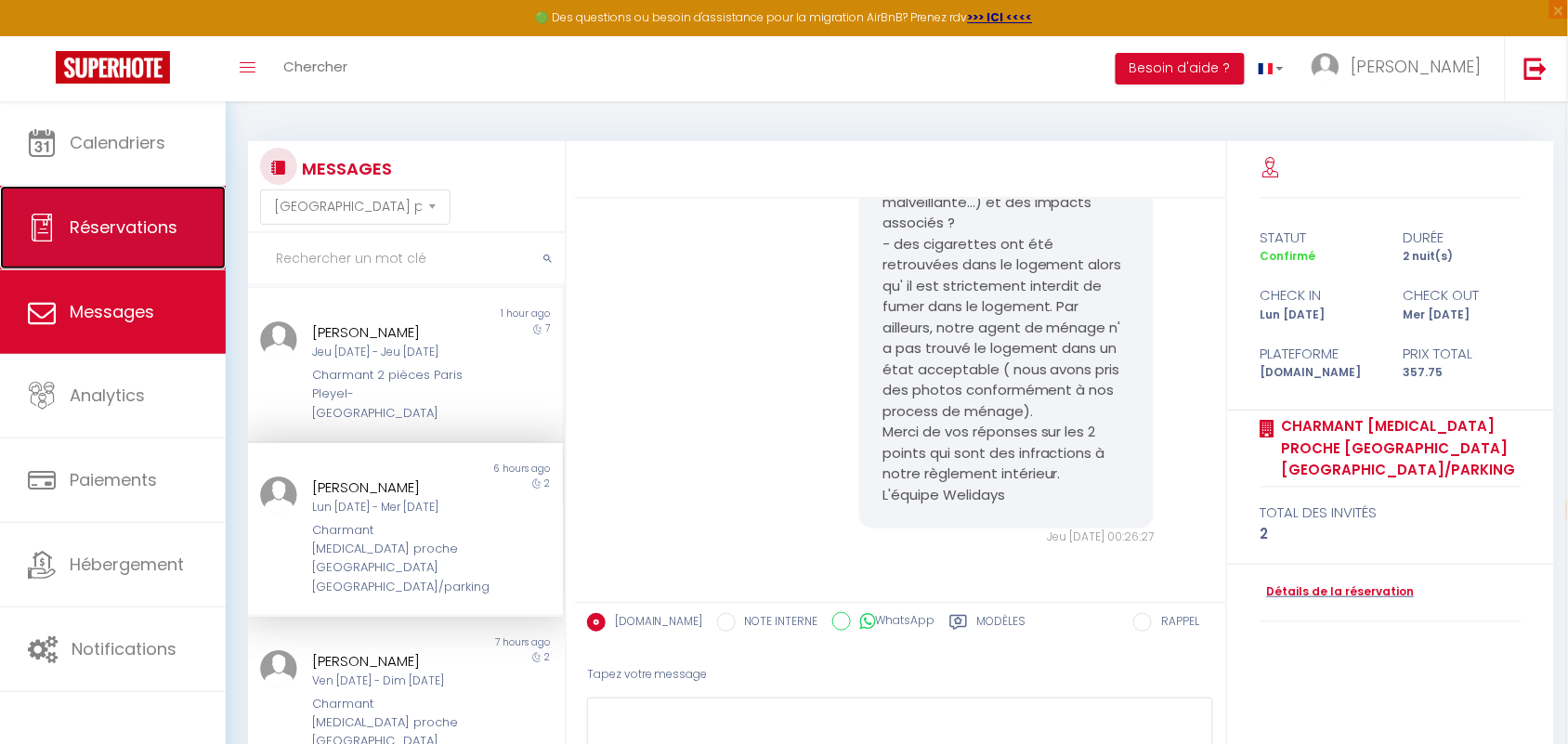
click at [161, 221] on span "Réservations" at bounding box center [123, 227] width 108 height 23
select select "not_cancelled"
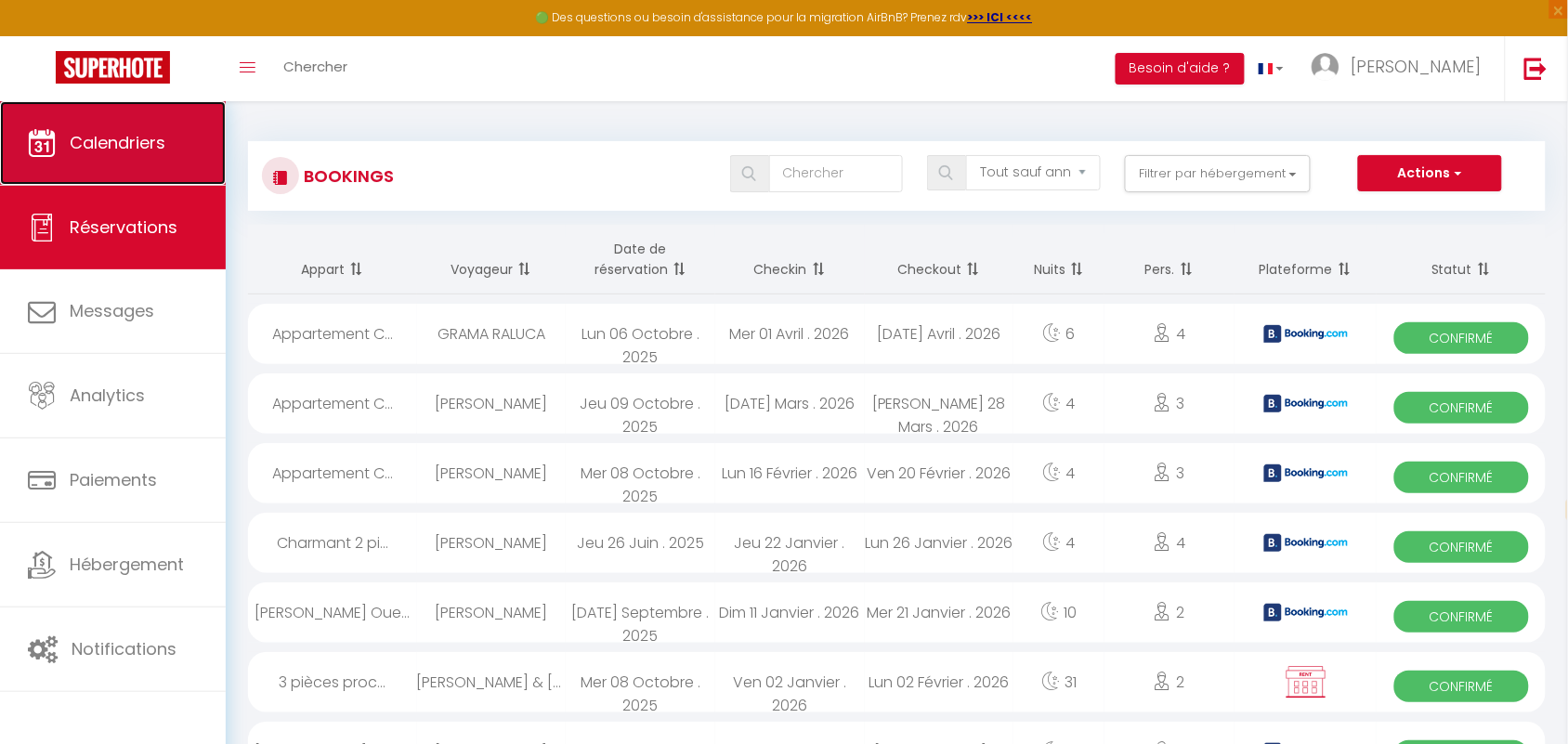
click at [97, 132] on span "Calendriers" at bounding box center [117, 142] width 95 height 23
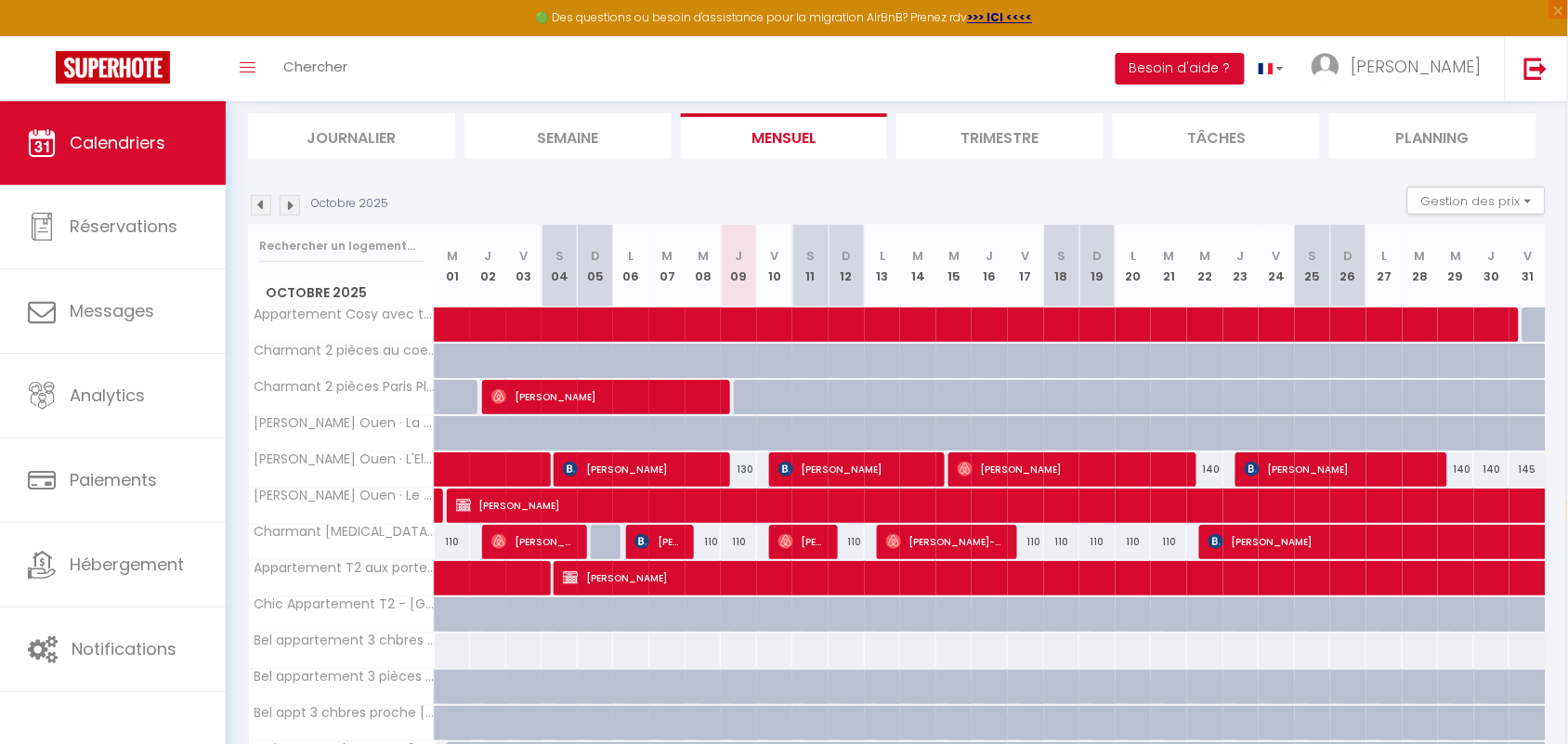
scroll to position [232, 0]
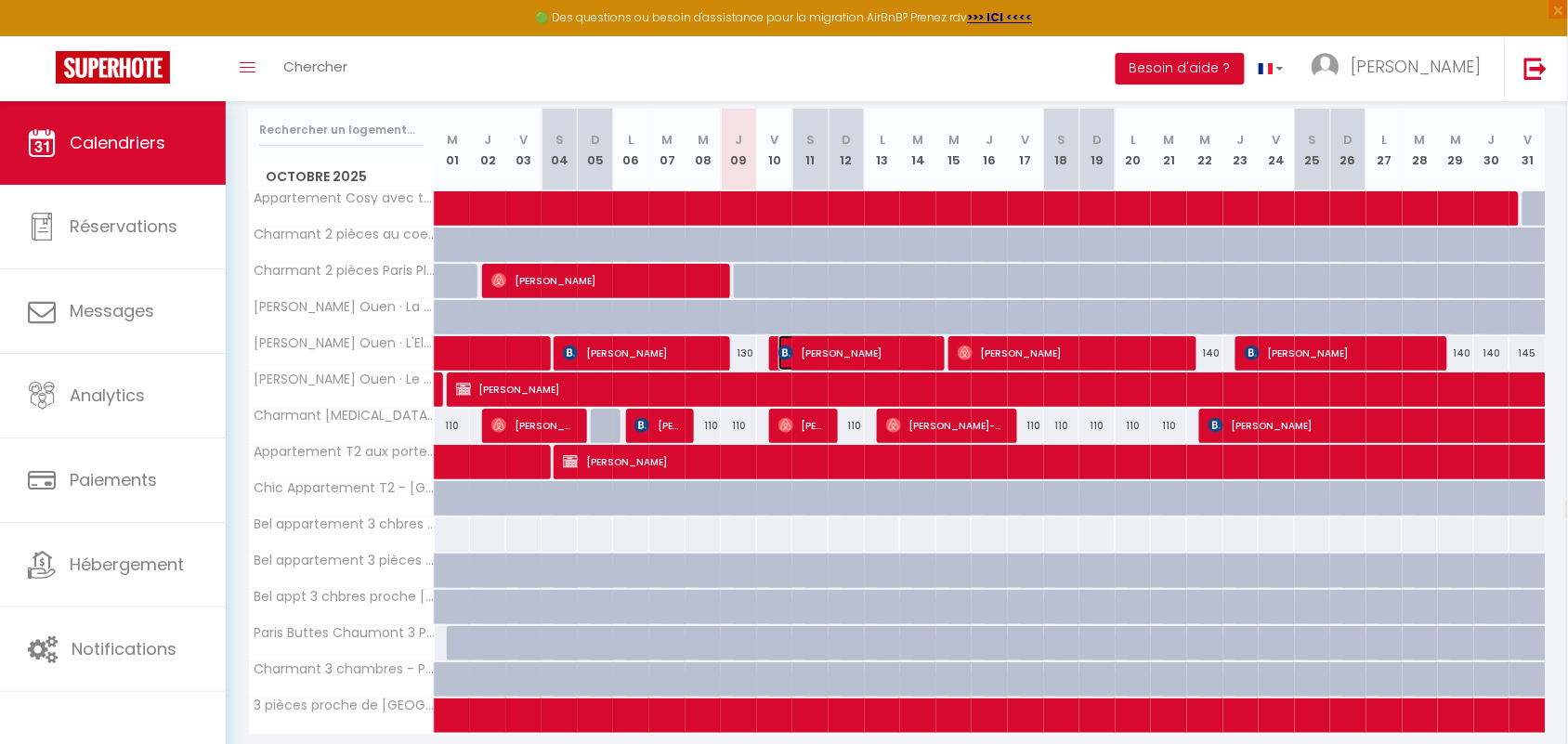
click at [832, 351] on span "[PERSON_NAME]" at bounding box center [857, 352] width 157 height 35
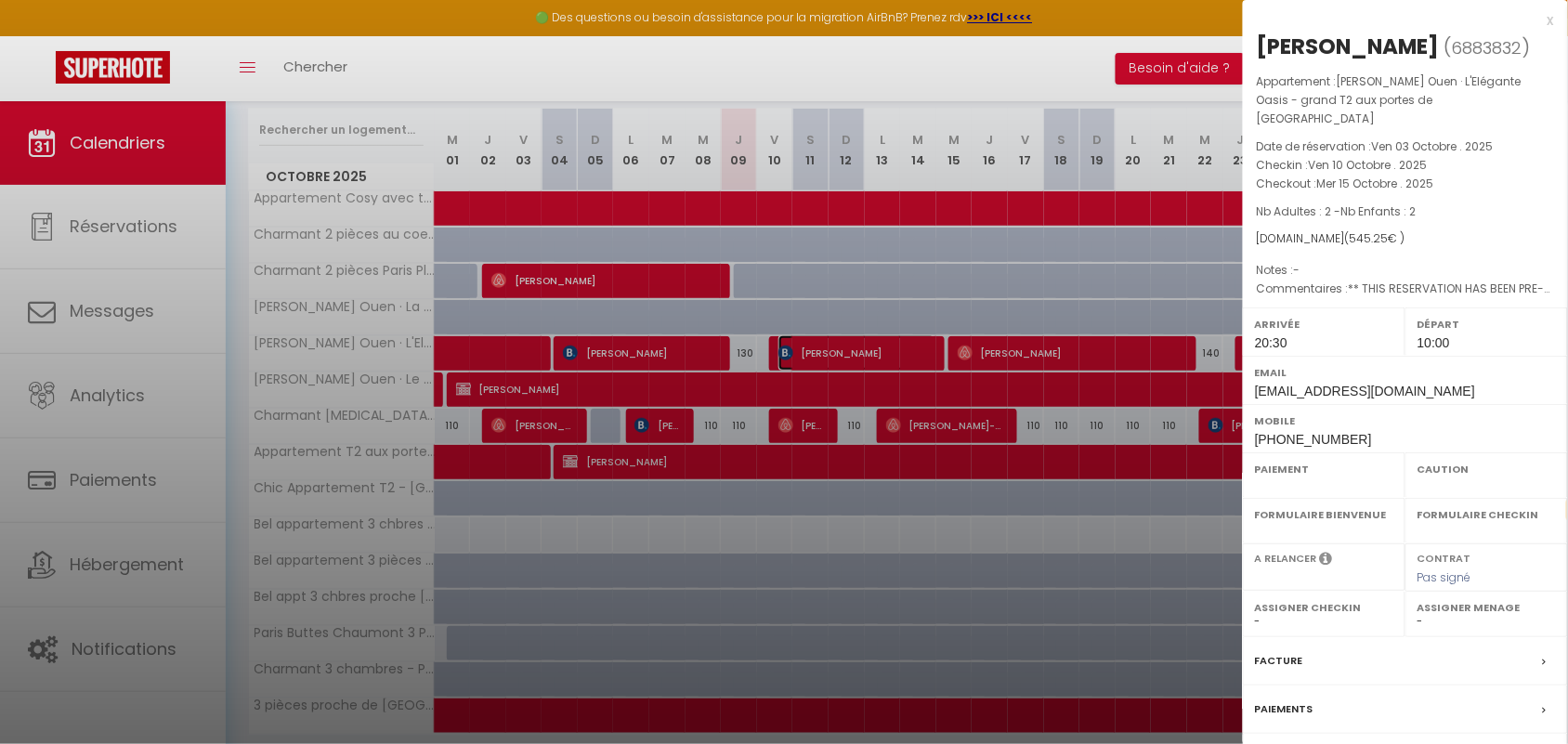
select select "OK"
select select "1"
select select "0"
select select "1"
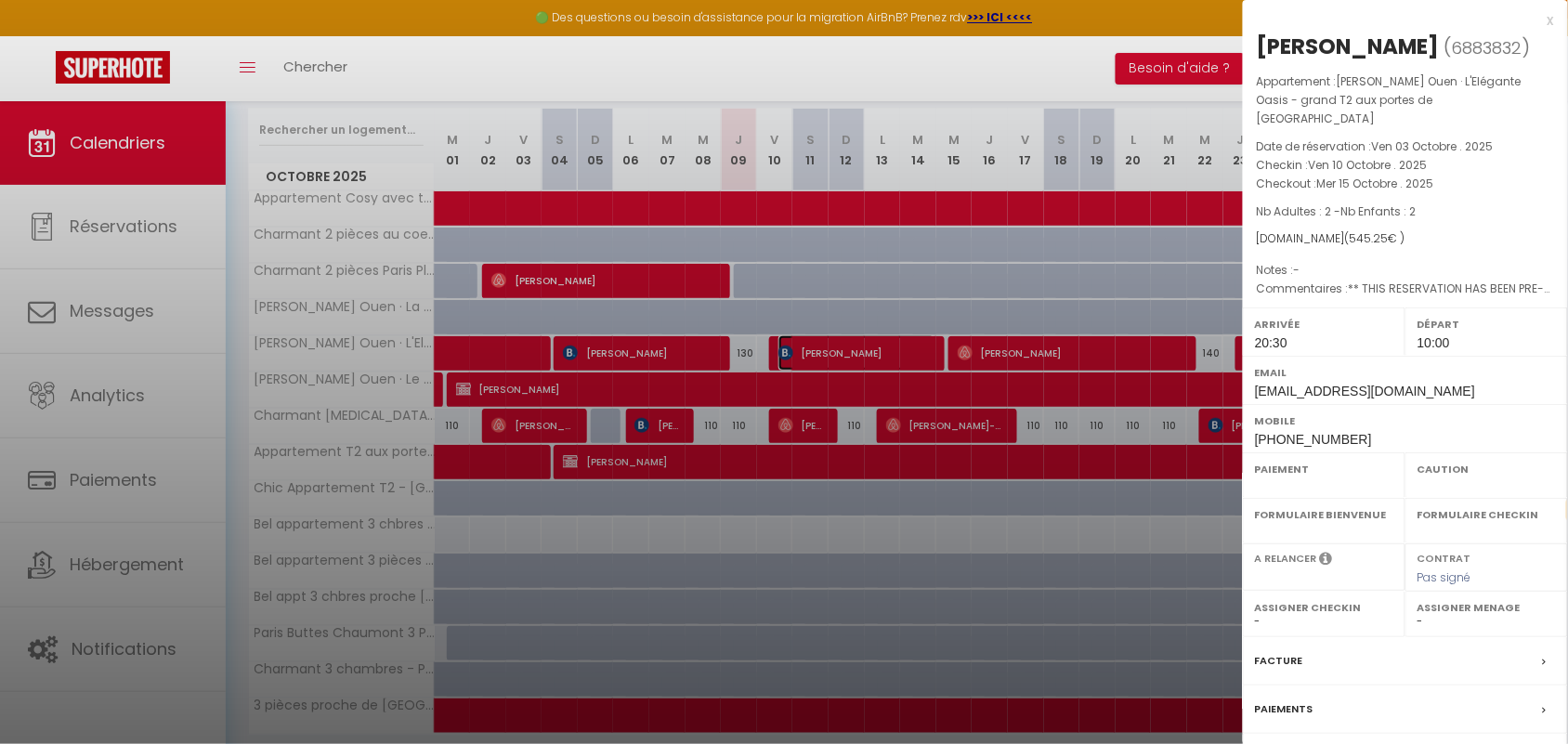
select select
select select "38947"
click at [1409, 17] on div "x" at bounding box center [1398, 20] width 312 height 22
